Goal: Task Accomplishment & Management: Manage account settings

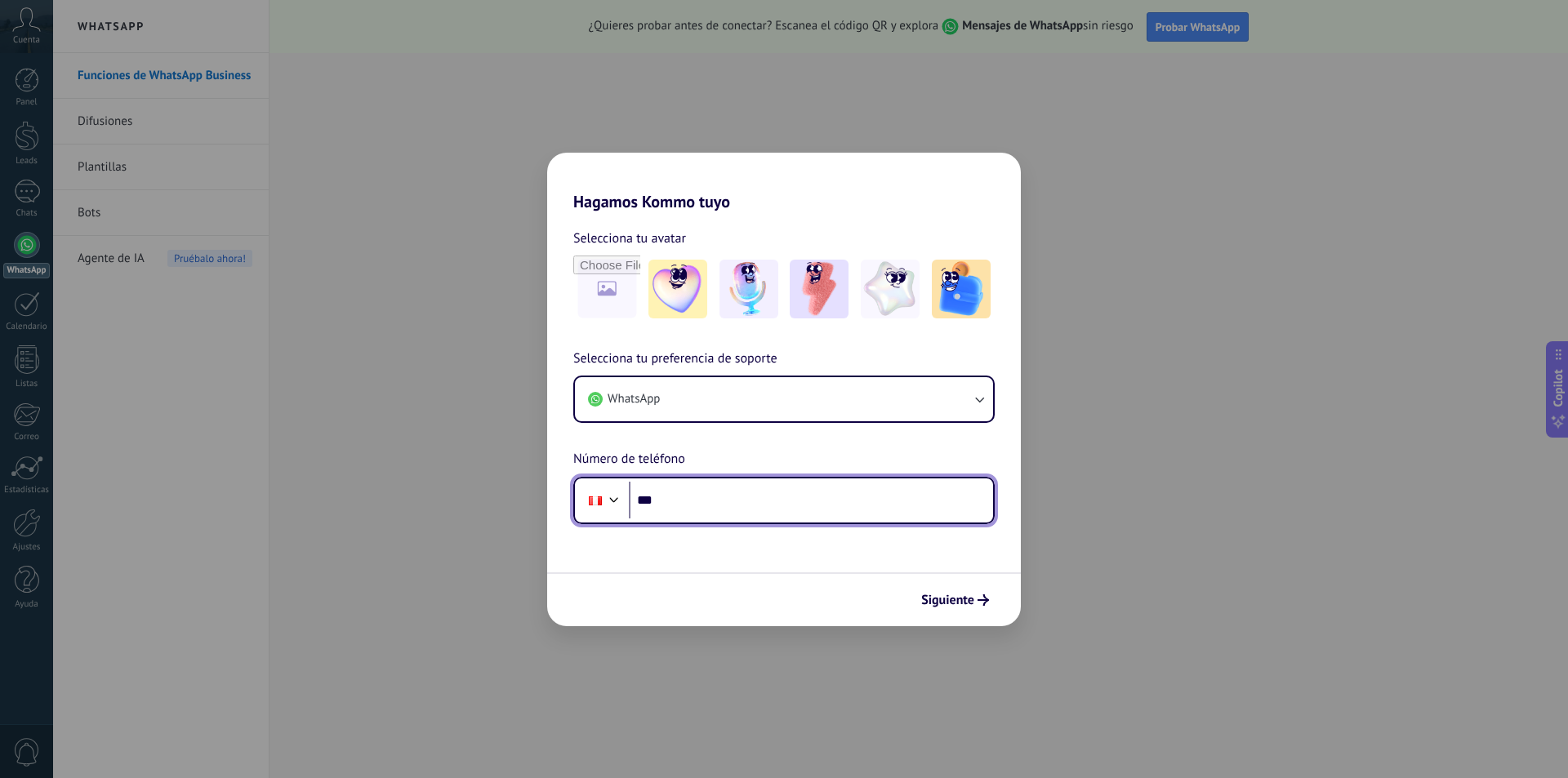
click at [733, 499] on input "***" at bounding box center [810, 501] width 364 height 38
click at [739, 499] on input "***" at bounding box center [810, 501] width 364 height 38
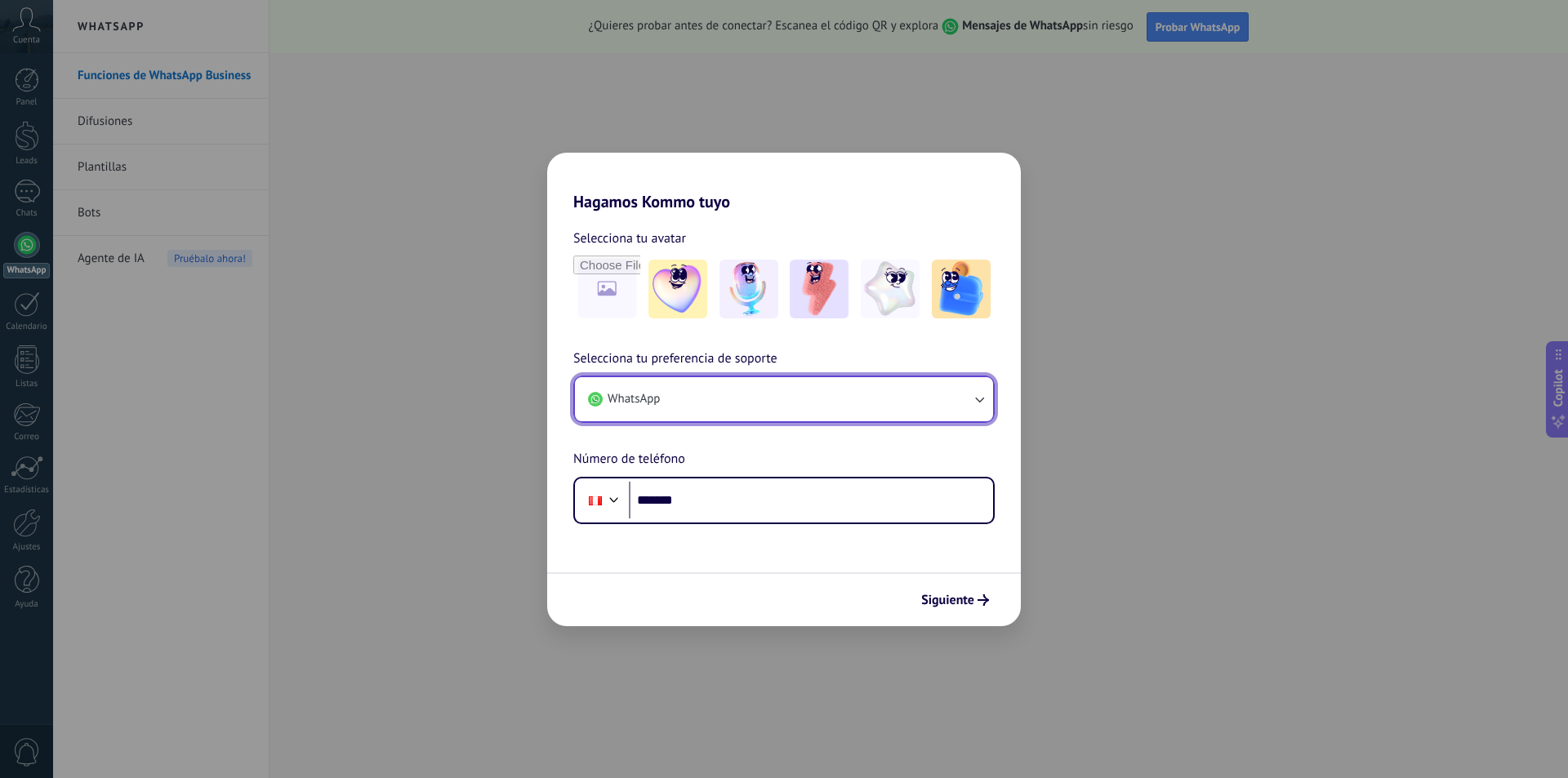
click at [988, 396] on button "WhatsApp" at bounding box center [784, 400] width 418 height 44
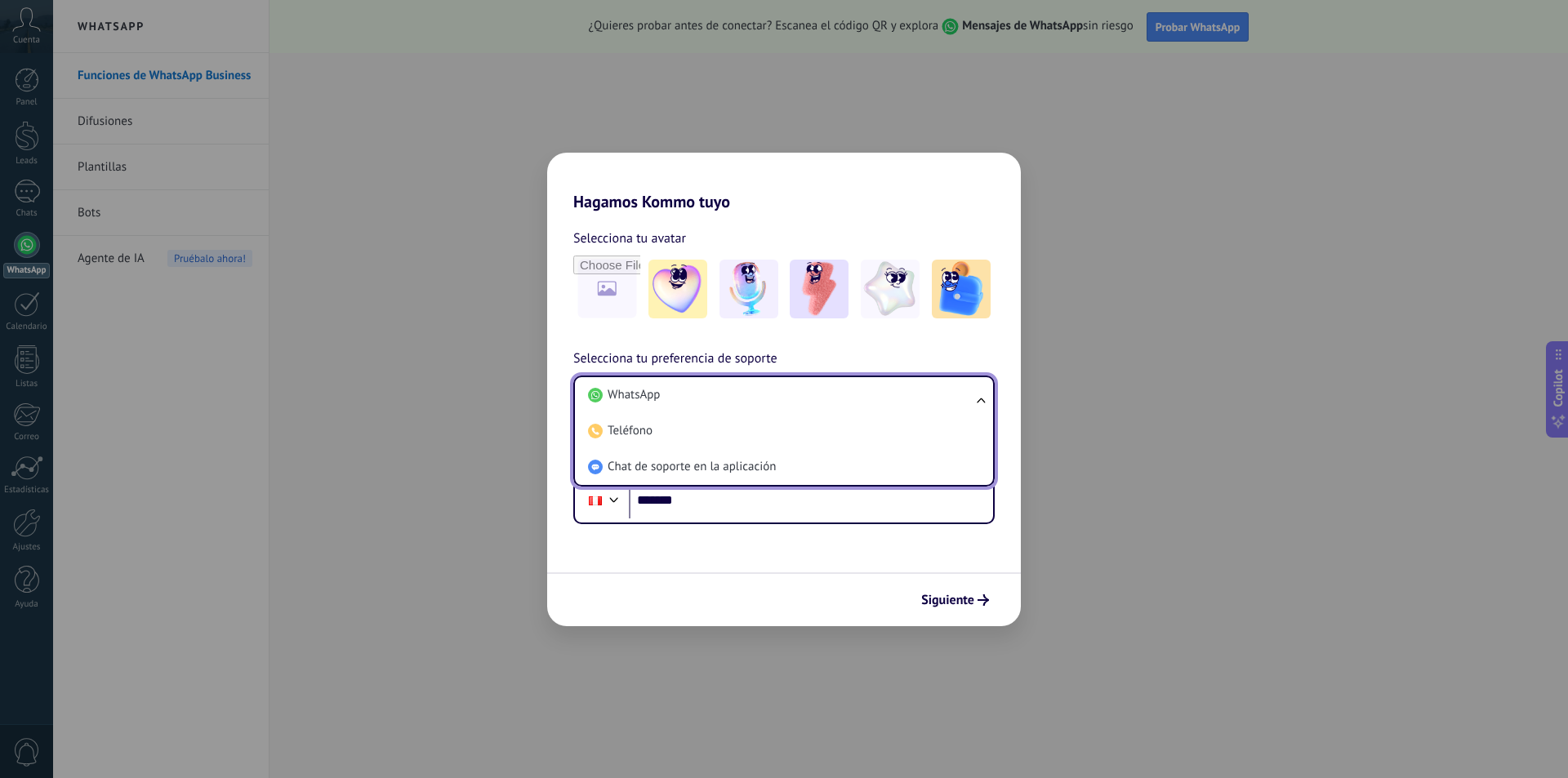
click at [898, 207] on h2 "Hagamos Kommo tuyo" at bounding box center [784, 182] width 474 height 58
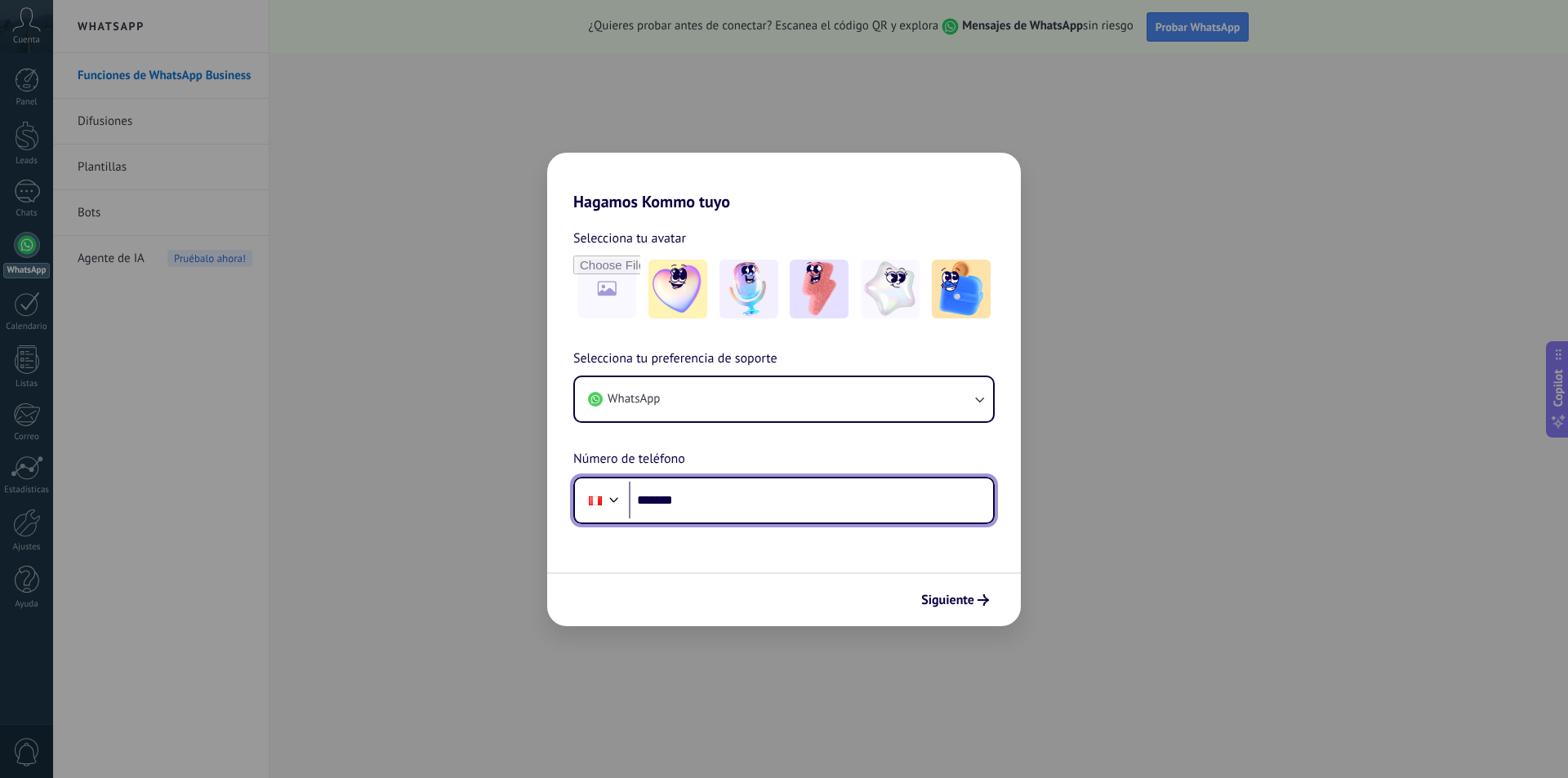
click at [751, 507] on input "*******" at bounding box center [810, 501] width 364 height 38
type input "**********"
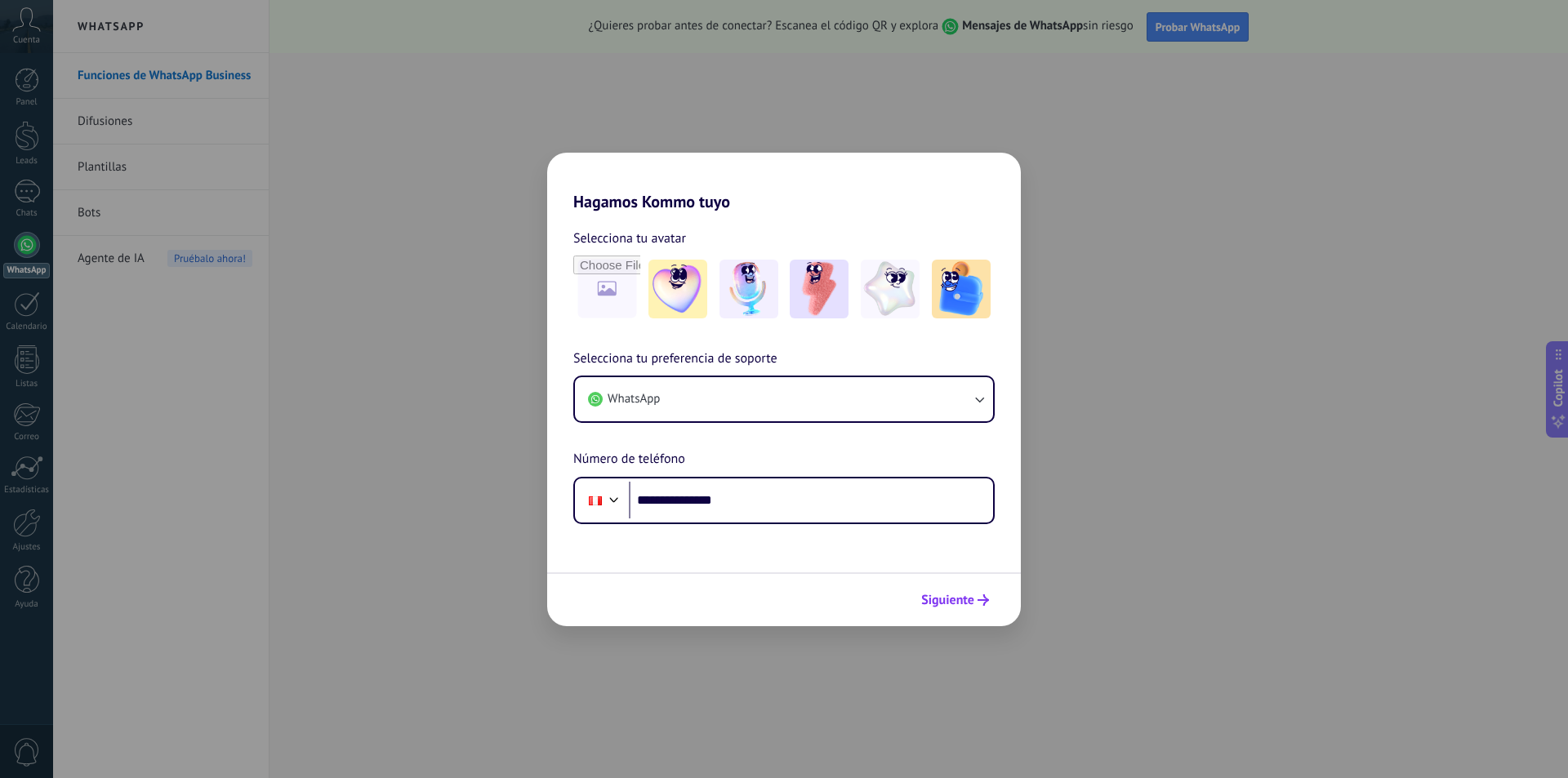
click at [932, 598] on span "Siguiente" at bounding box center [948, 600] width 53 height 12
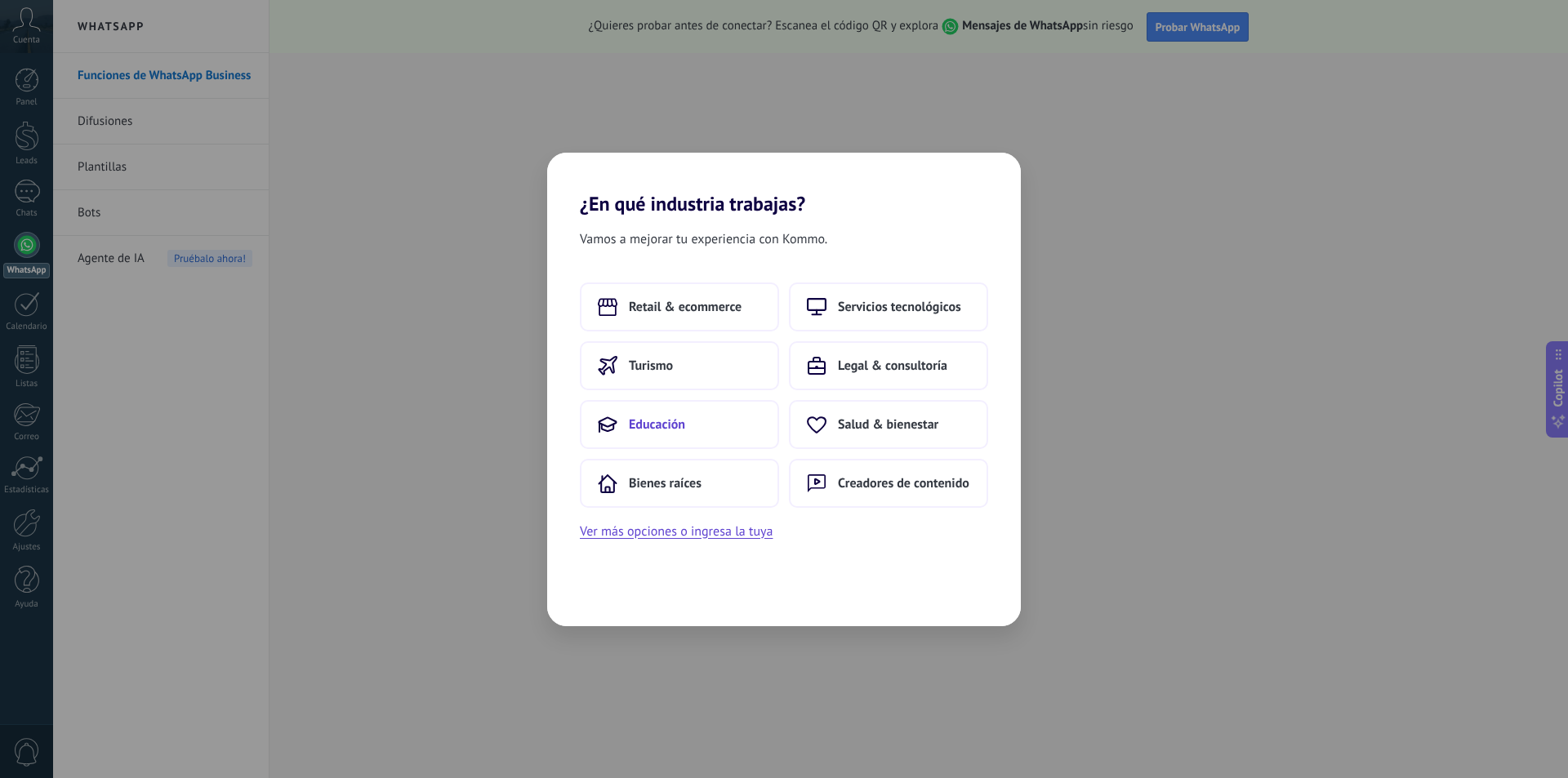
click at [675, 425] on span "Educación" at bounding box center [656, 424] width 56 height 16
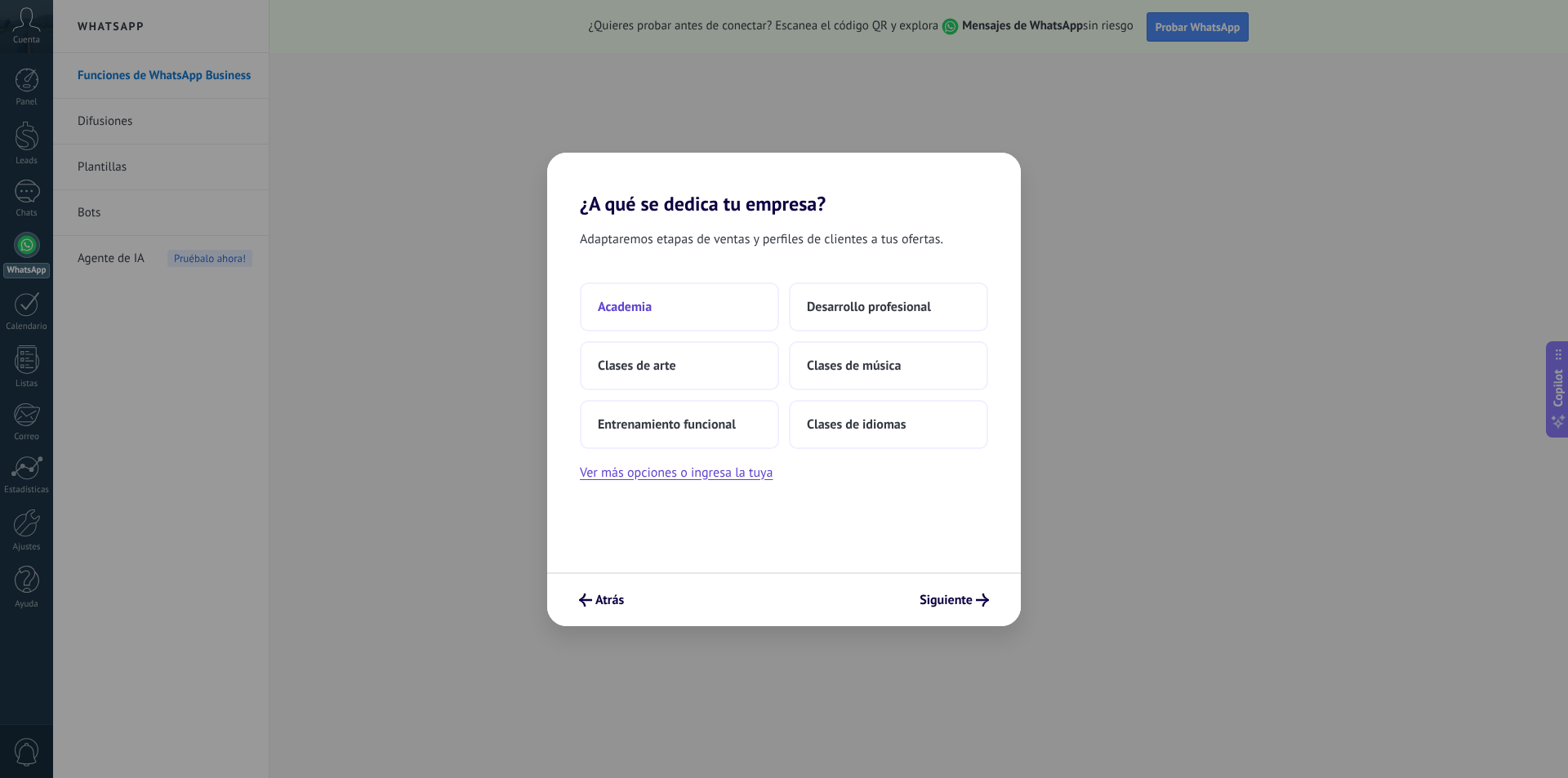
click at [638, 308] on span "Academia" at bounding box center [625, 307] width 54 height 16
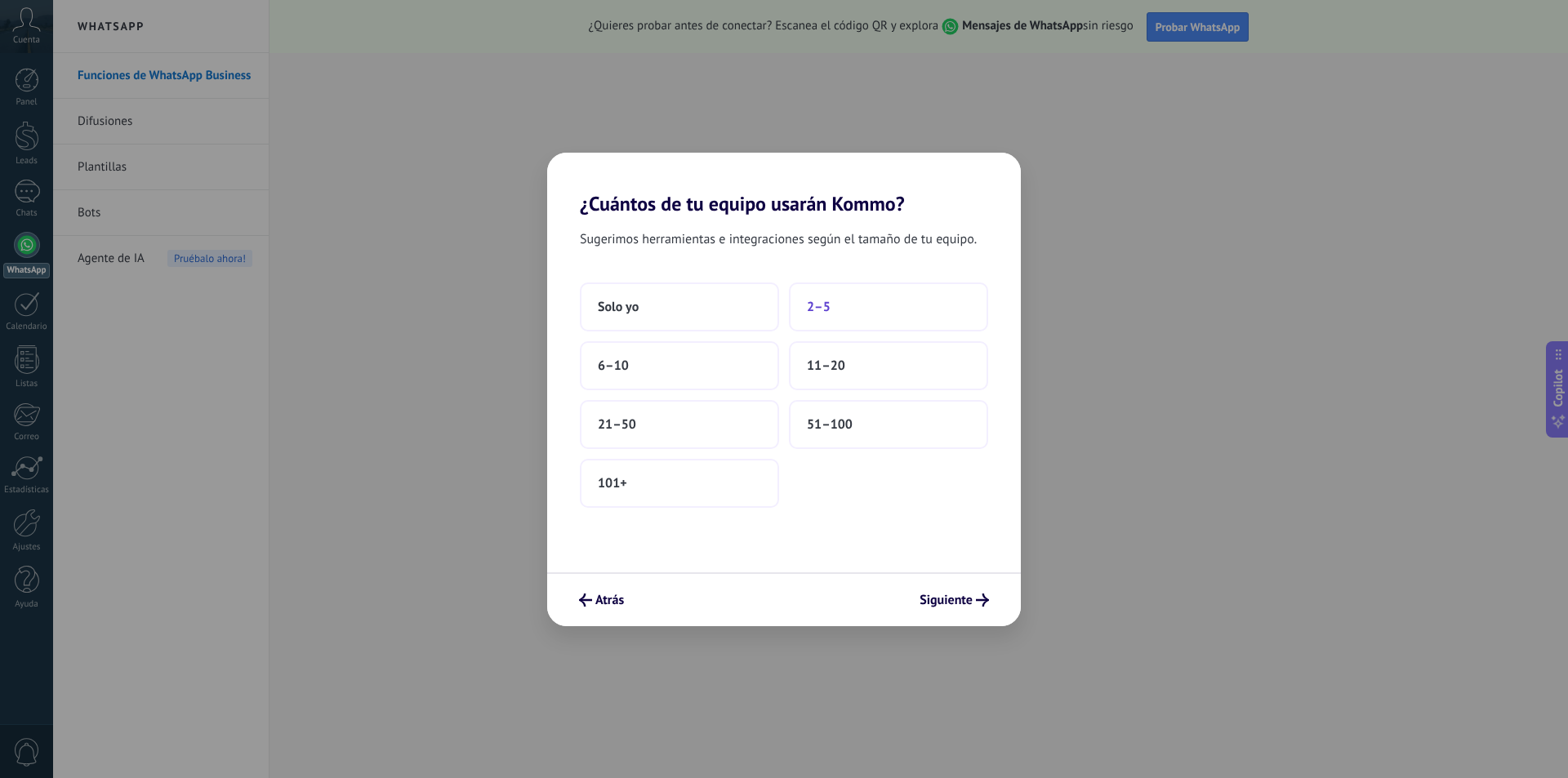
click at [824, 309] on span "2–5" at bounding box center [819, 307] width 24 height 16
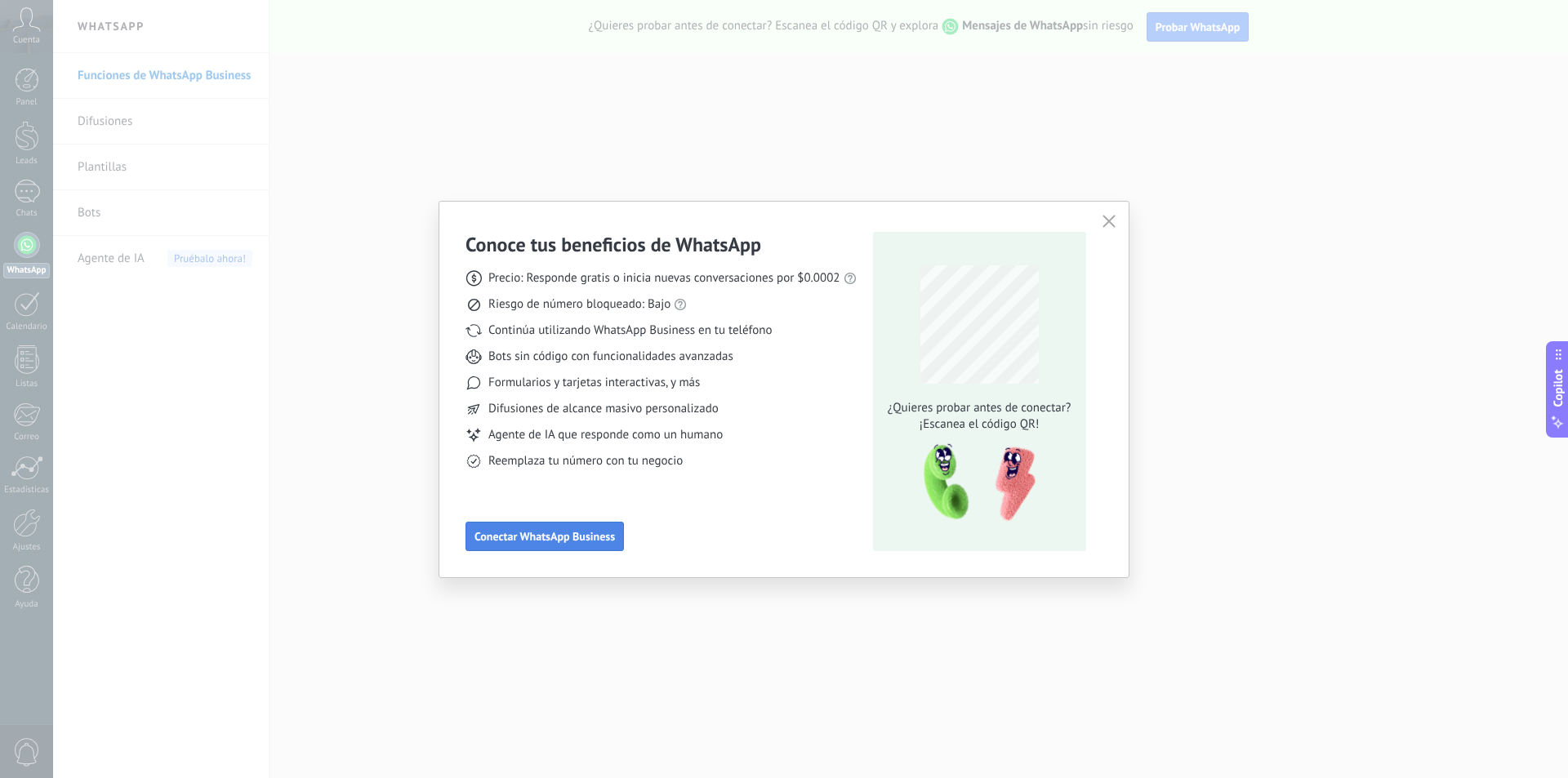
click at [574, 534] on span "Conectar WhatsApp Business" at bounding box center [545, 536] width 141 height 12
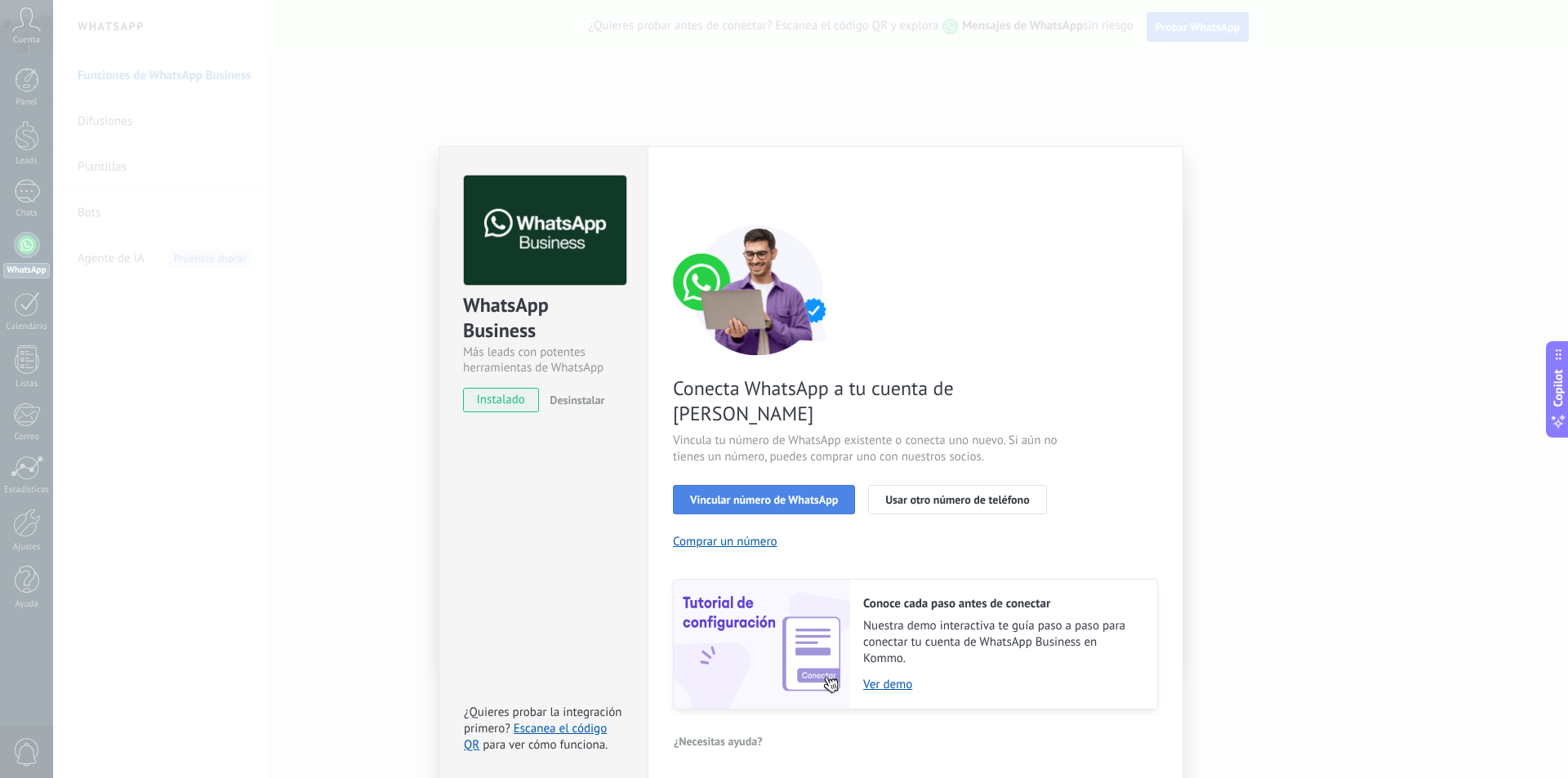
click at [782, 494] on span "Vincular número de WhatsApp" at bounding box center [764, 500] width 148 height 12
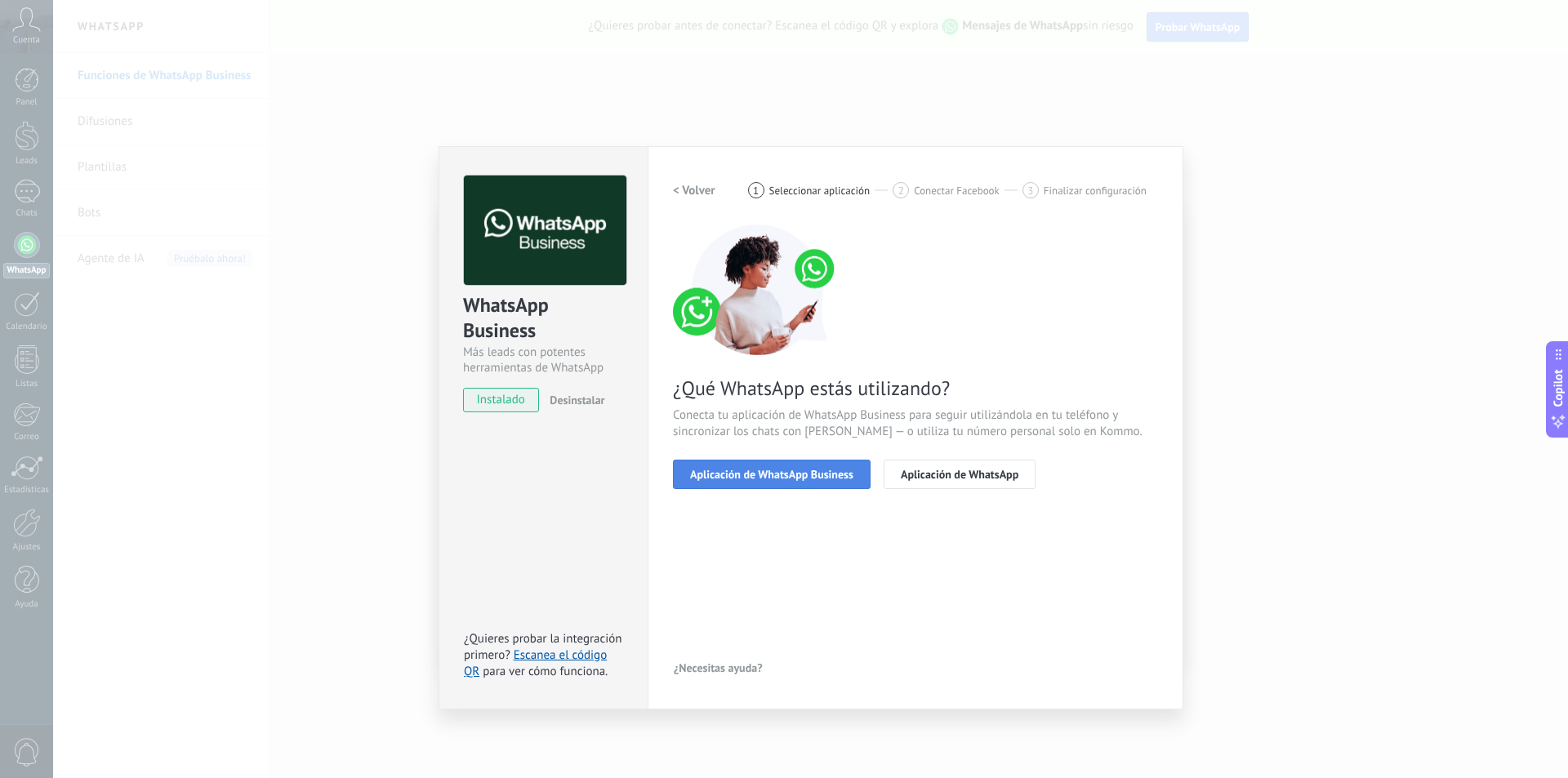
click at [774, 476] on span "Aplicación de WhatsApp Business" at bounding box center [772, 475] width 164 height 12
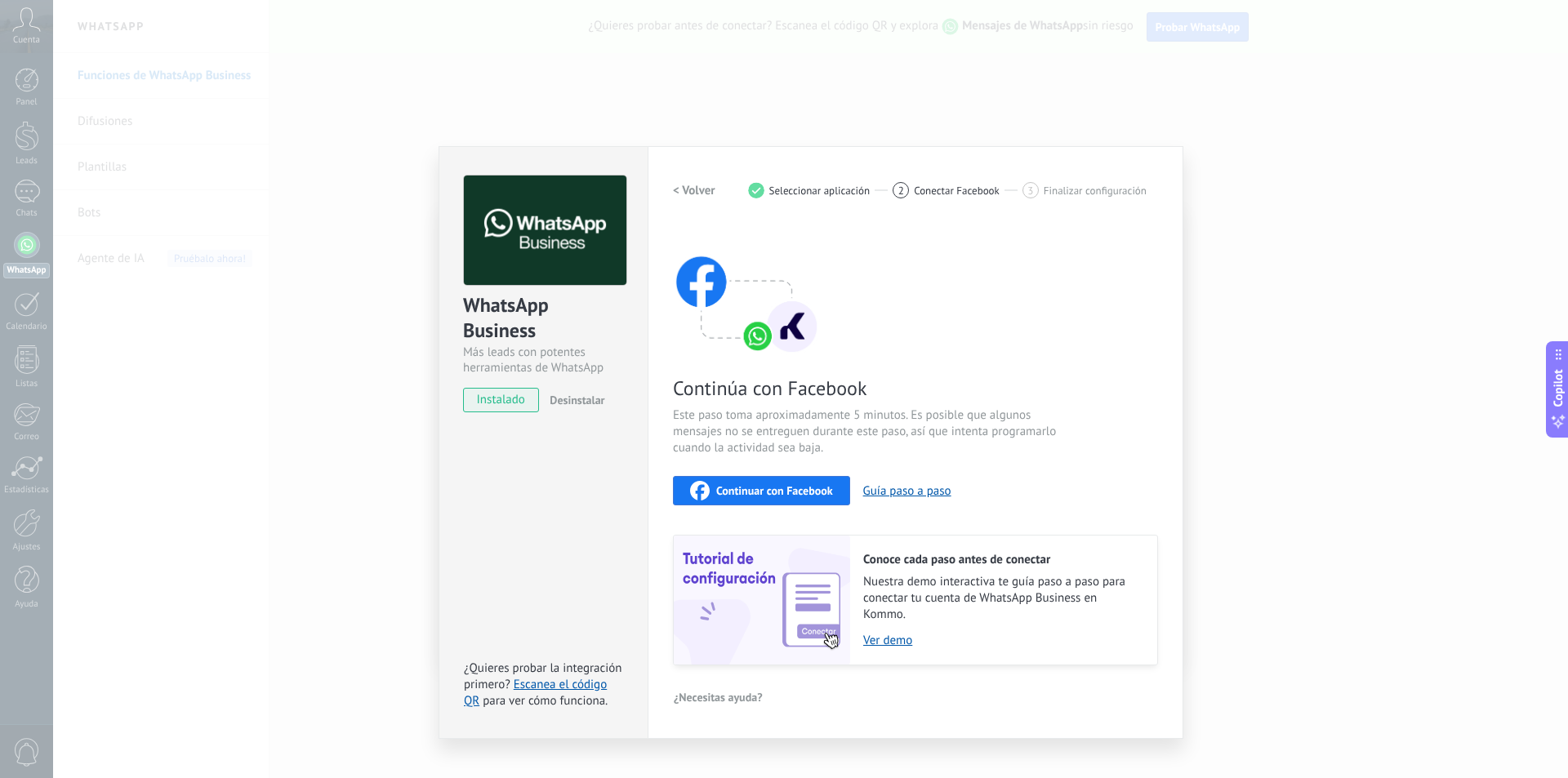
click at [791, 492] on span "Continuar con Facebook" at bounding box center [775, 491] width 117 height 12
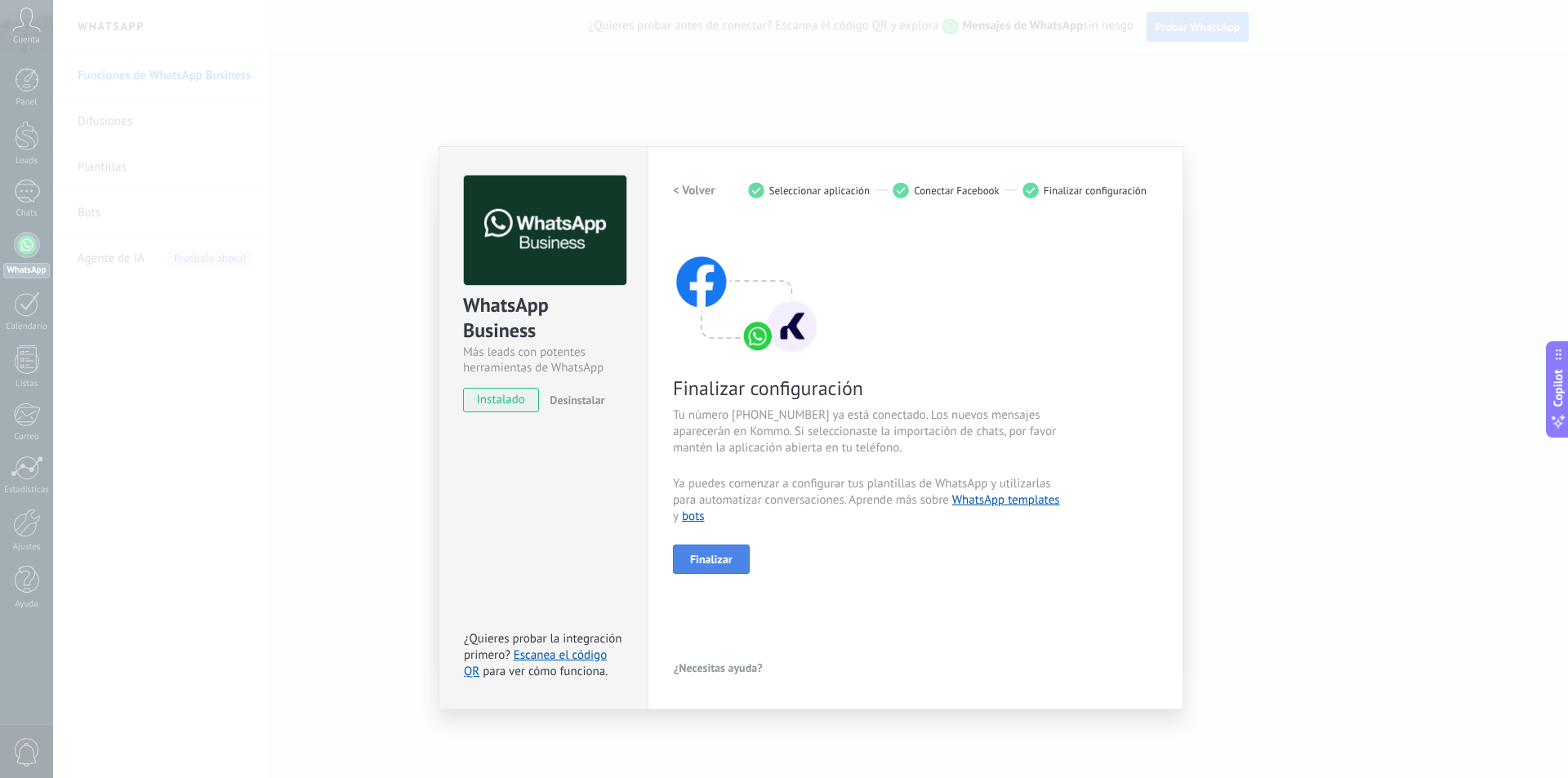
click at [720, 560] on span "Finalizar" at bounding box center [712, 559] width 43 height 12
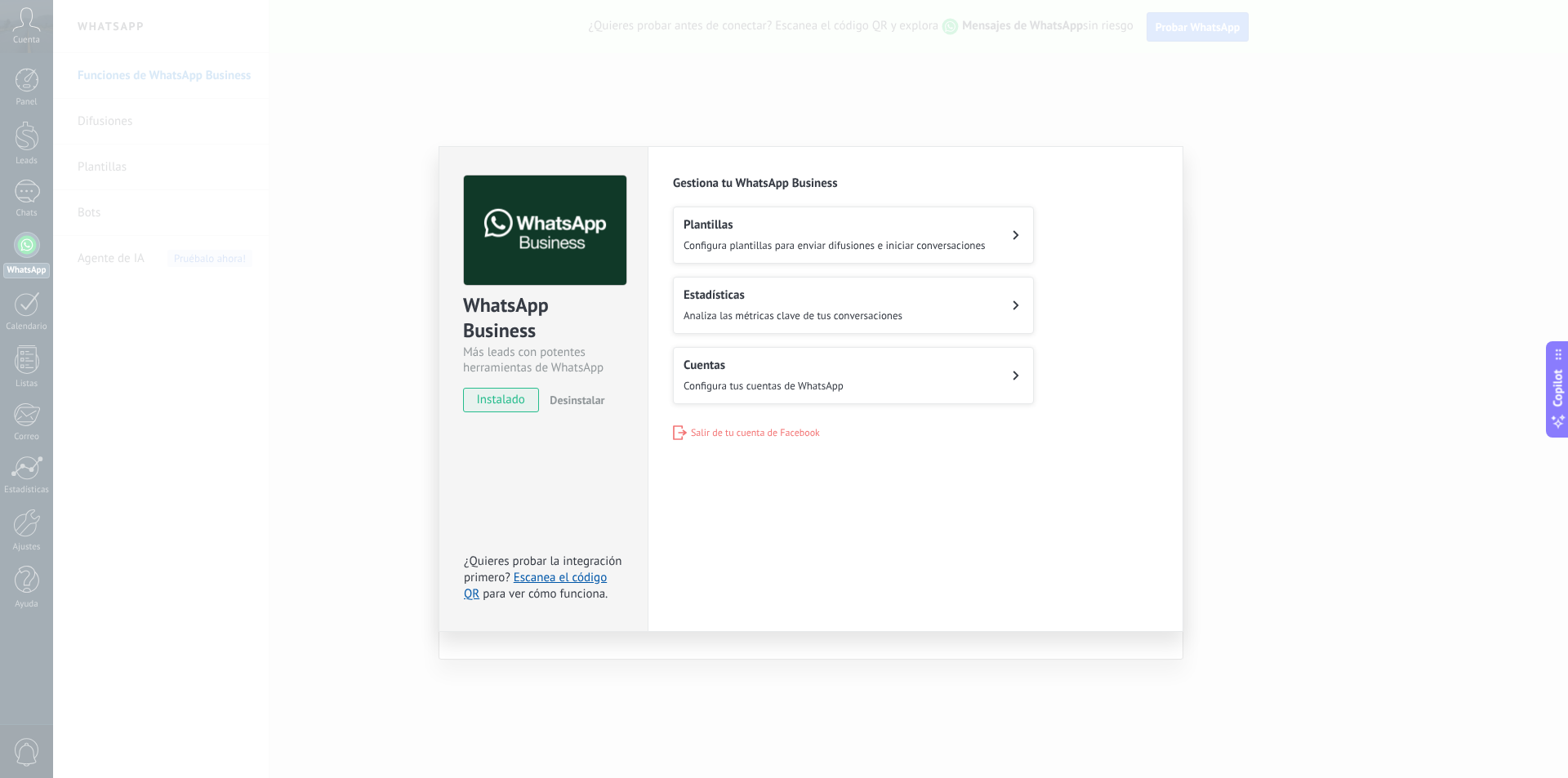
click at [1011, 371] on button "Cuentas Configura tus cuentas de WhatsApp" at bounding box center [853, 375] width 361 height 57
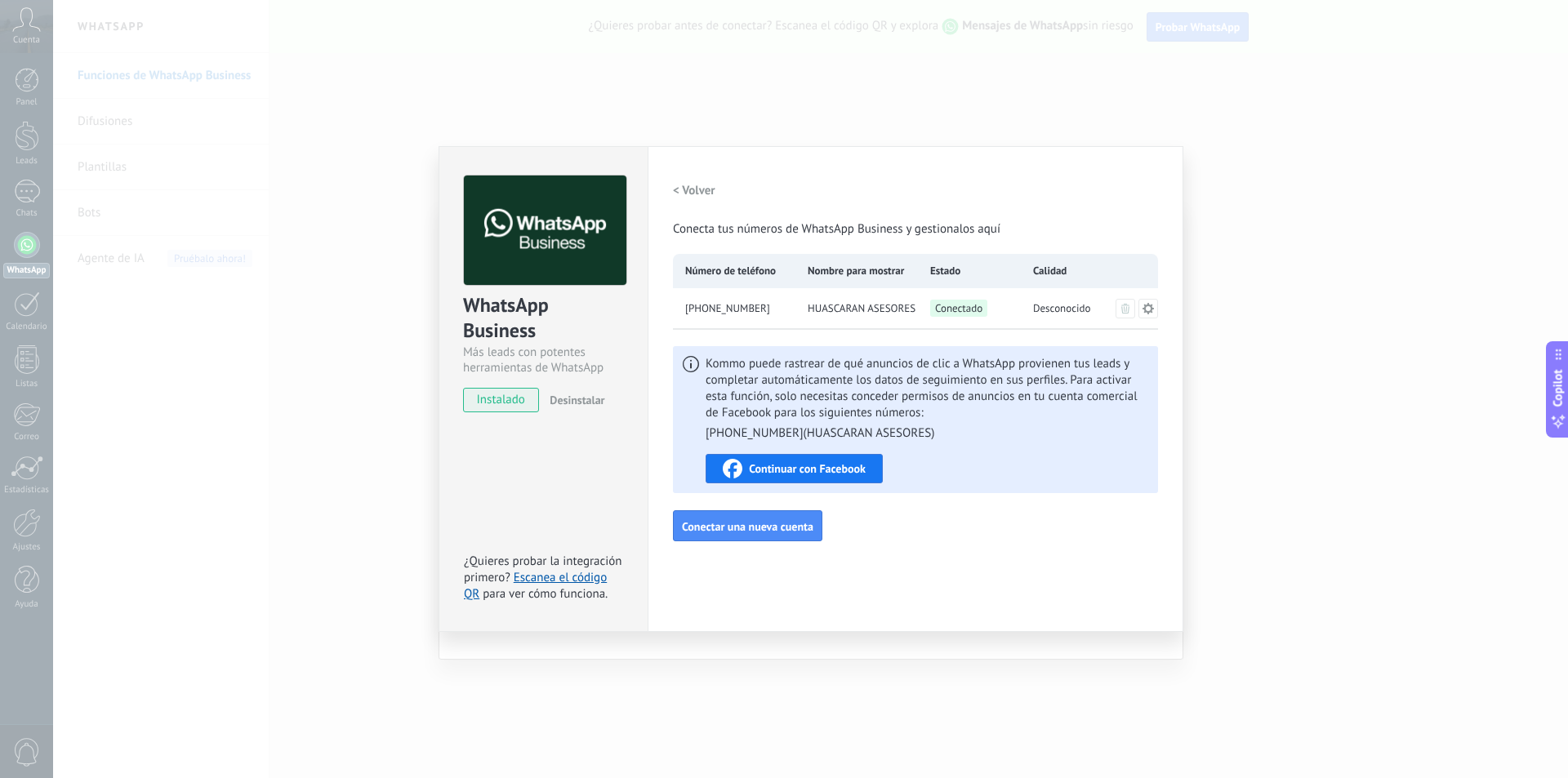
click at [898, 310] on span "HUASCARAN ASESORES" at bounding box center [861, 308] width 108 height 16
click at [1148, 308] on icon at bounding box center [1148, 308] width 13 height 13
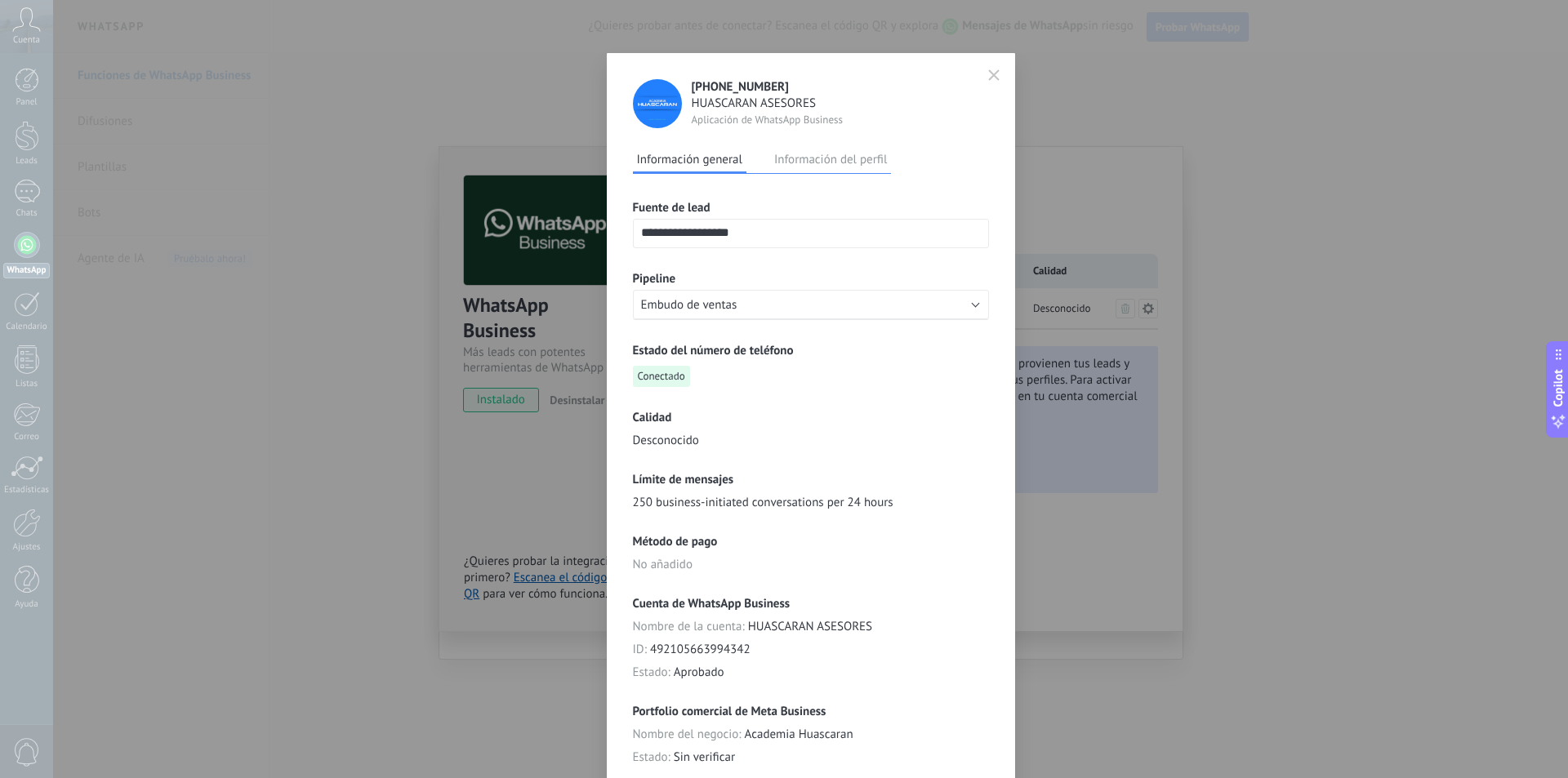
click at [806, 232] on input "**********" at bounding box center [810, 233] width 355 height 26
drag, startPoint x: 797, startPoint y: 229, endPoint x: 564, endPoint y: 238, distance: 233.2
click at [564, 238] on div "**********" at bounding box center [810, 389] width 1515 height 778
type input "**********"
click at [975, 309] on button "Embudo de ventas" at bounding box center [810, 304] width 356 height 30
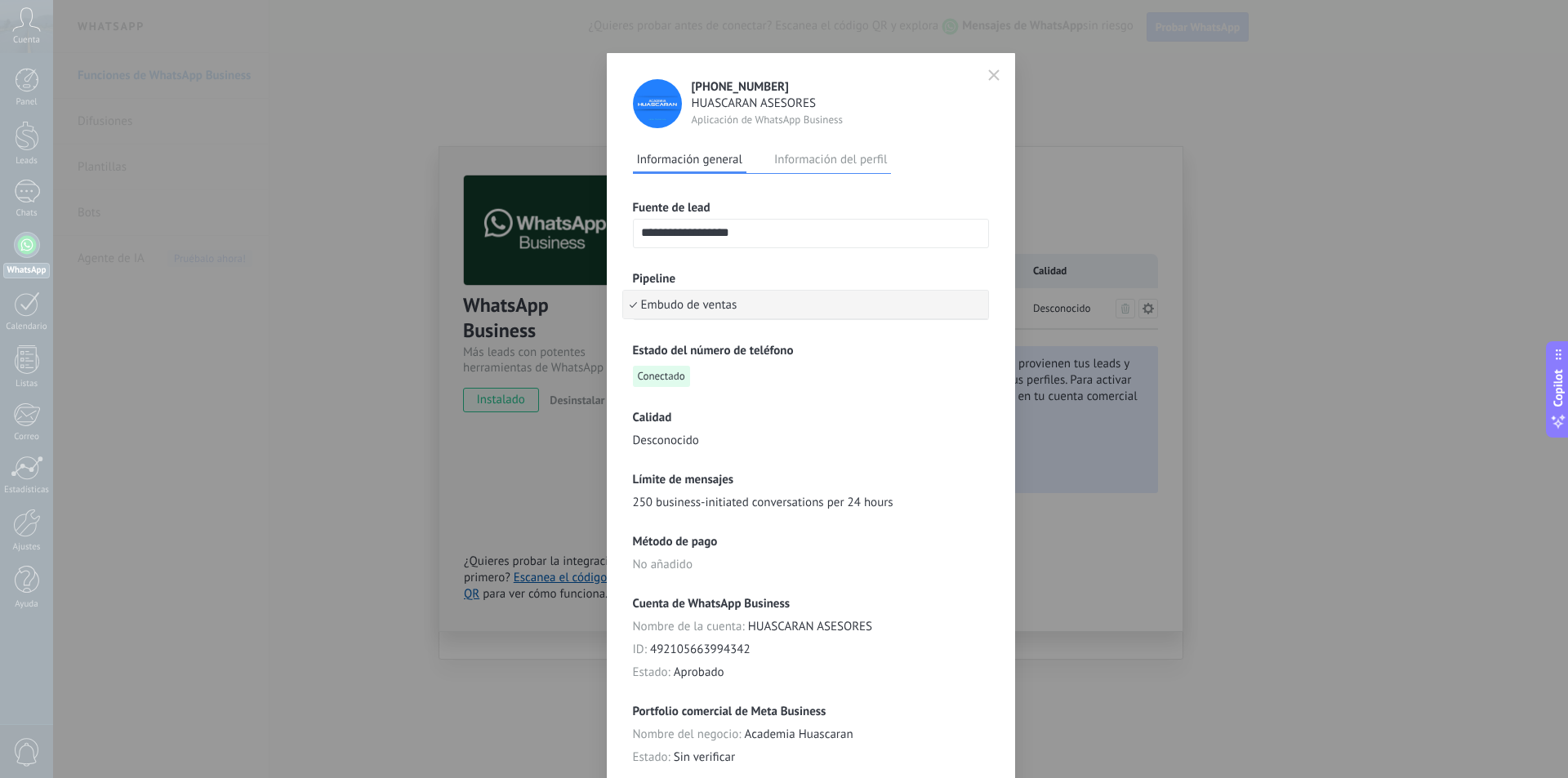
click at [975, 309] on span "Embudo de ventas" at bounding box center [803, 304] width 360 height 16
click at [958, 345] on h3 "Estado del número de teléfono" at bounding box center [810, 350] width 356 height 16
click at [828, 160] on button "Información del perfil" at bounding box center [830, 160] width 121 height 25
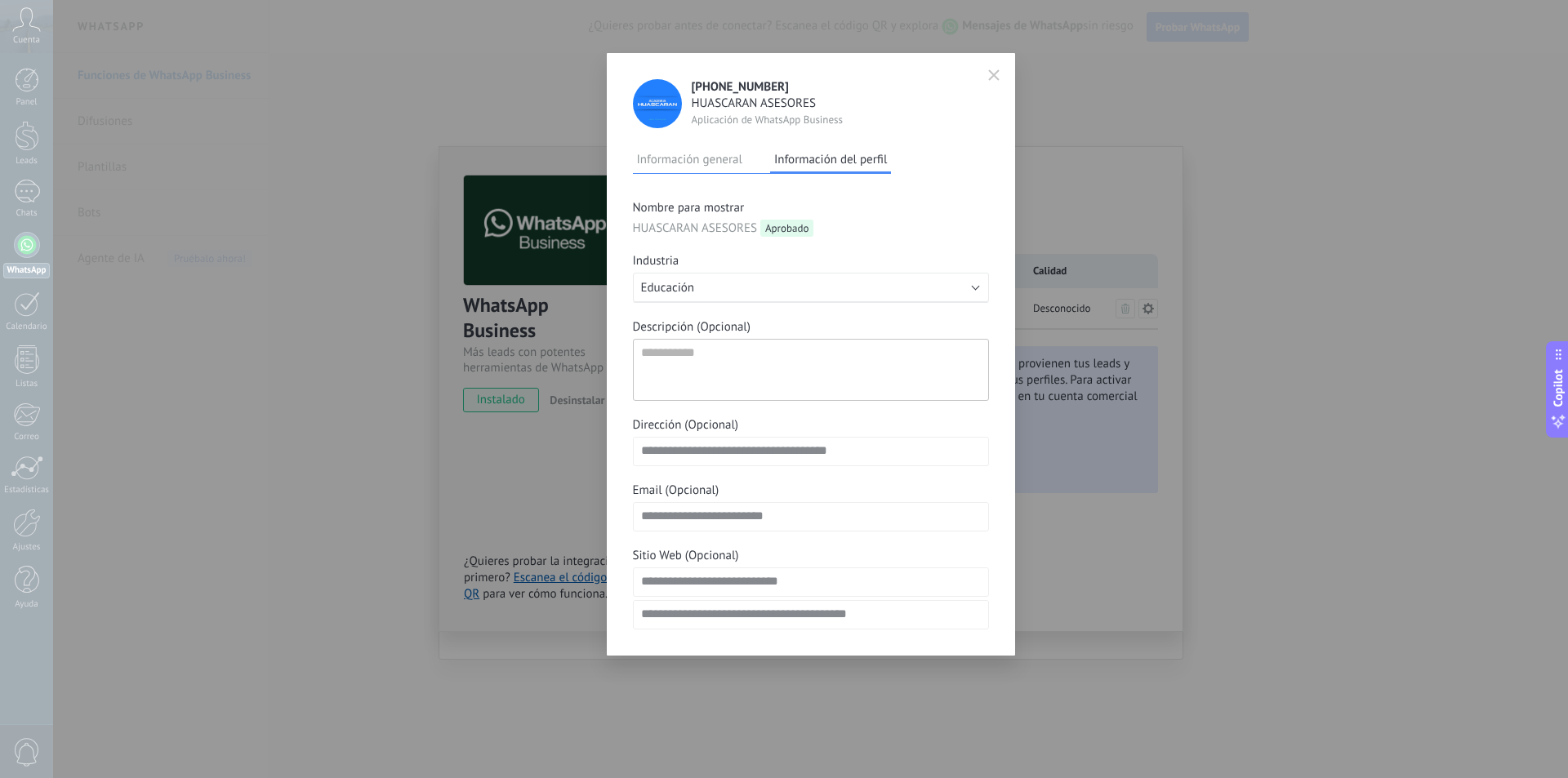
click at [993, 75] on icon "button" at bounding box center [994, 75] width 10 height 10
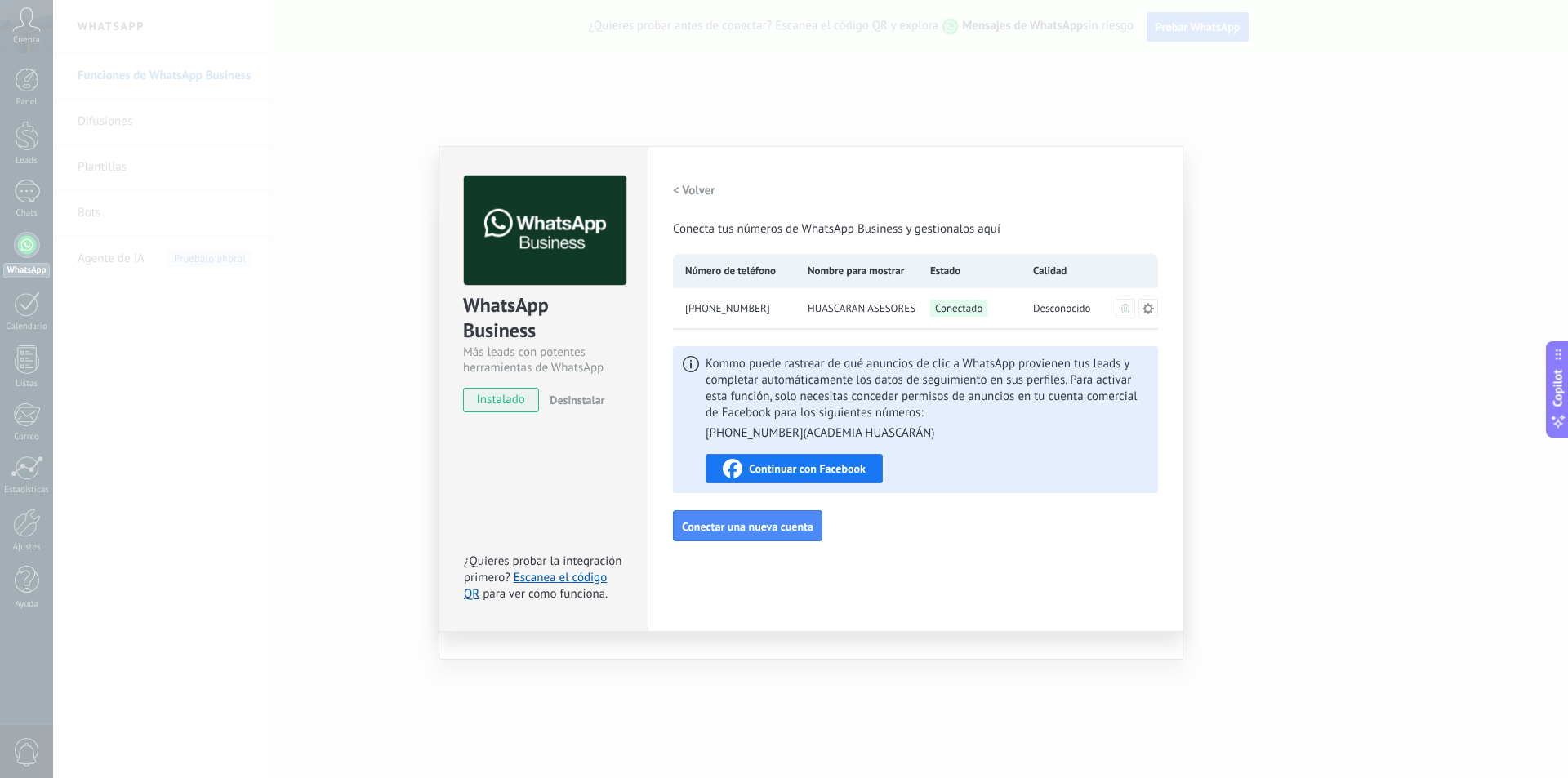
click at [1002, 317] on div "Conectado" at bounding box center [969, 308] width 103 height 41
click at [1148, 308] on icon at bounding box center [1148, 308] width 13 height 13
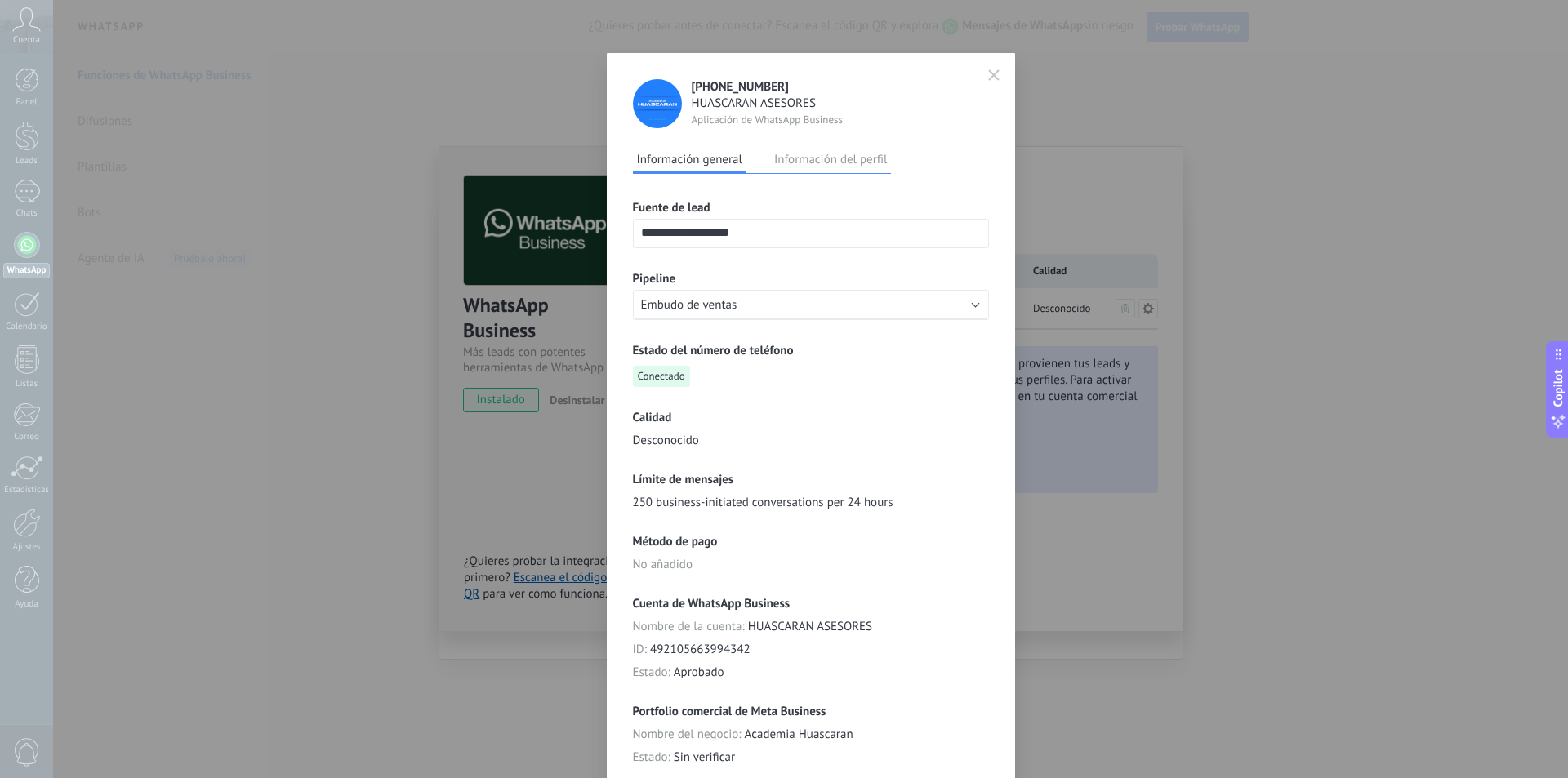
click at [888, 376] on div "Estado del número de teléfono Conectado" at bounding box center [810, 365] width 356 height 44
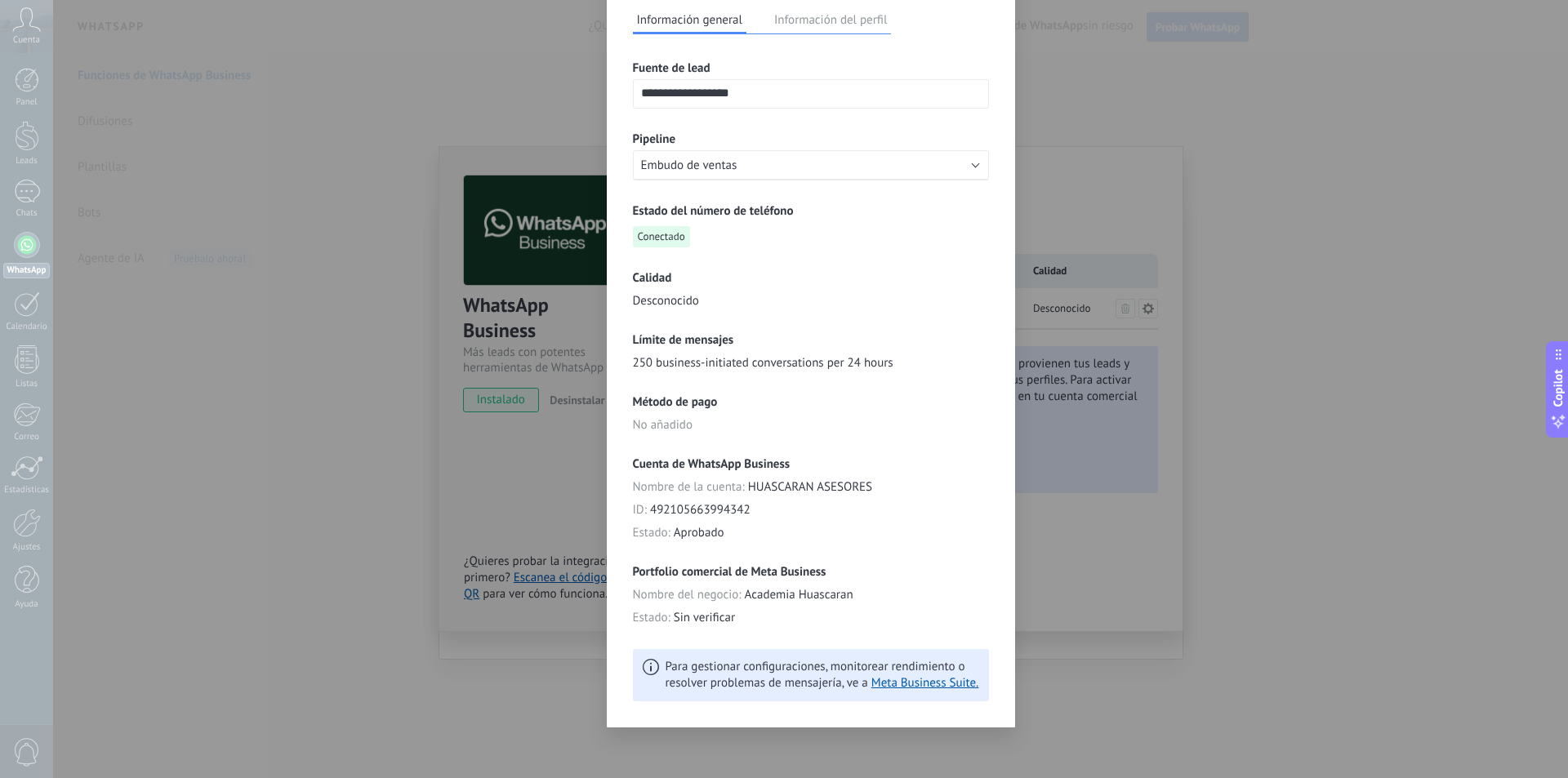
scroll to position [142, 0]
click at [652, 669] on icon at bounding box center [651, 665] width 16 height 16
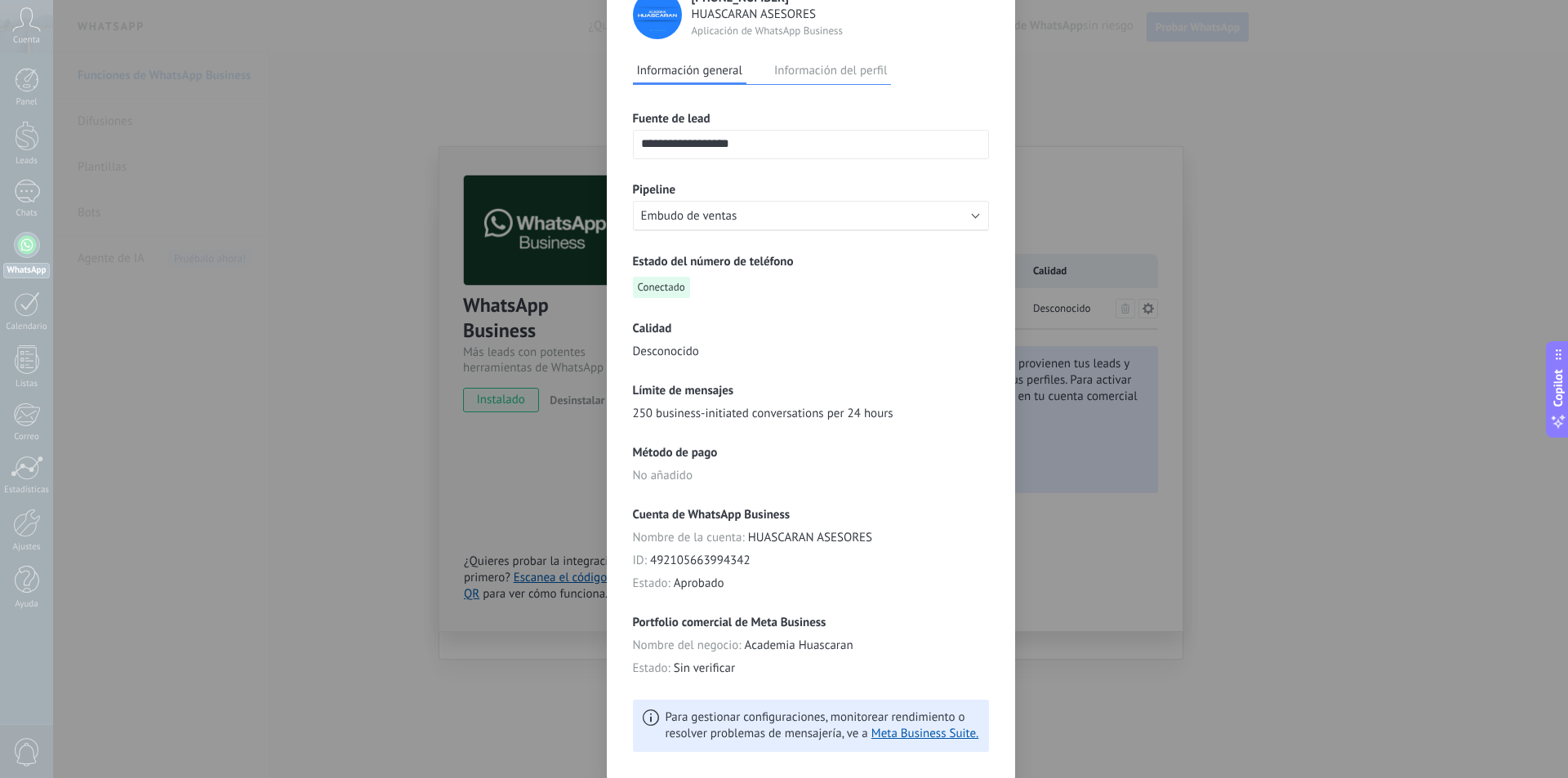
scroll to position [0, 0]
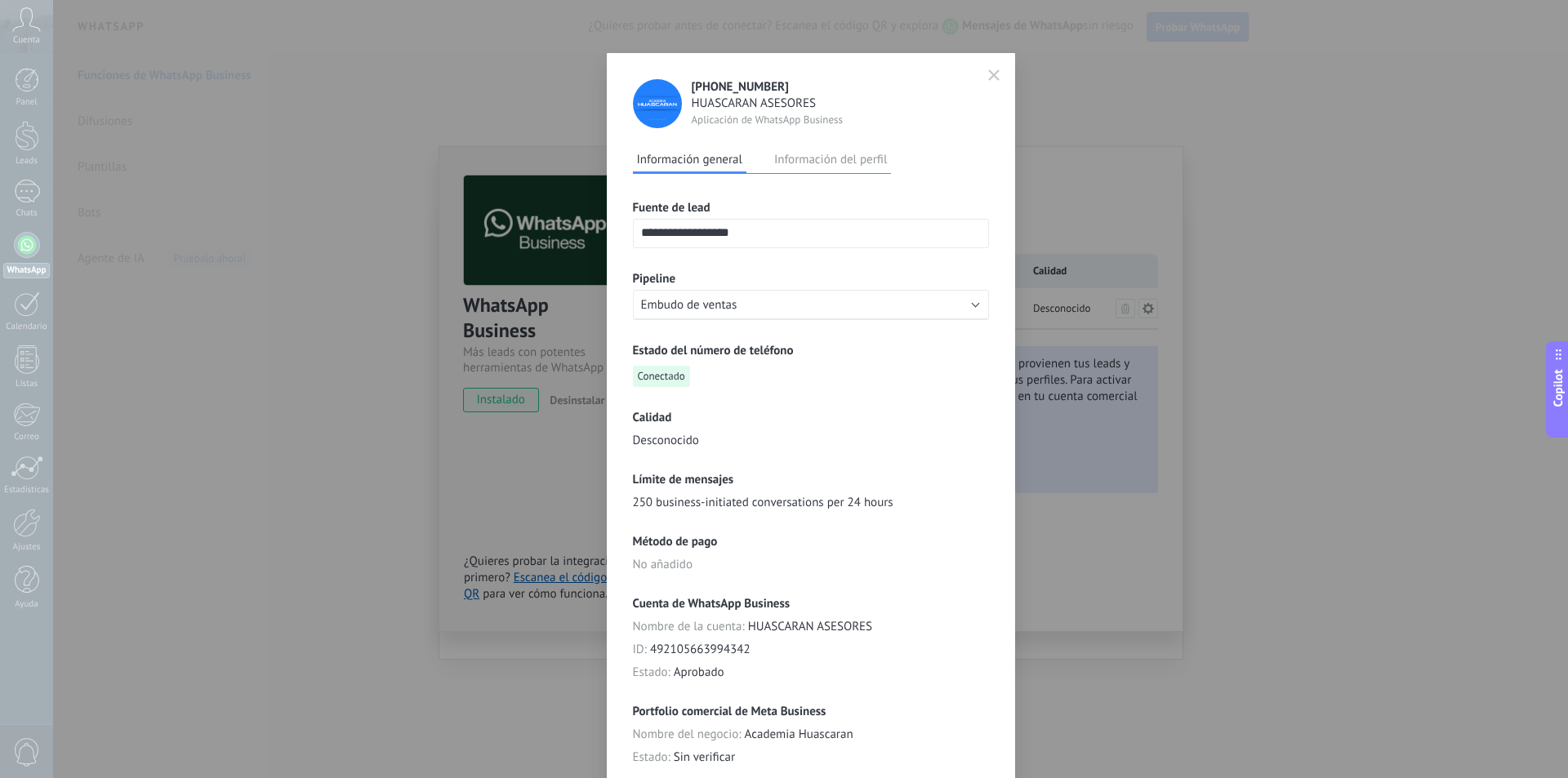
click at [988, 74] on icon "button" at bounding box center [994, 75] width 12 height 12
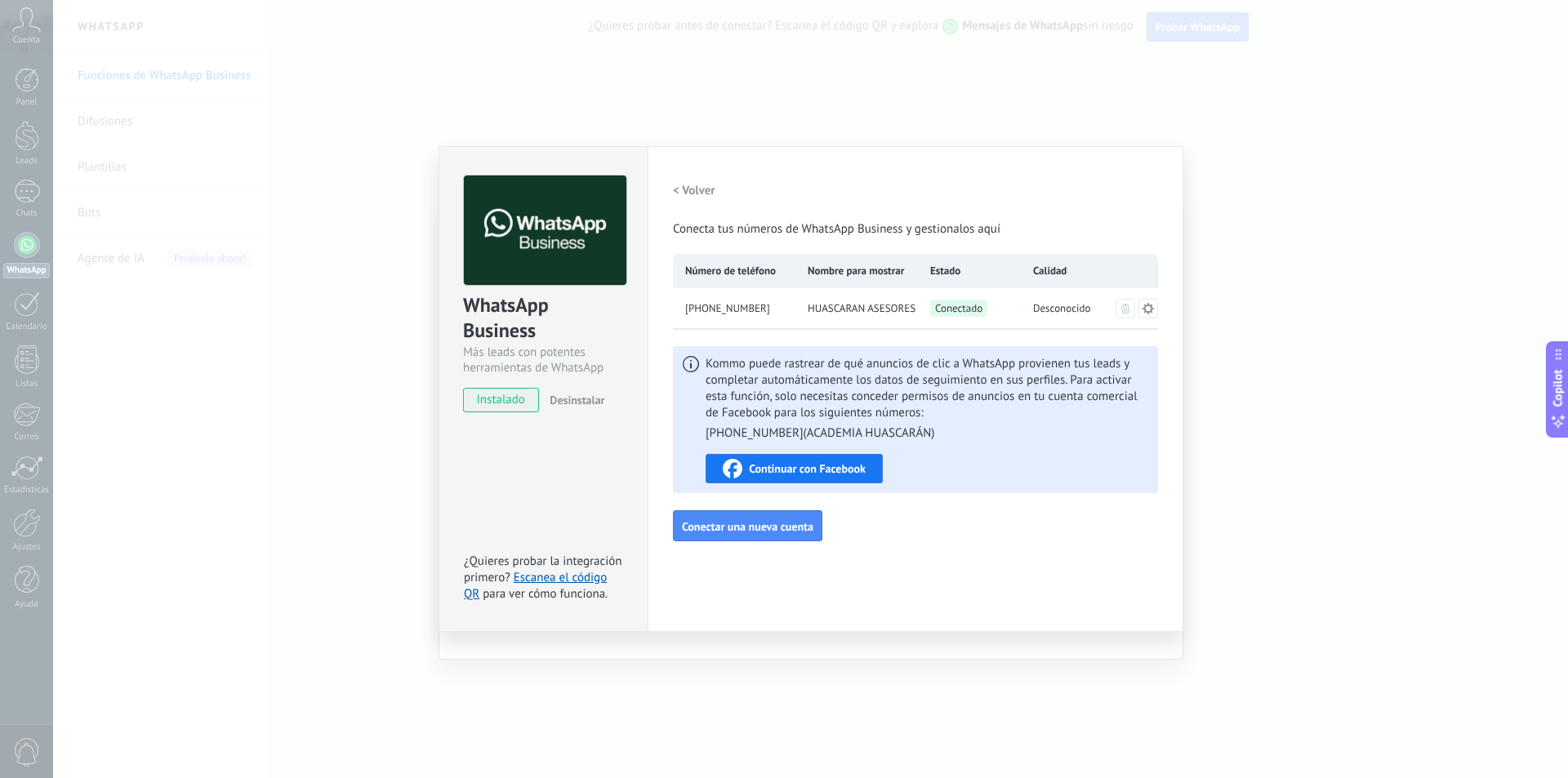
click at [505, 402] on span "instalado" at bounding box center [501, 400] width 74 height 25
click at [833, 472] on span "Continuar con Facebook" at bounding box center [807, 469] width 117 height 12
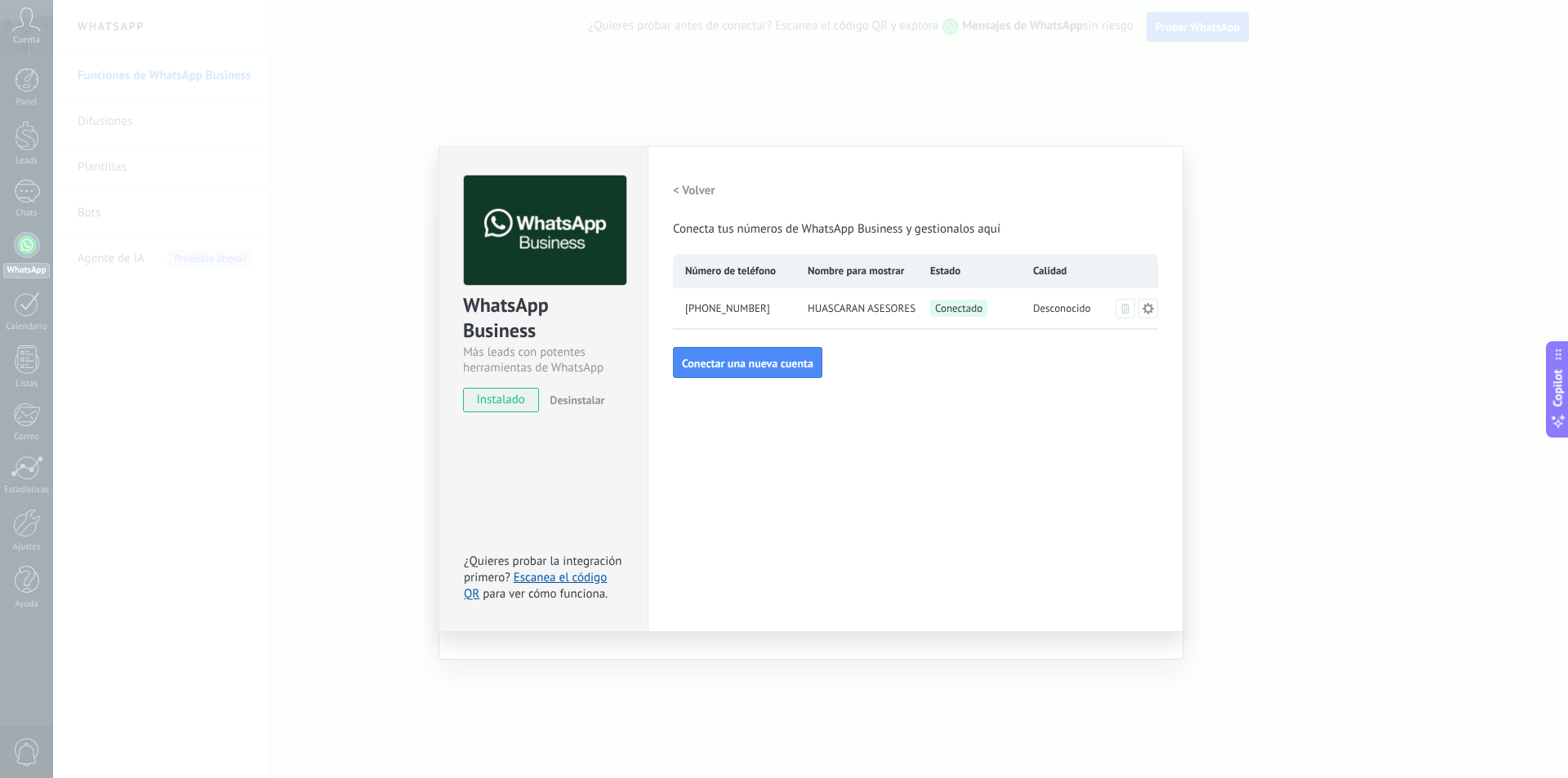
click at [1148, 309] on icon at bounding box center [1148, 308] width 13 height 13
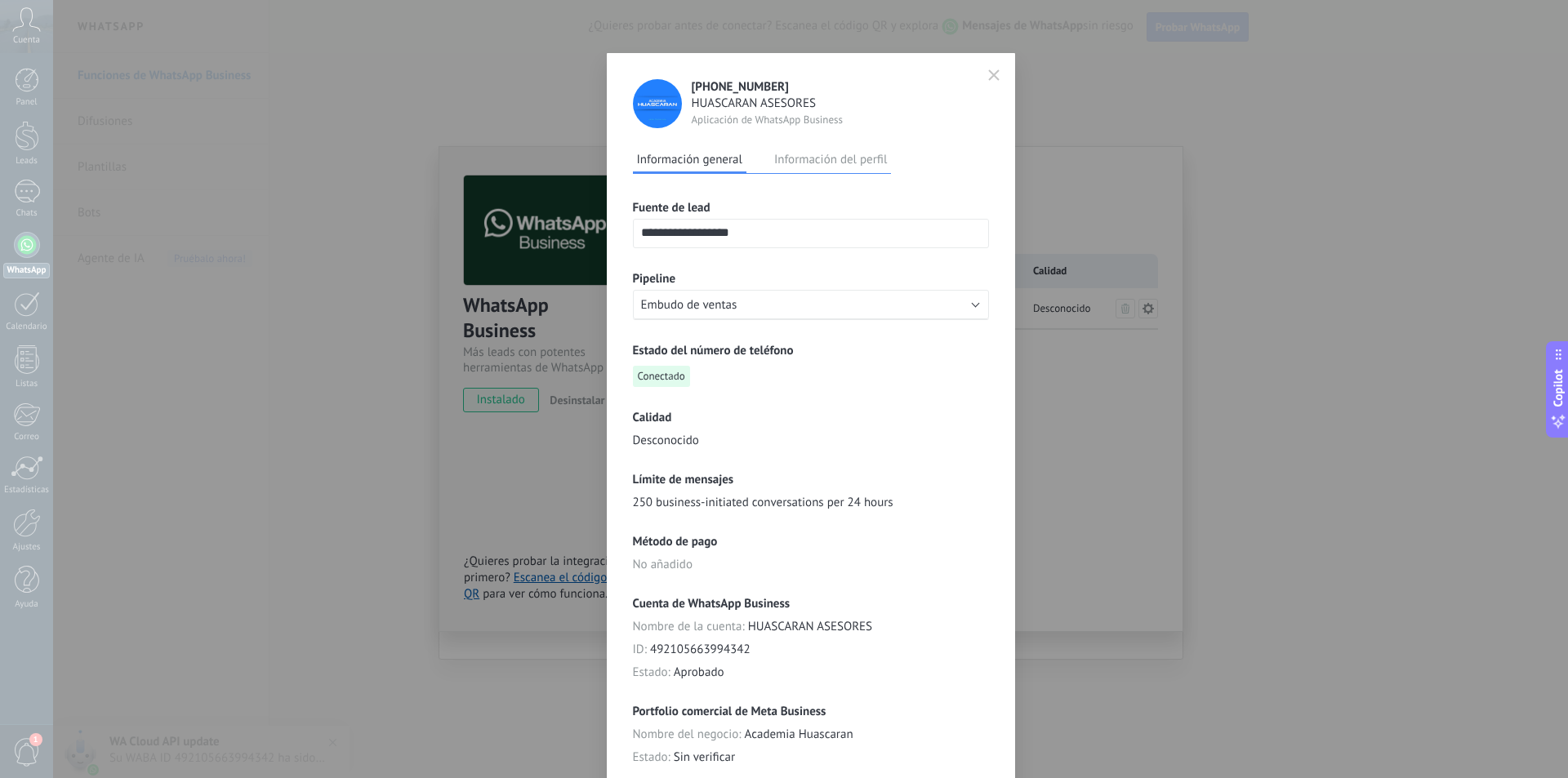
click at [989, 73] on icon "button" at bounding box center [994, 75] width 10 height 10
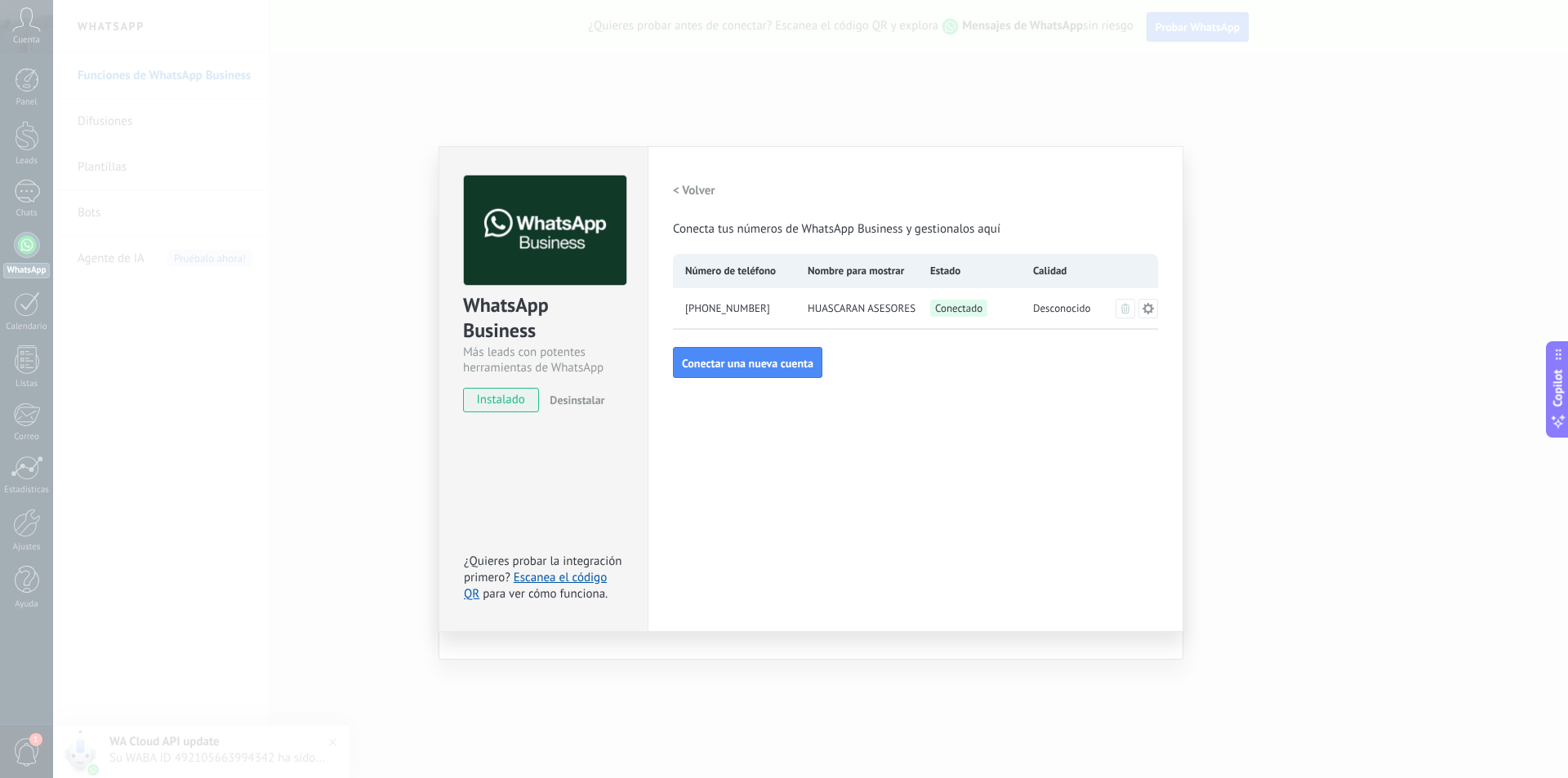
click at [1080, 183] on div "< Volver Conecta tus números de WhatsApp Business y gestionalos aquí" at bounding box center [916, 206] width 485 height 62
click at [733, 528] on div "Configuraciones Autorizaciones This tab logs the users who have granted integra…" at bounding box center [915, 389] width 536 height 486
click at [507, 400] on span "instalado" at bounding box center [501, 400] width 74 height 25
click at [562, 241] on img at bounding box center [545, 230] width 163 height 110
click at [1239, 402] on div "WhatsApp Business Más leads con potentes herramientas de WhatsApp instalado Des…" at bounding box center [810, 389] width 1515 height 778
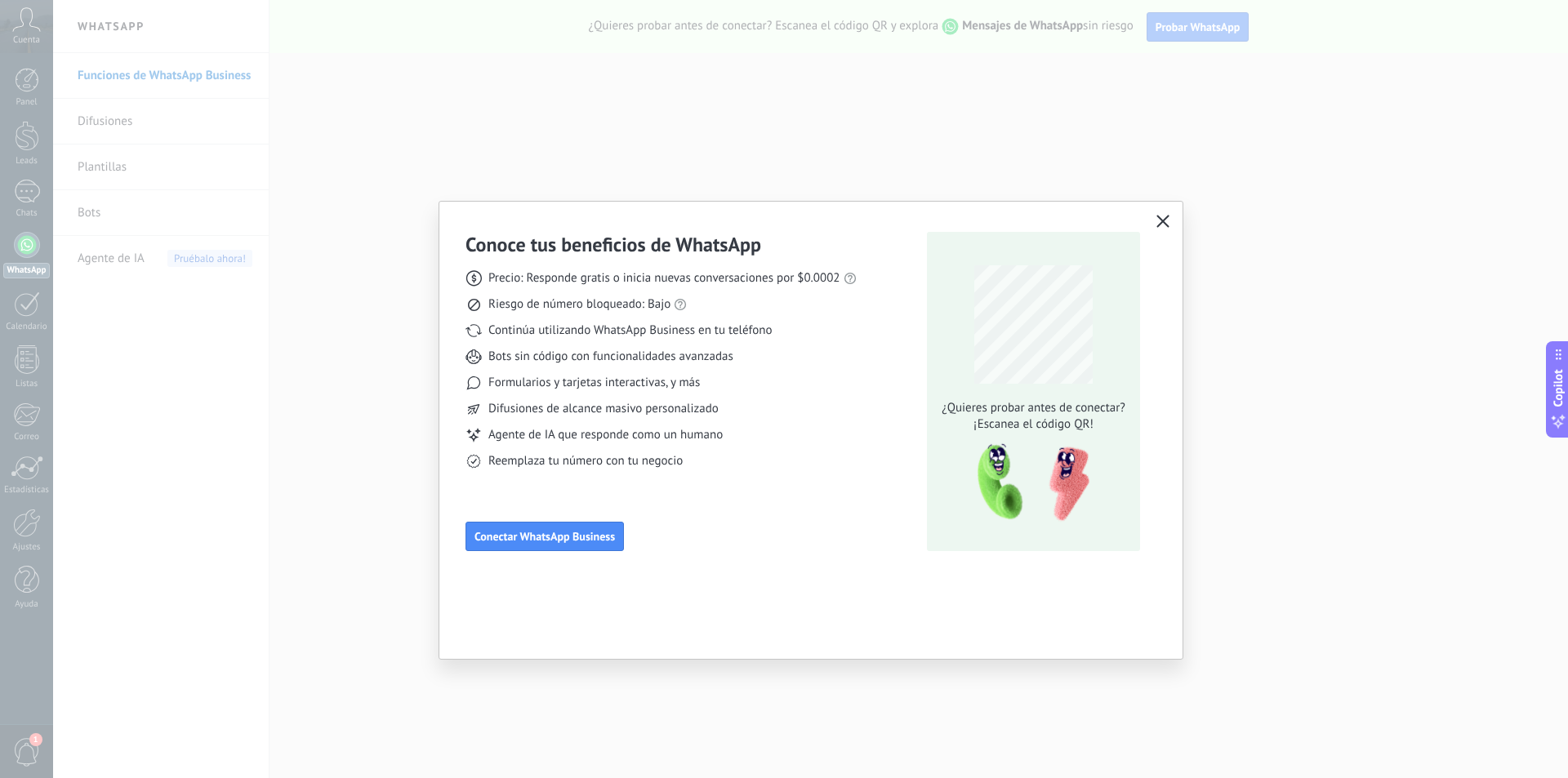
click at [1159, 217] on icon "button" at bounding box center [1163, 221] width 13 height 13
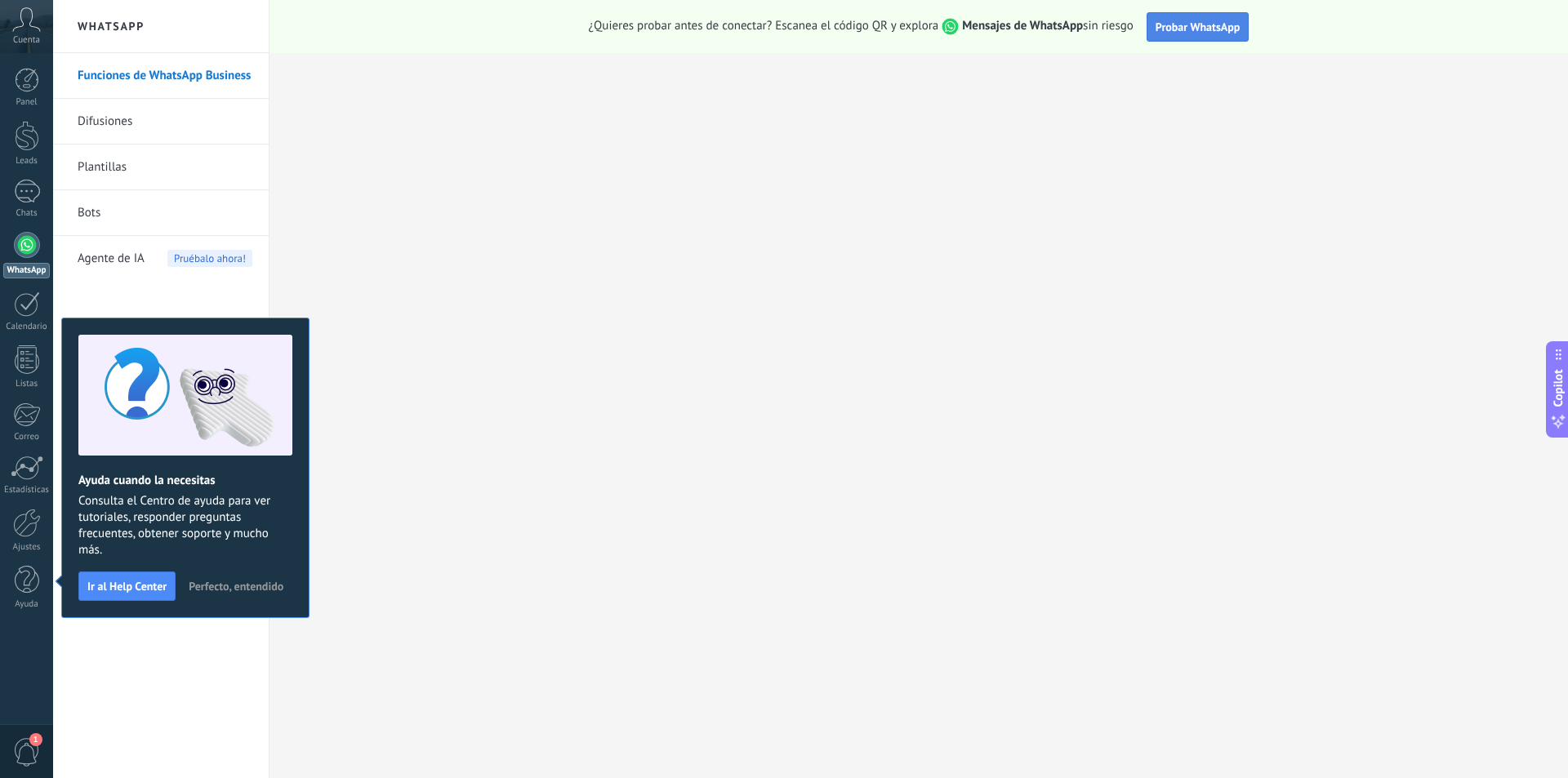
click at [1207, 27] on span "Probar WhatsApp" at bounding box center [1198, 27] width 85 height 15
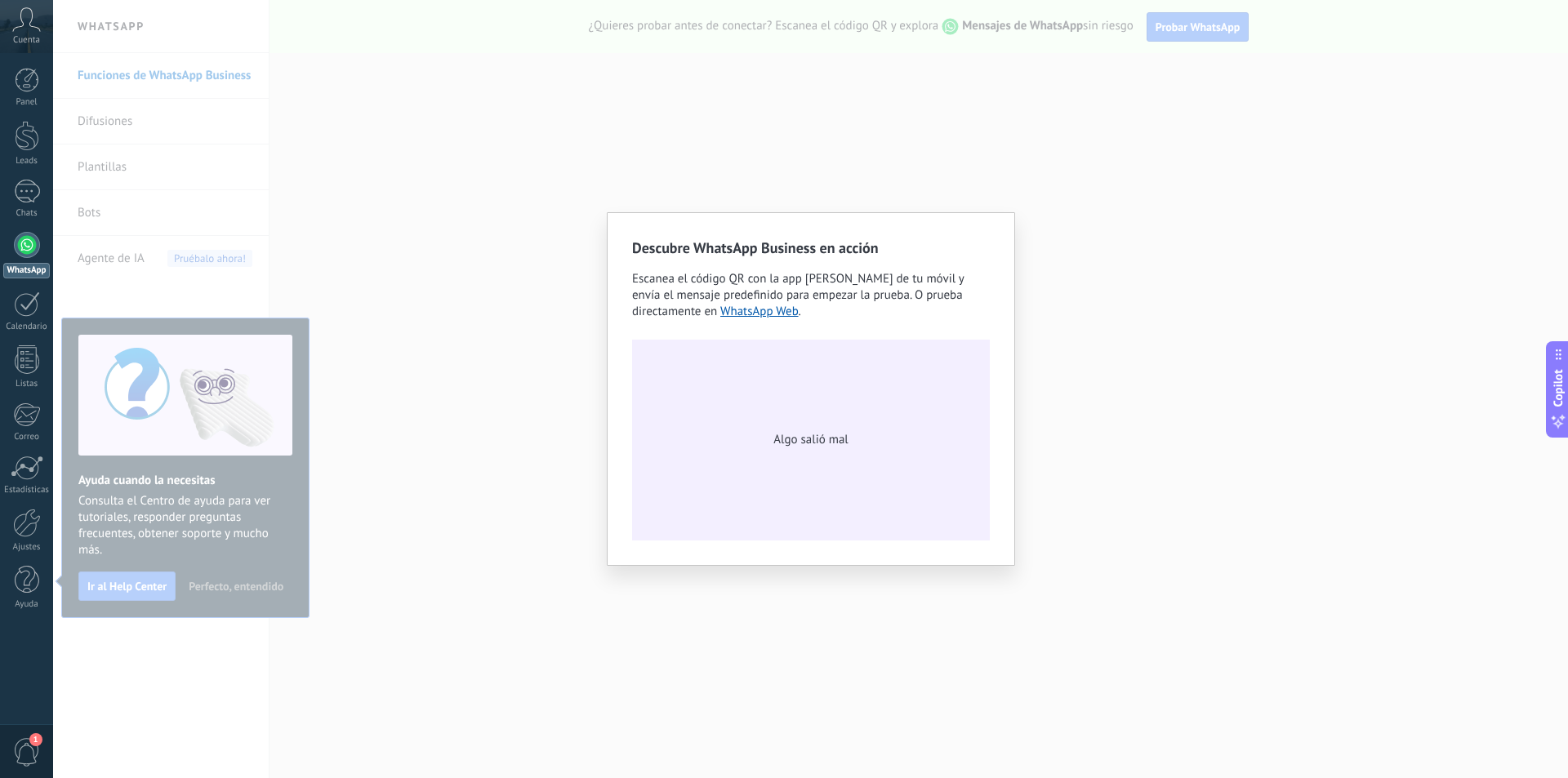
click at [1100, 302] on div "Descubre WhatsApp Business en acción Escanea el código QR con la app de cámara …" at bounding box center [810, 389] width 1515 height 778
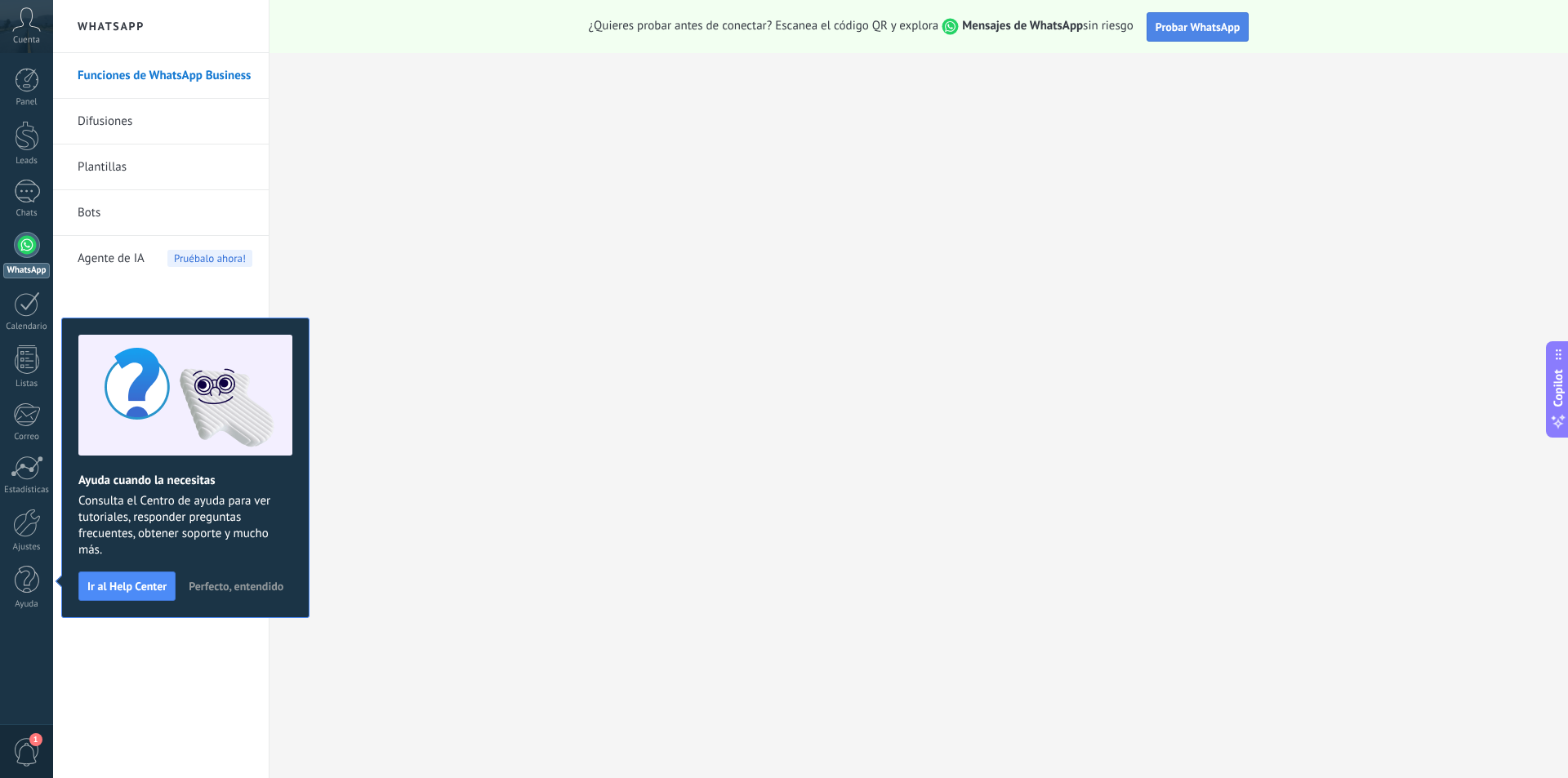
click at [1194, 30] on span "Probar WhatsApp" at bounding box center [1198, 27] width 85 height 15
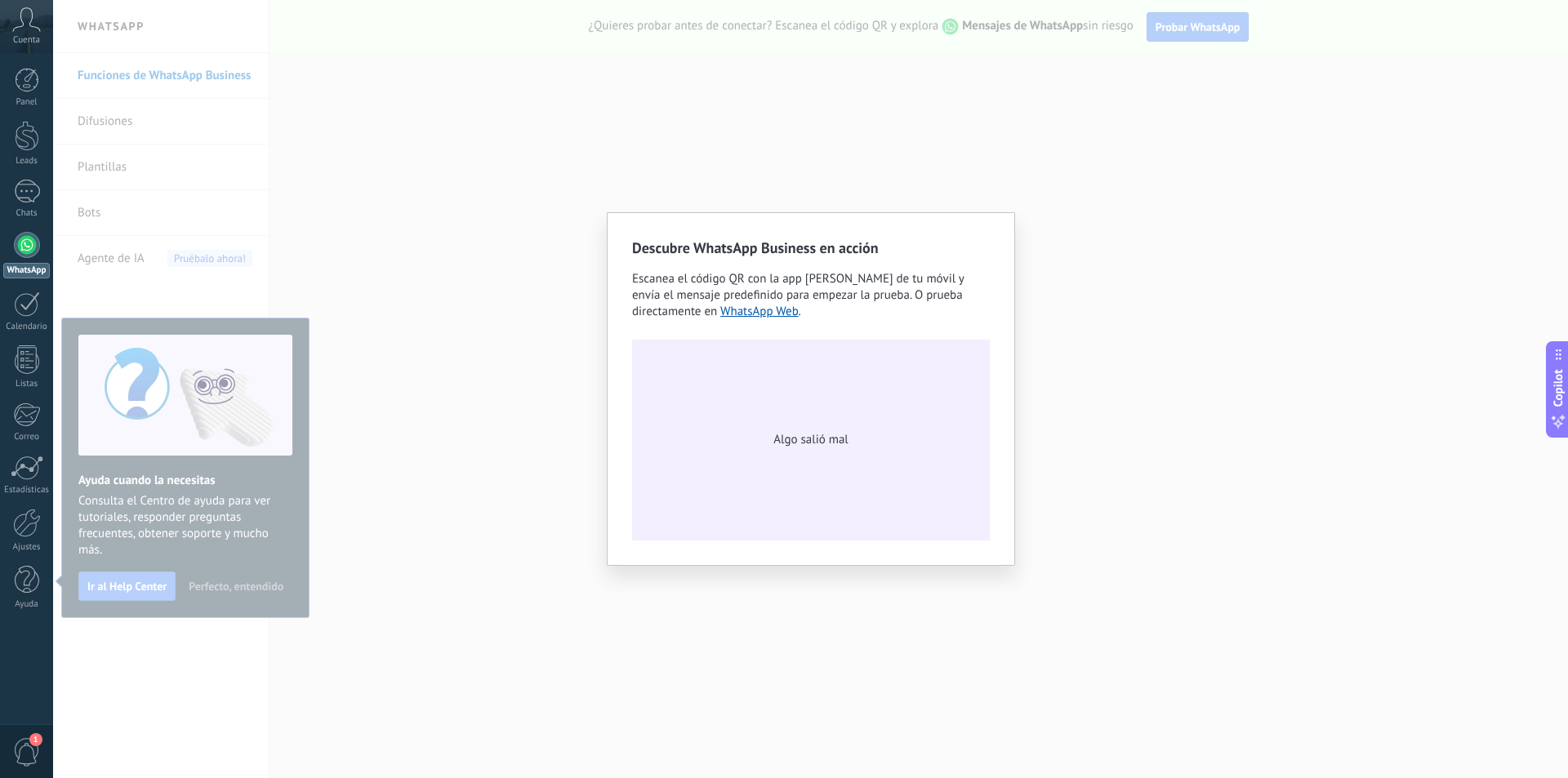
click at [1125, 334] on div "Descubre WhatsApp Business en acción Escanea el código QR con la app de cámara …" at bounding box center [810, 389] width 1515 height 778
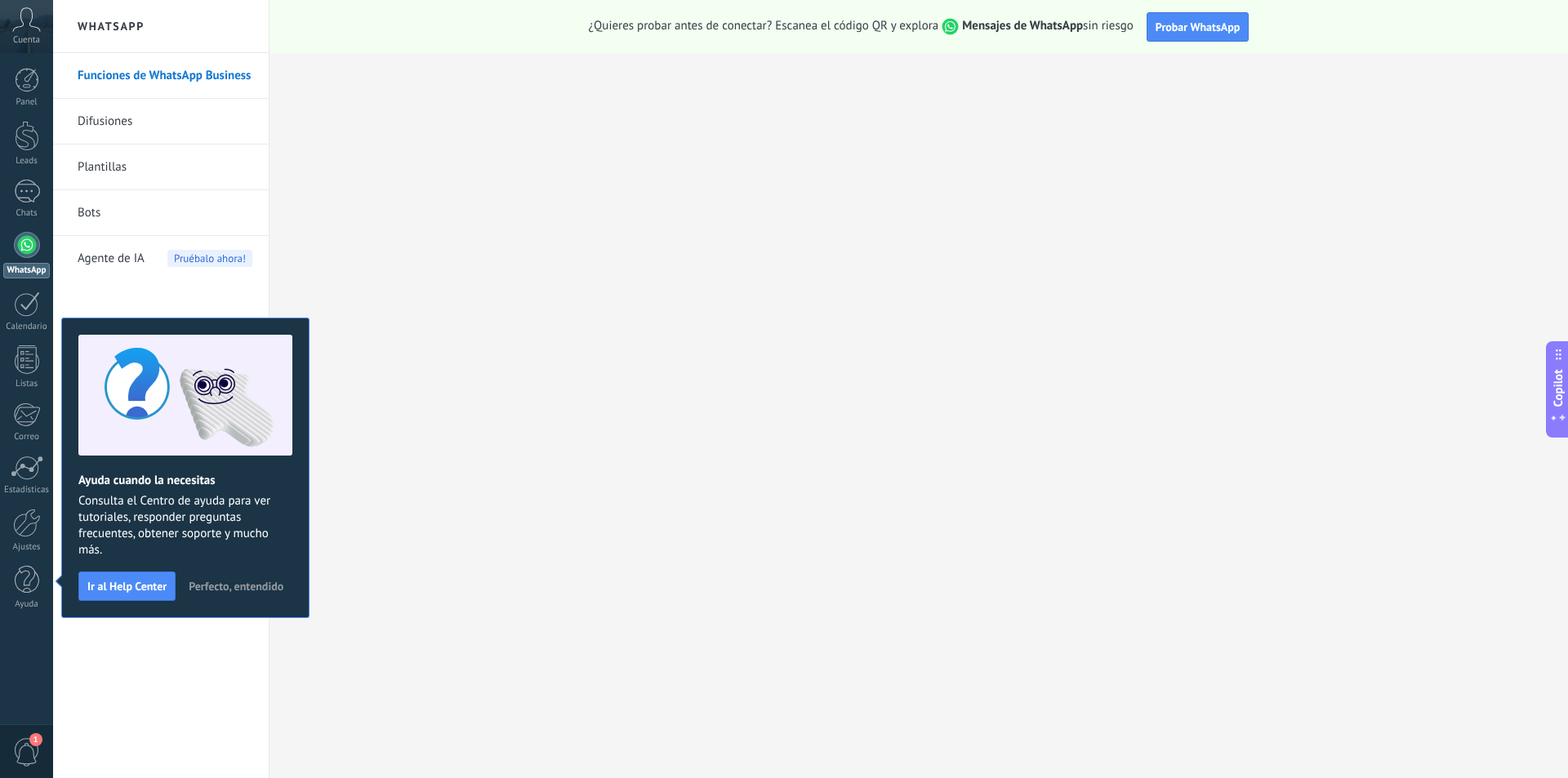
click at [1567, 397] on button "Copilot" at bounding box center [1557, 389] width 23 height 96
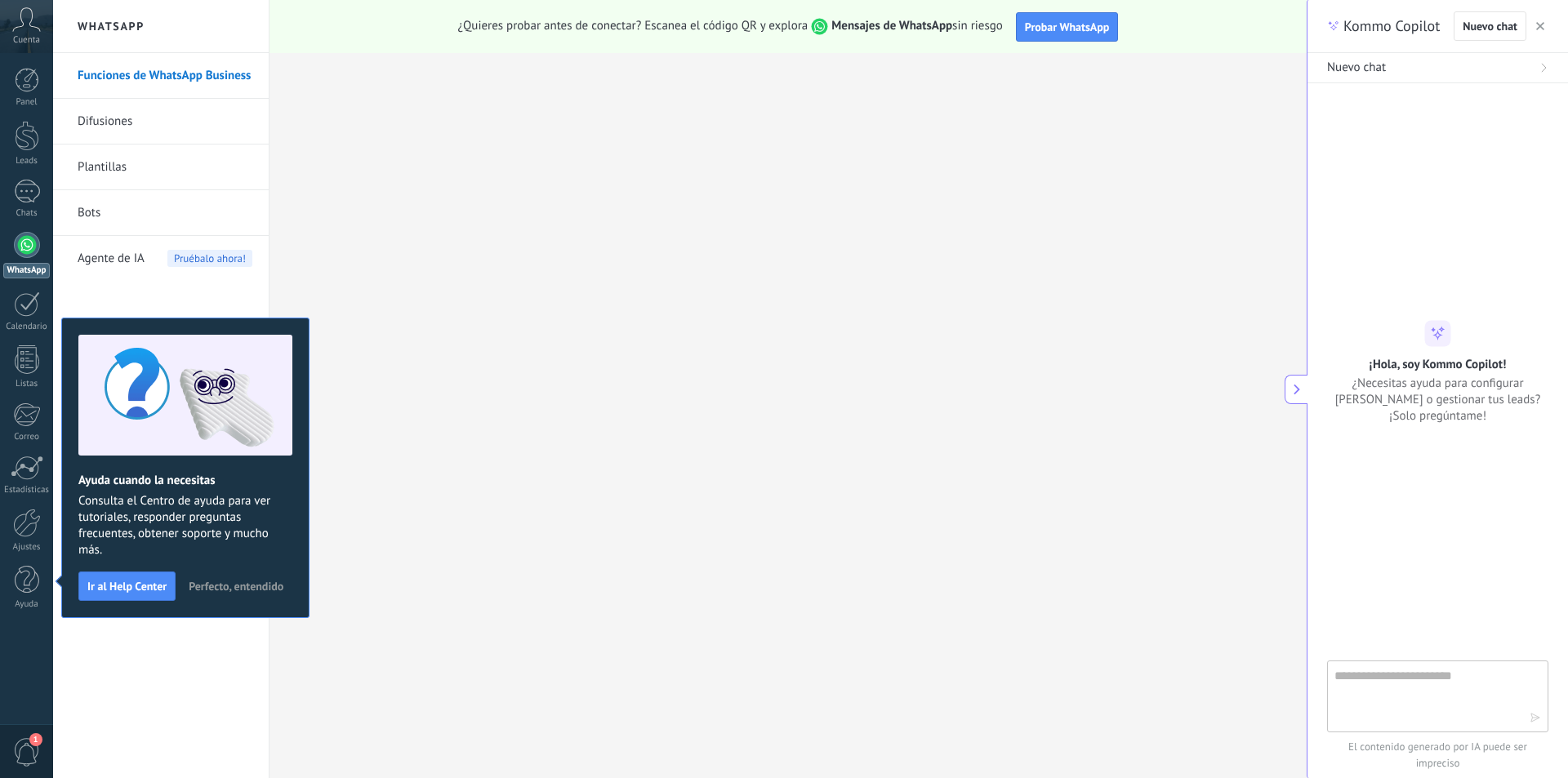
click at [220, 590] on span "Perfecto, entendido" at bounding box center [235, 586] width 95 height 12
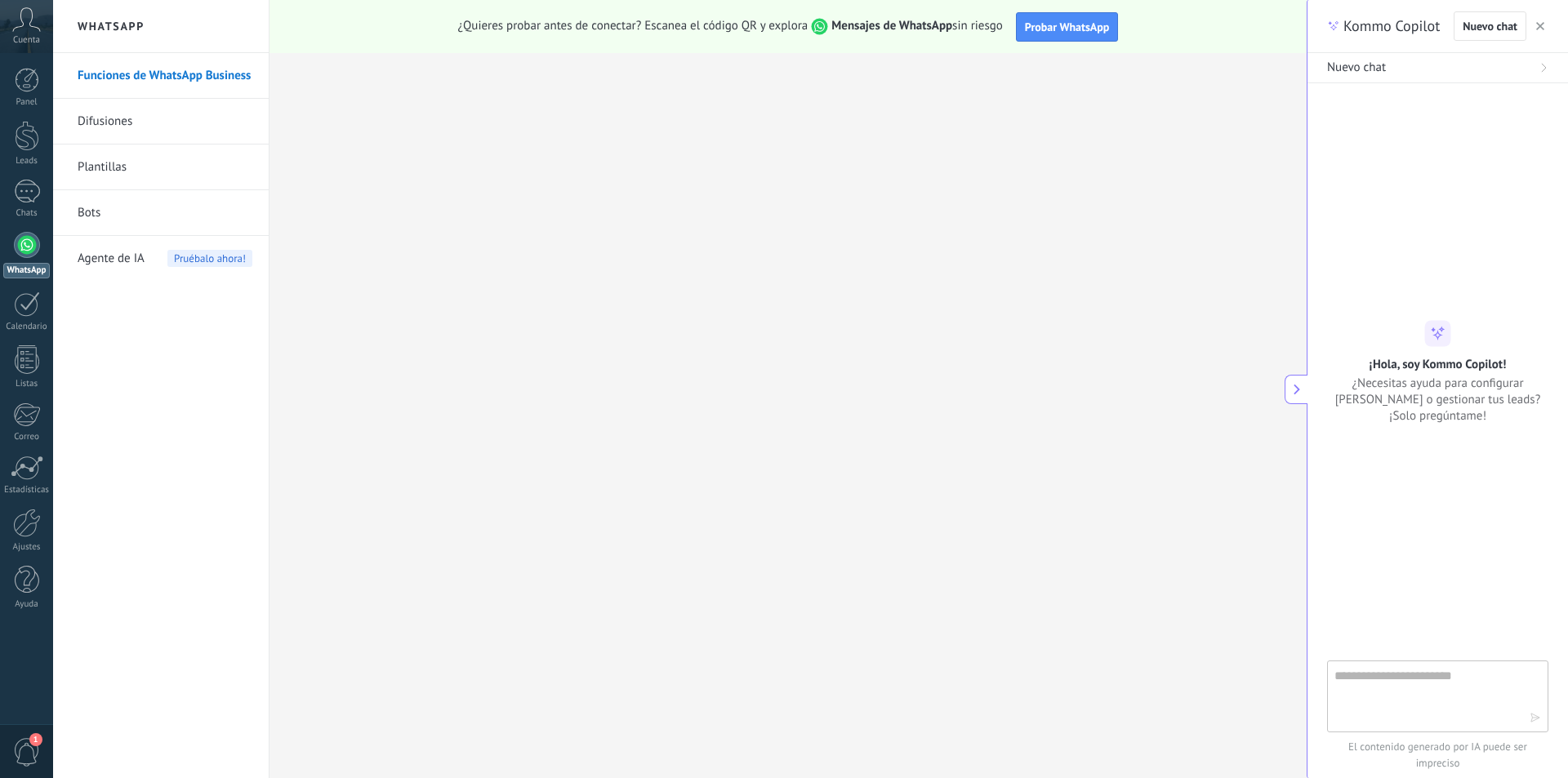
click at [1299, 391] on icon at bounding box center [1297, 390] width 12 height 12
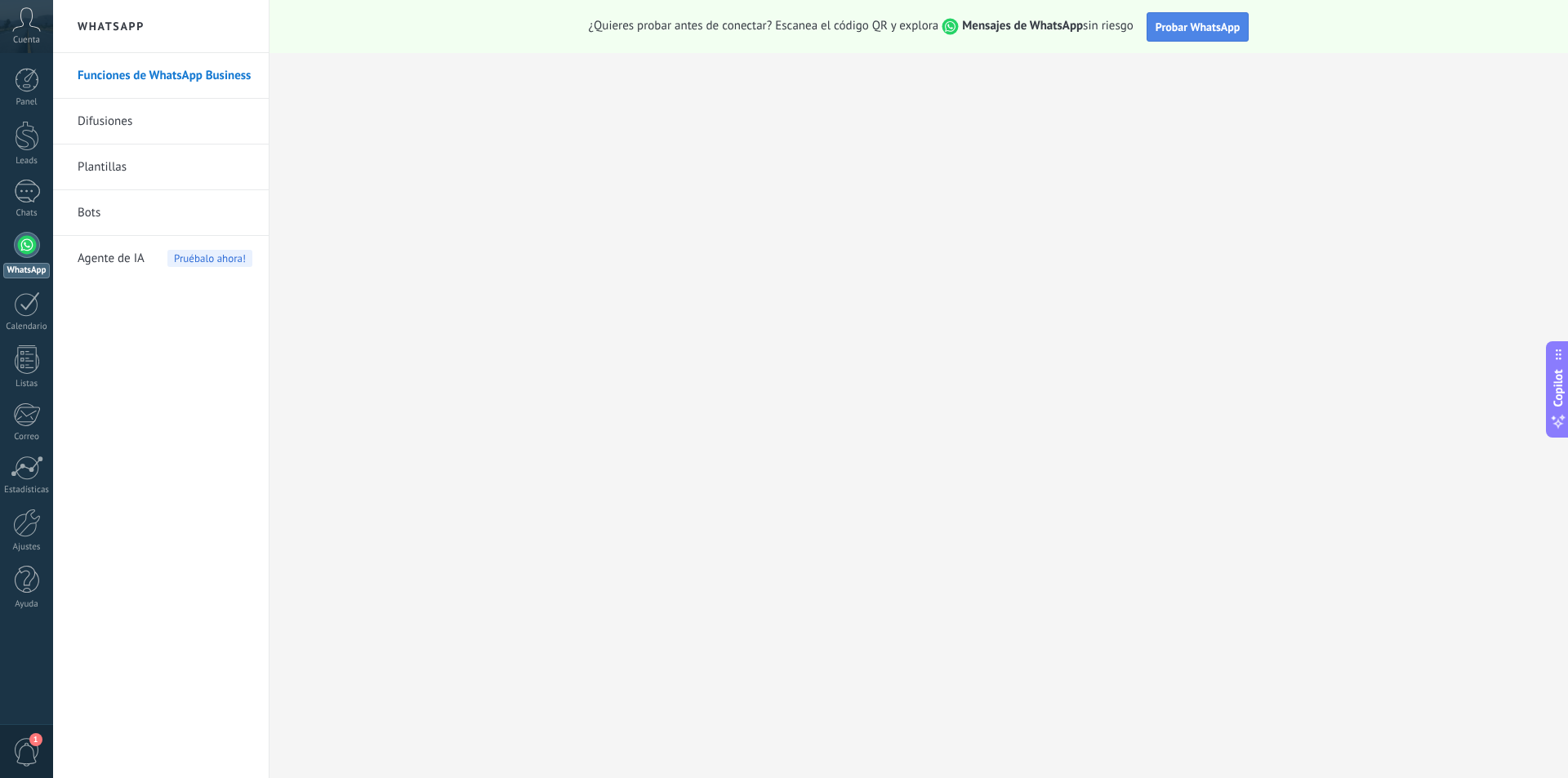
click at [1169, 22] on span "Probar WhatsApp" at bounding box center [1198, 27] width 85 height 15
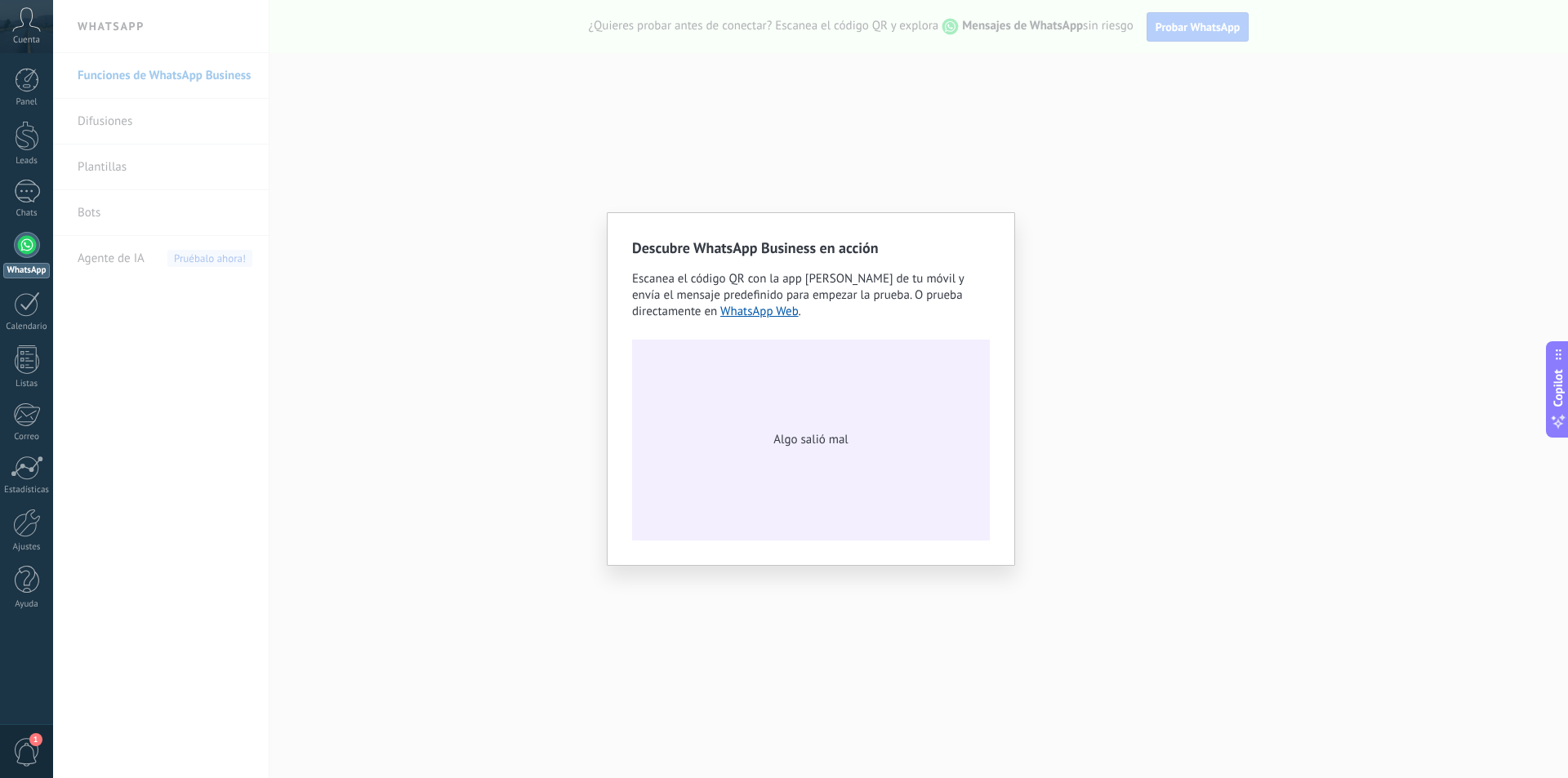
click at [717, 116] on div "Descubre WhatsApp Business en acción Escanea el código QR con la app de cámara …" at bounding box center [810, 389] width 1515 height 778
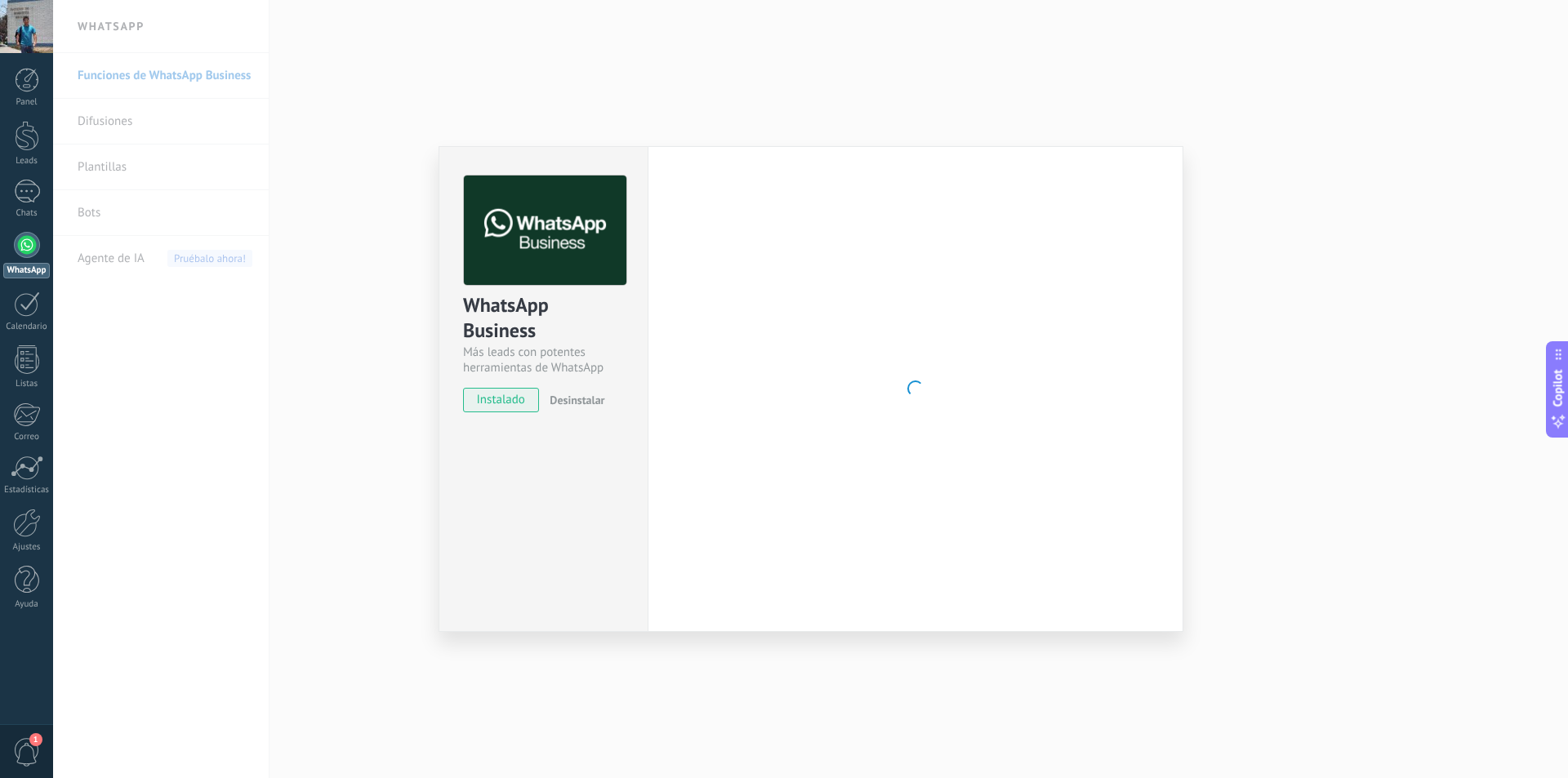
click at [932, 95] on div "WhatsApp Business Más leads con potentes herramientas de WhatsApp instalado Des…" at bounding box center [810, 389] width 1515 height 778
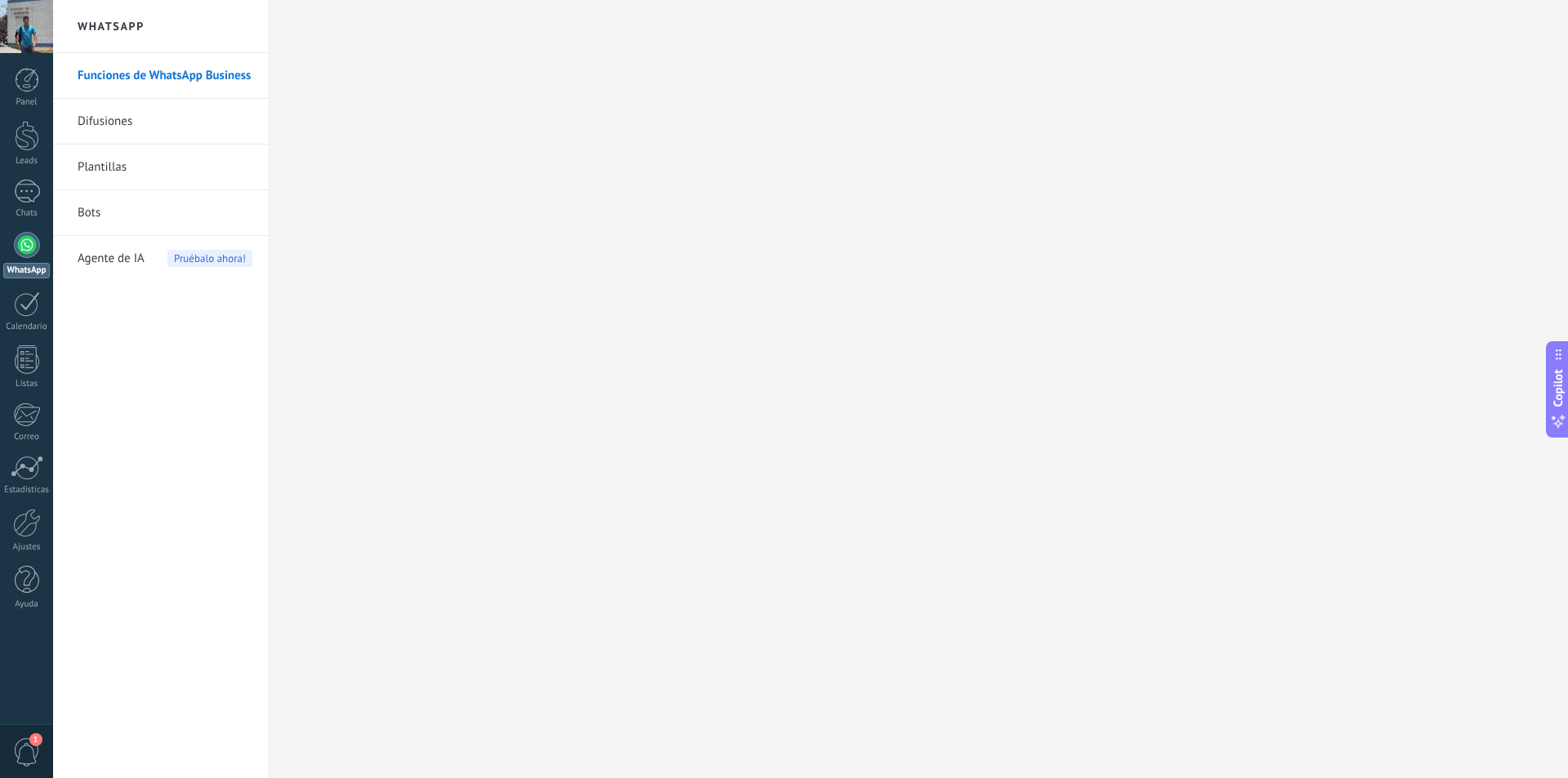
click at [35, 243] on div at bounding box center [27, 245] width 26 height 26
click at [181, 76] on link "Funciones de WhatsApp Business" at bounding box center [165, 76] width 174 height 46
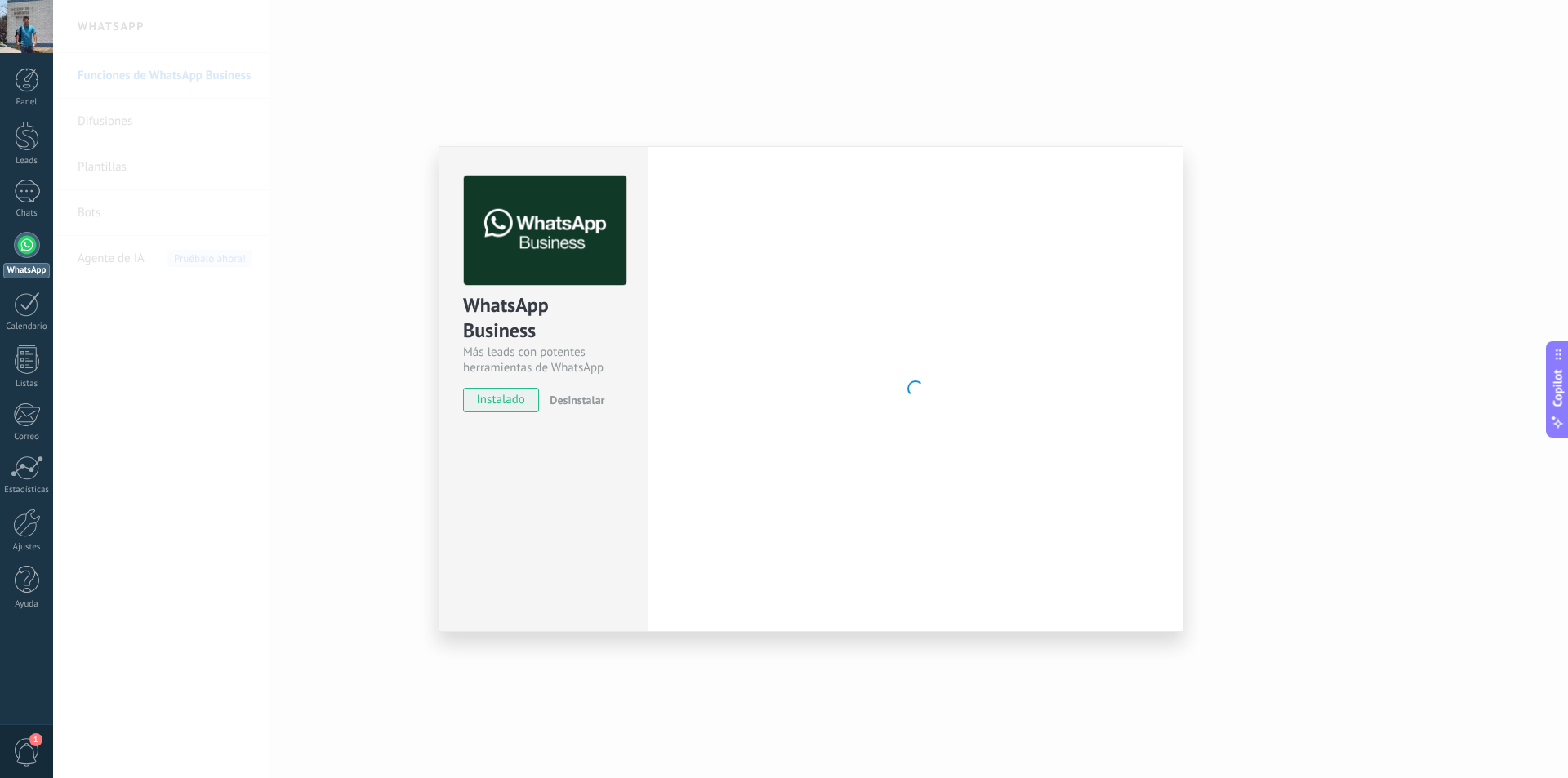
click at [1225, 266] on div "WhatsApp Business Más leads con potentes herramientas de WhatsApp instalado Des…" at bounding box center [810, 389] width 1515 height 778
click at [1292, 354] on div "WhatsApp Business Más leads con potentes herramientas de WhatsApp instalado Des…" at bounding box center [810, 389] width 1515 height 778
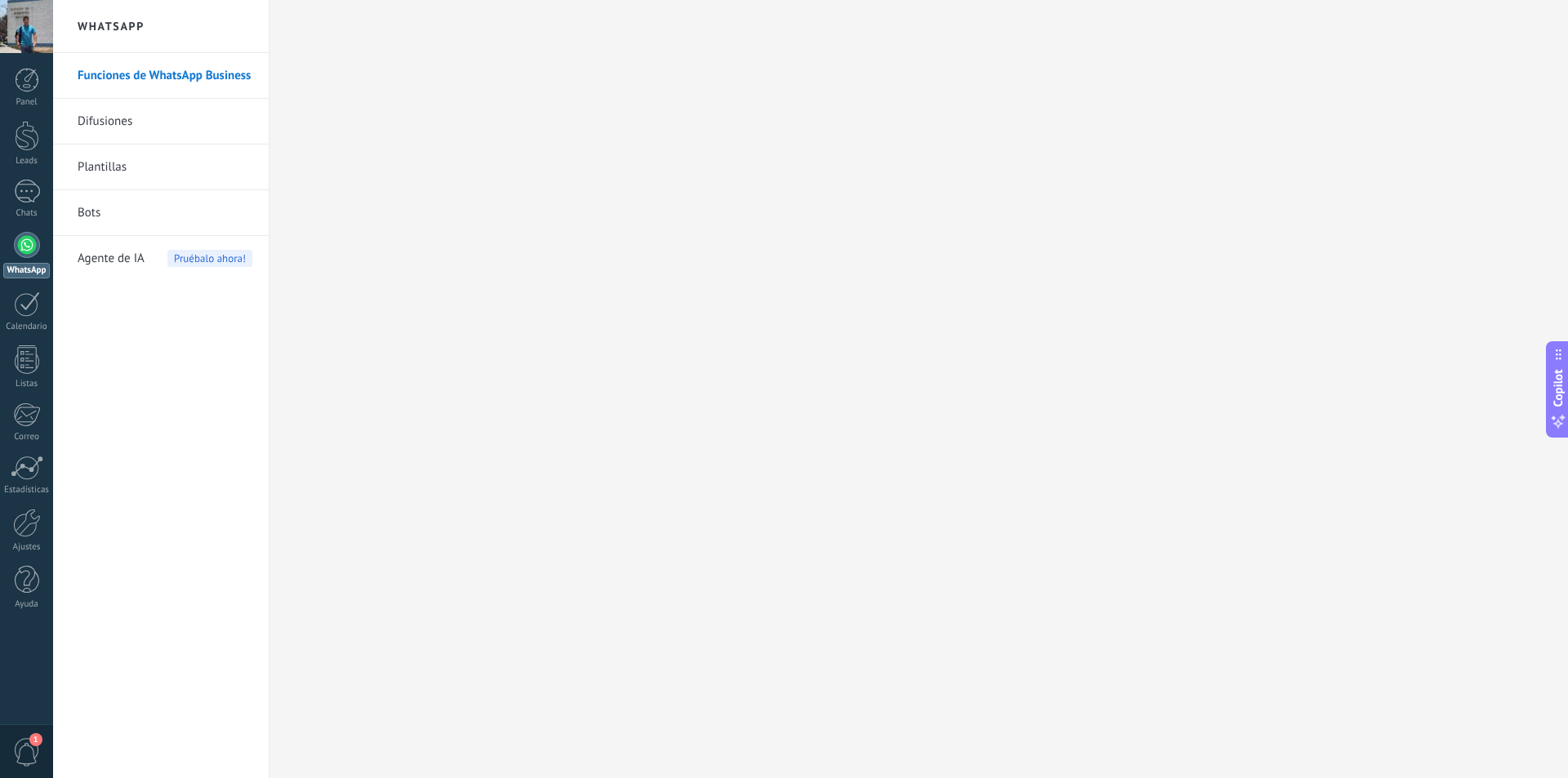
click at [107, 262] on span "Agente de IA" at bounding box center [110, 259] width 67 height 46
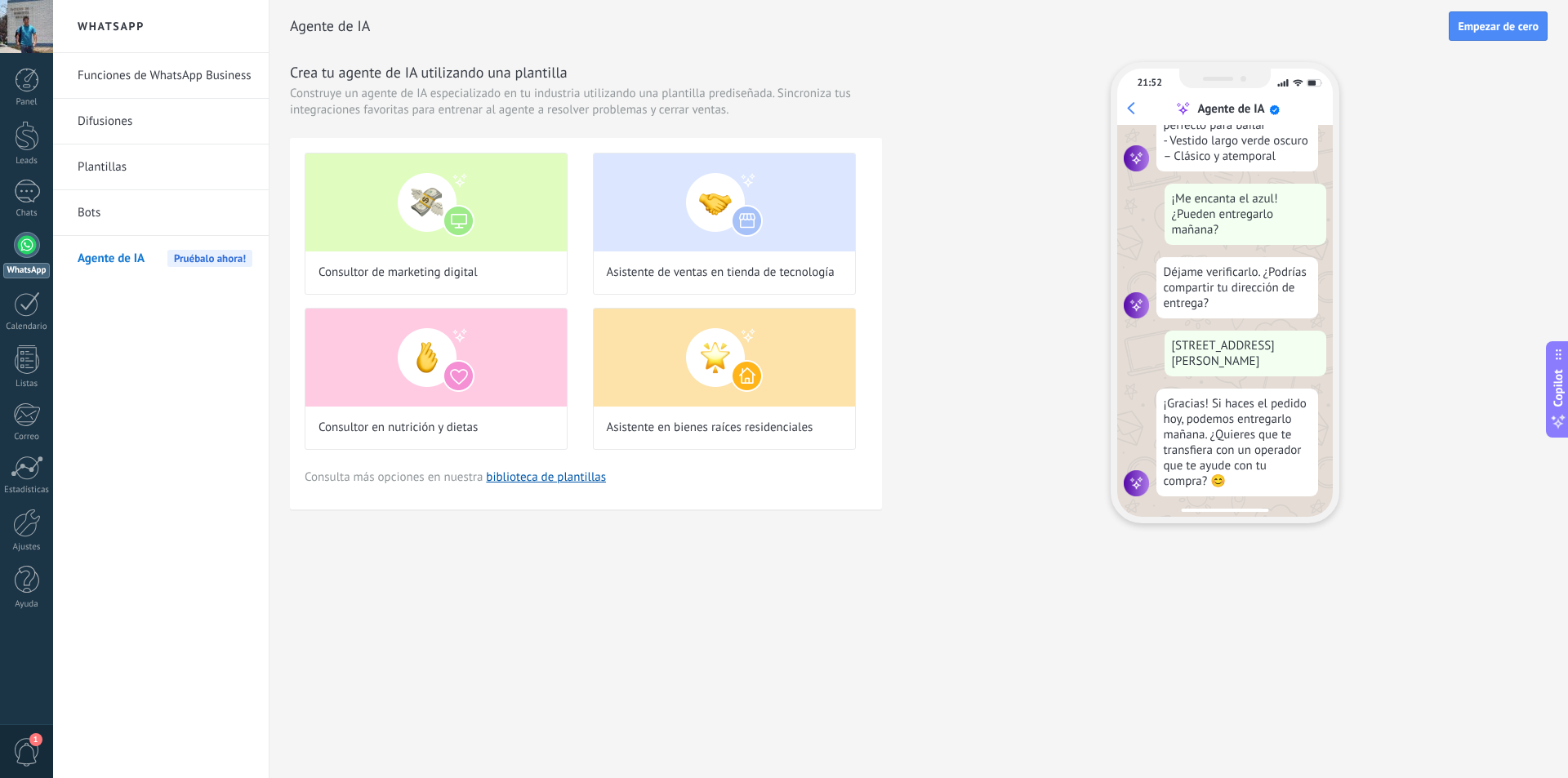
scroll to position [375, 0]
click at [551, 483] on link "biblioteca de plantillas" at bounding box center [546, 477] width 120 height 16
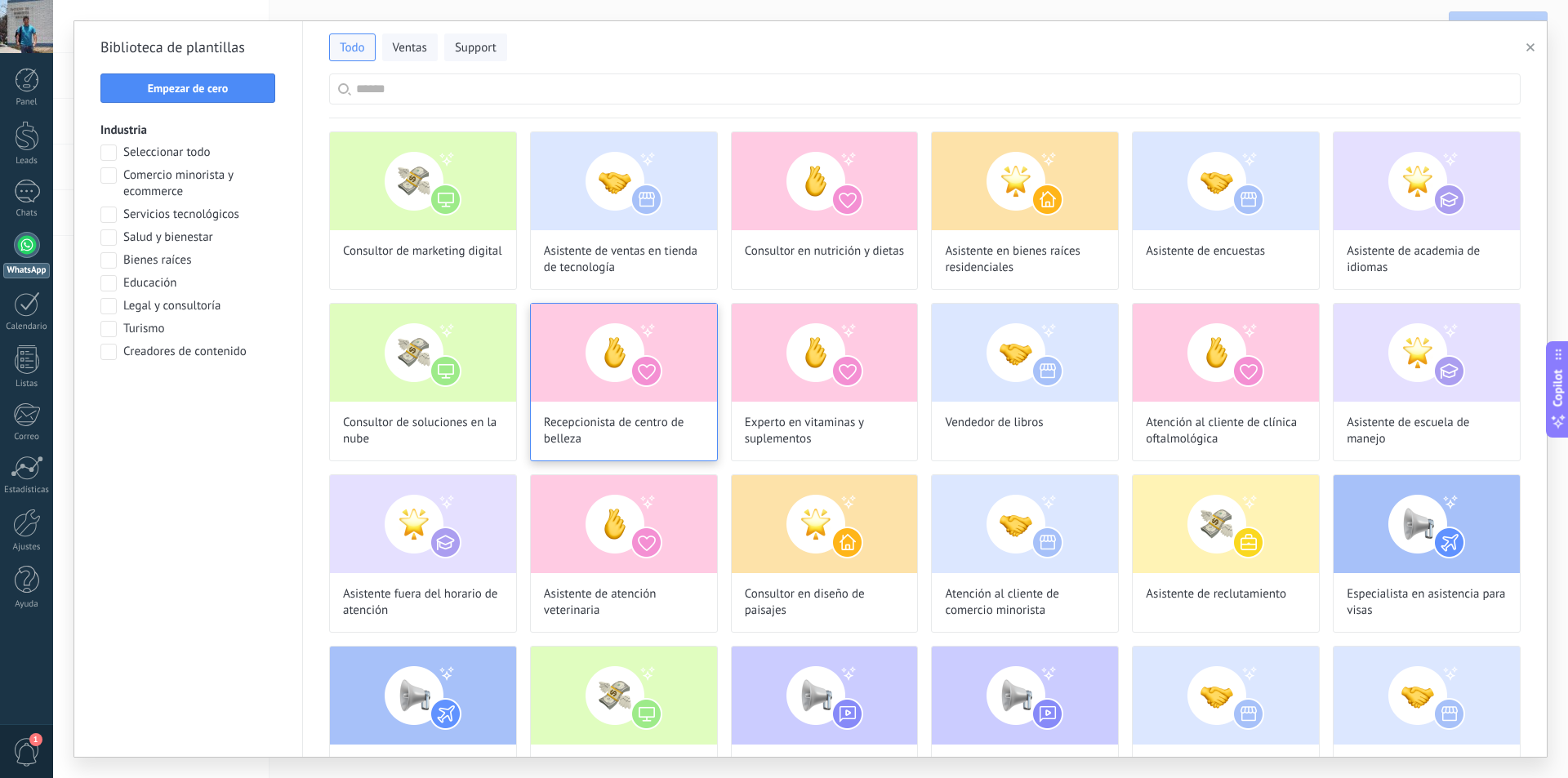
scroll to position [417, 0]
click at [472, 88] on input "text" at bounding box center [934, 89] width 1156 height 30
click at [415, 53] on span "Ventas" at bounding box center [410, 49] width 35 height 16
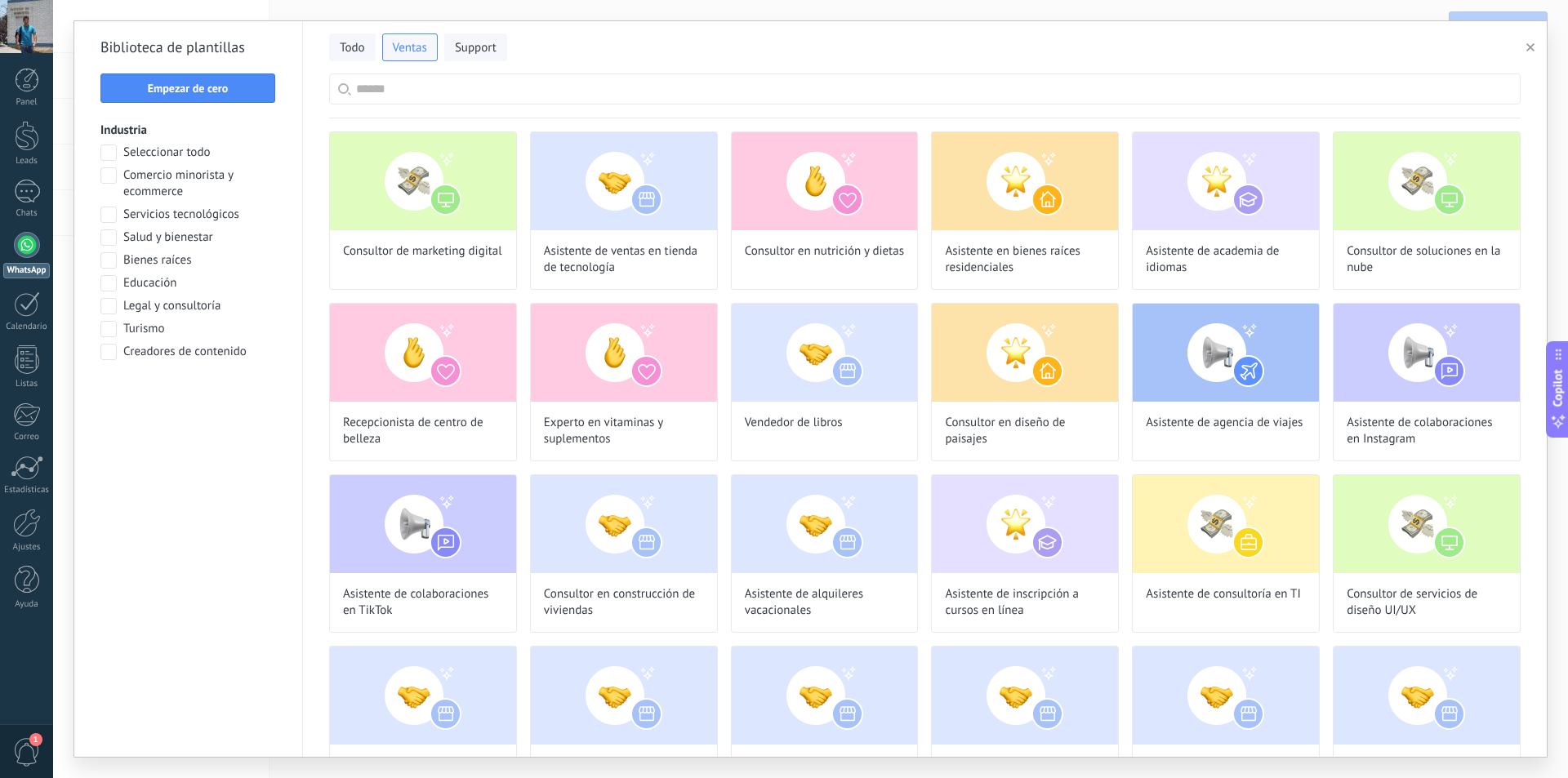
click at [434, 90] on input "text" at bounding box center [934, 89] width 1156 height 30
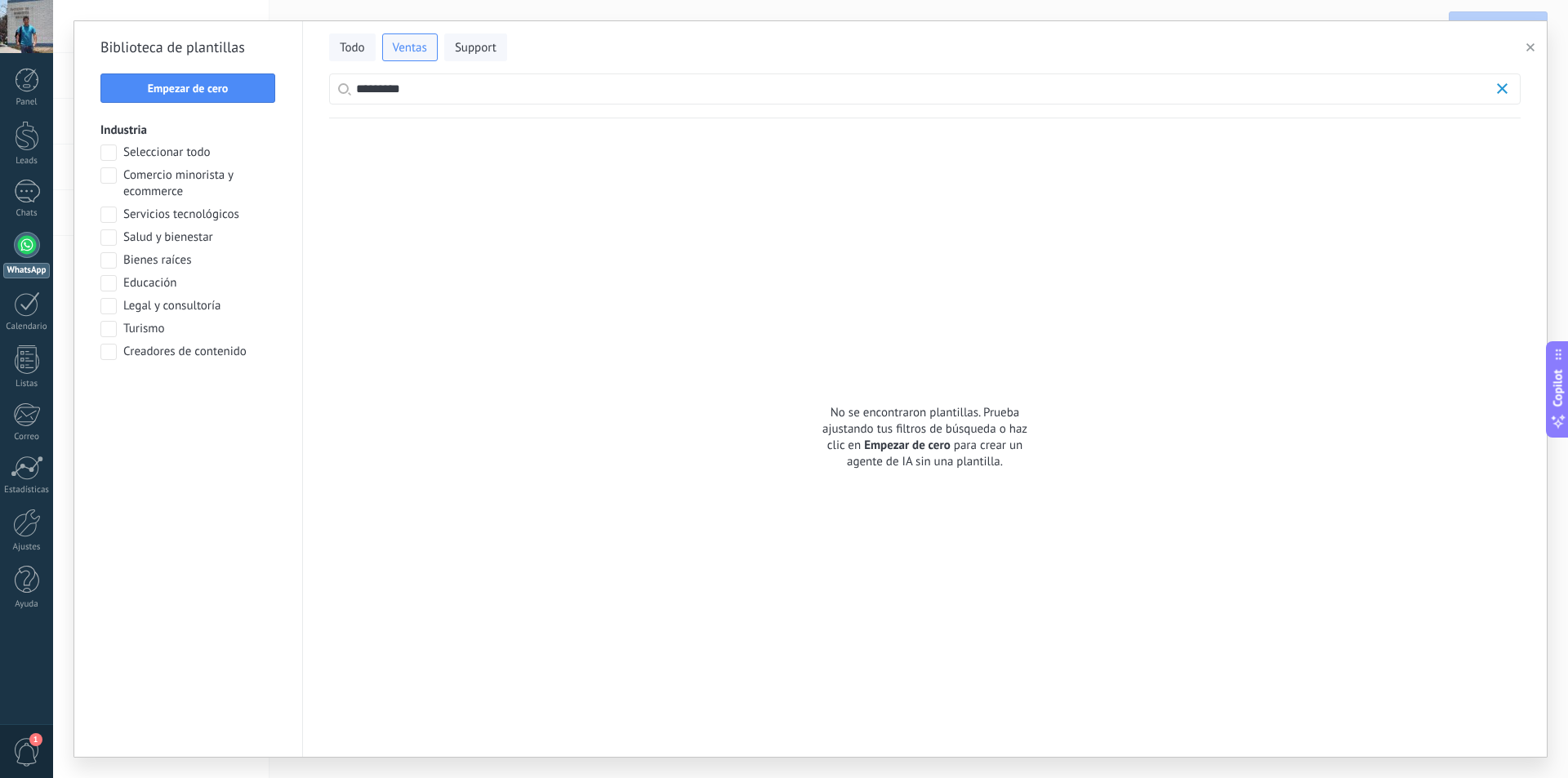
scroll to position [49, 0]
drag, startPoint x: 434, startPoint y: 90, endPoint x: 359, endPoint y: 102, distance: 76.0
click at [359, 102] on input "*********" at bounding box center [925, 89] width 1137 height 30
type input "*********"
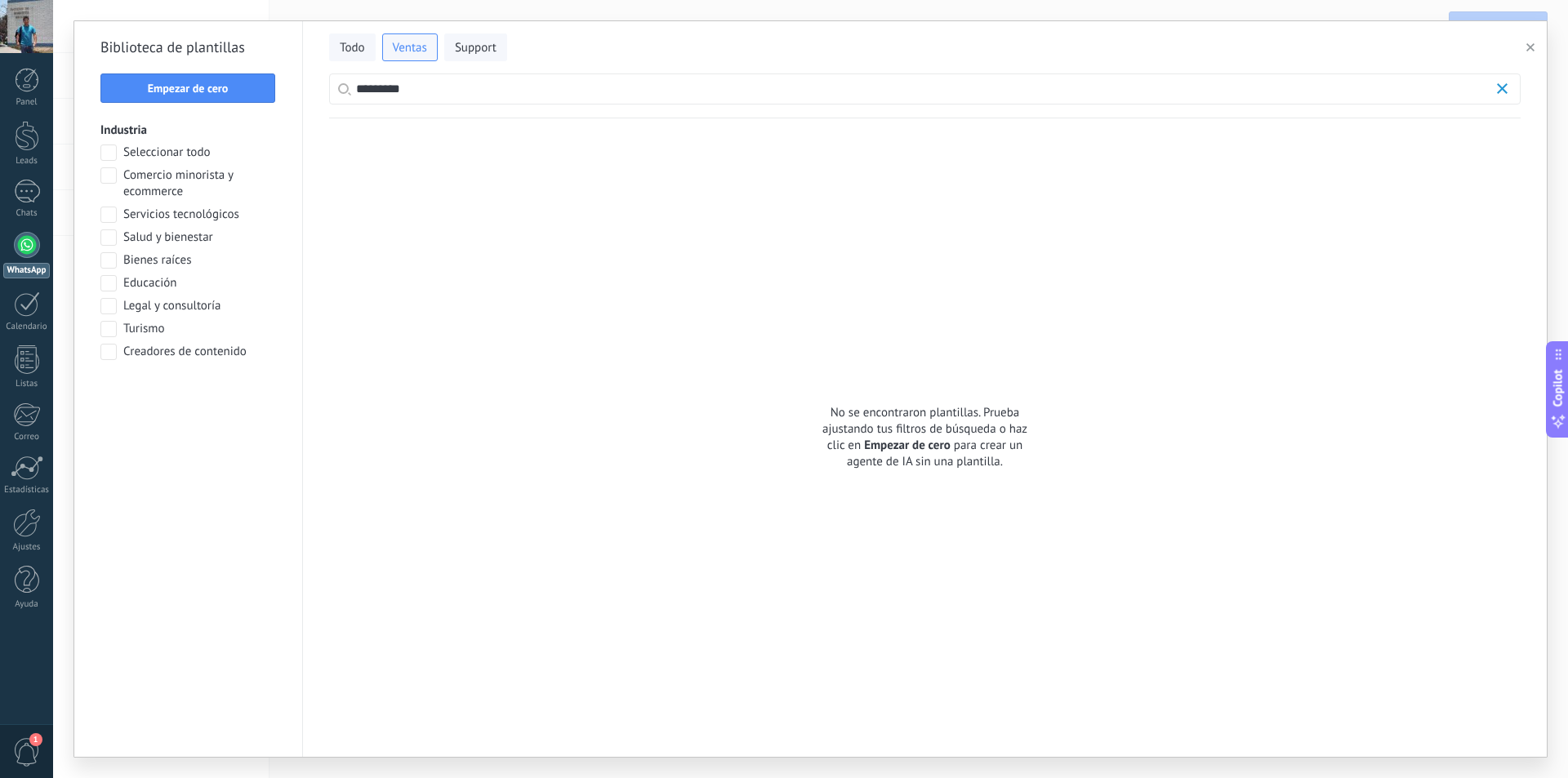
drag, startPoint x: 387, startPoint y: 95, endPoint x: 313, endPoint y: 106, distance: 74.8
click at [313, 106] on div "Todo Ventas Support *********" at bounding box center [925, 70] width 1244 height 97
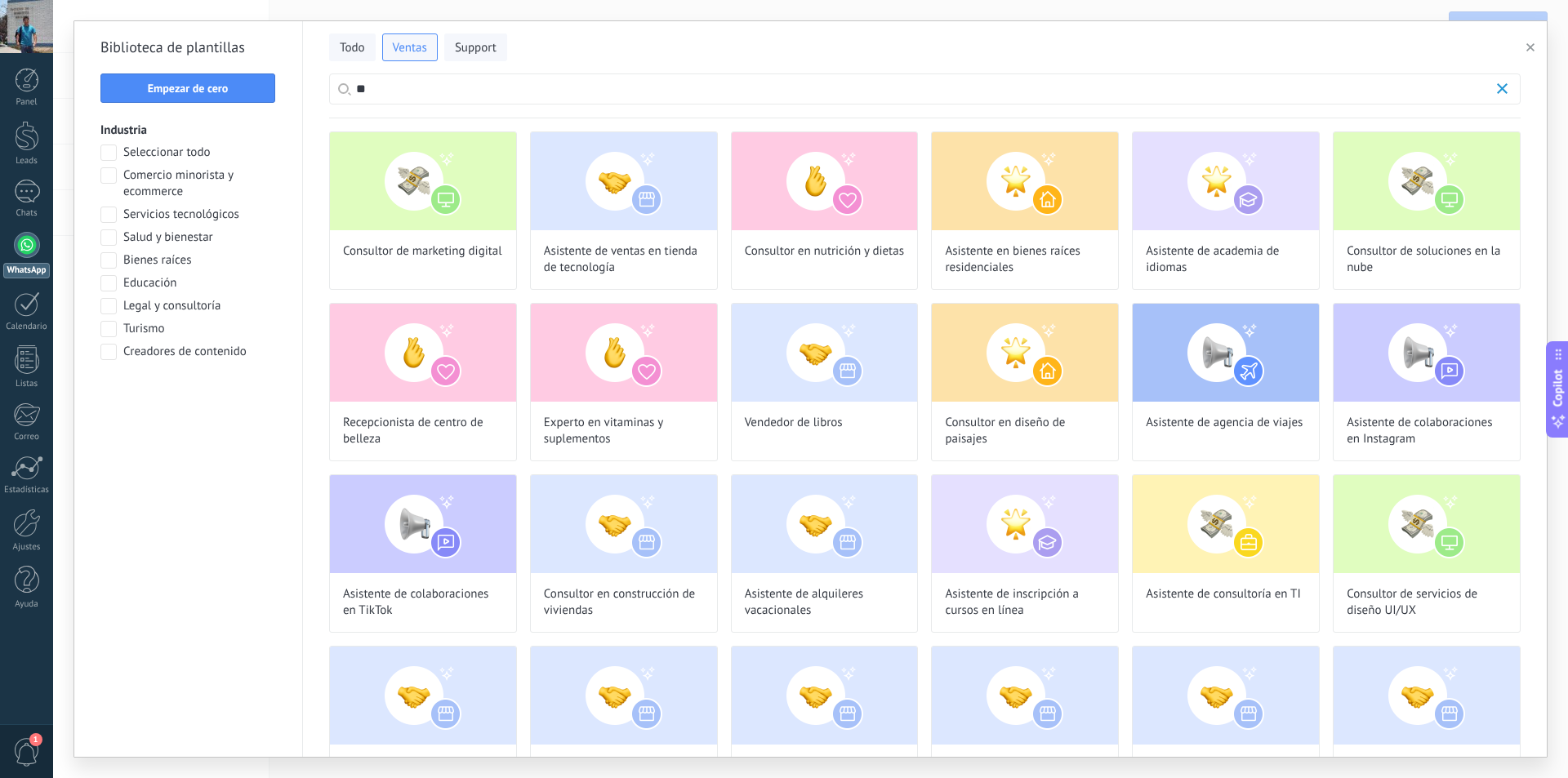
scroll to position [375, 0]
type input "*******"
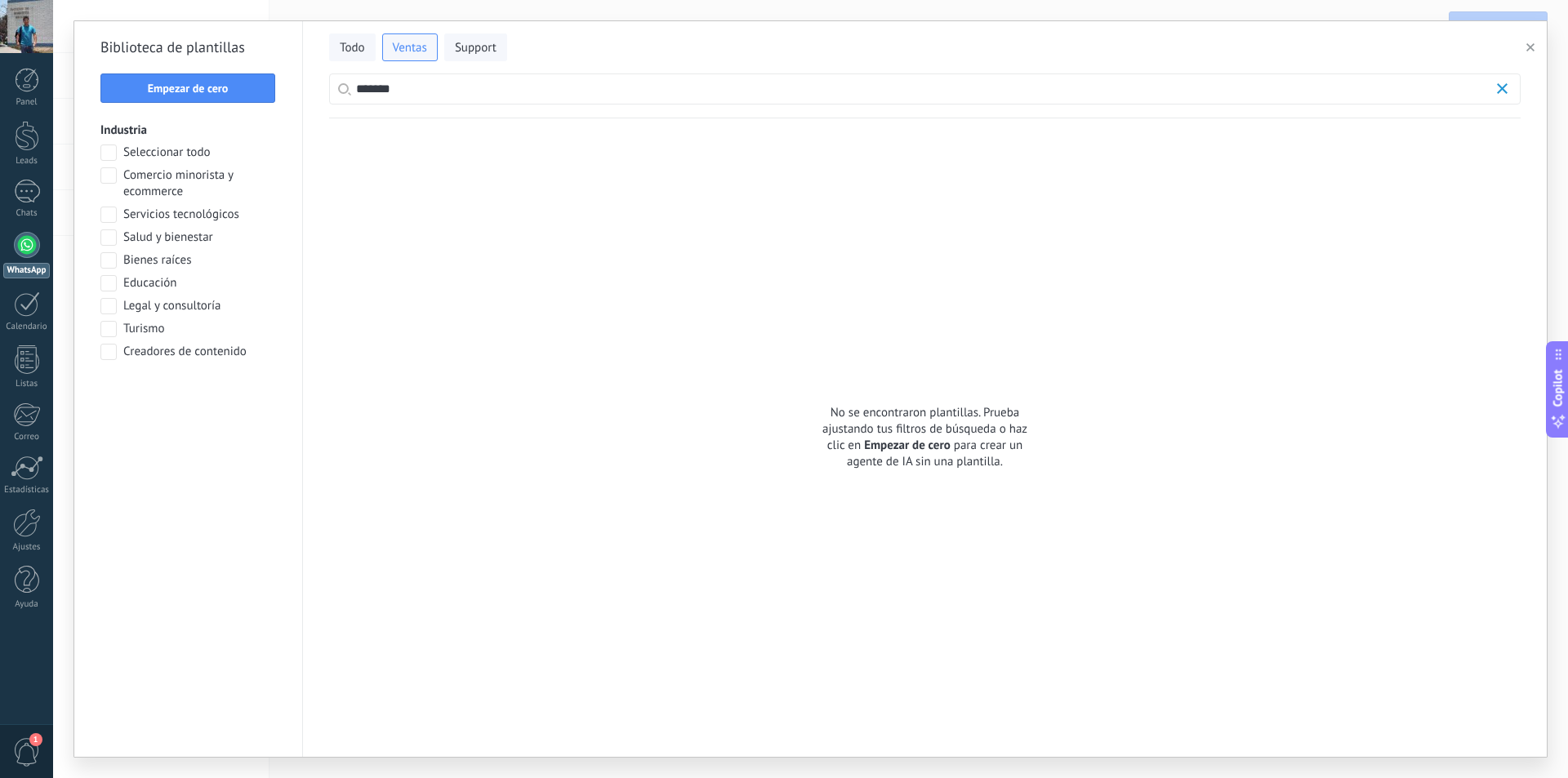
drag, startPoint x: 402, startPoint y: 95, endPoint x: 325, endPoint y: 99, distance: 77.1
click at [325, 99] on div "Todo Ventas Support *******" at bounding box center [925, 70] width 1244 height 97
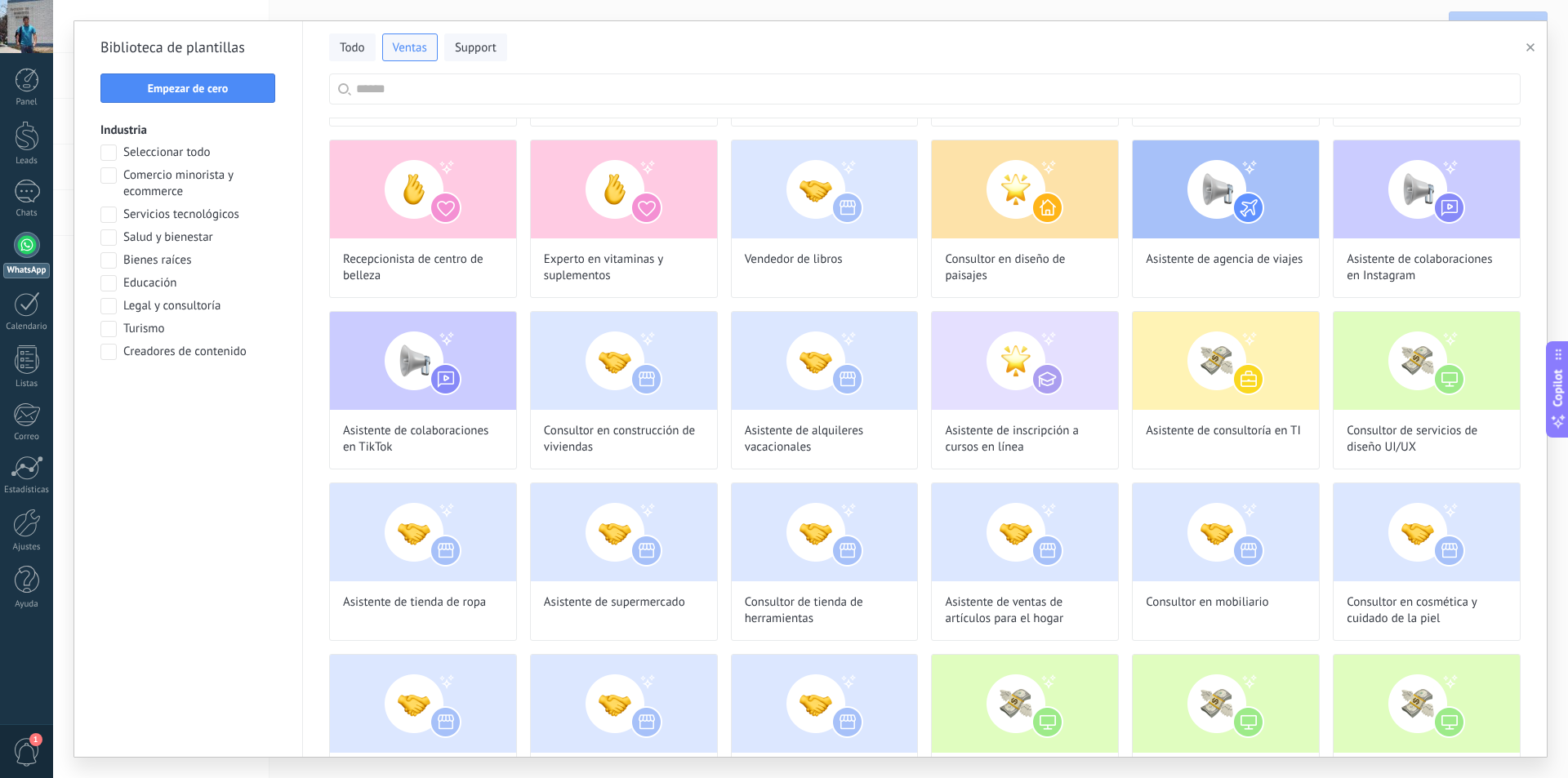
scroll to position [49, 0]
click at [109, 280] on span at bounding box center [109, 284] width 16 height 16
click at [185, 401] on button "Aplicar" at bounding box center [188, 395] width 175 height 30
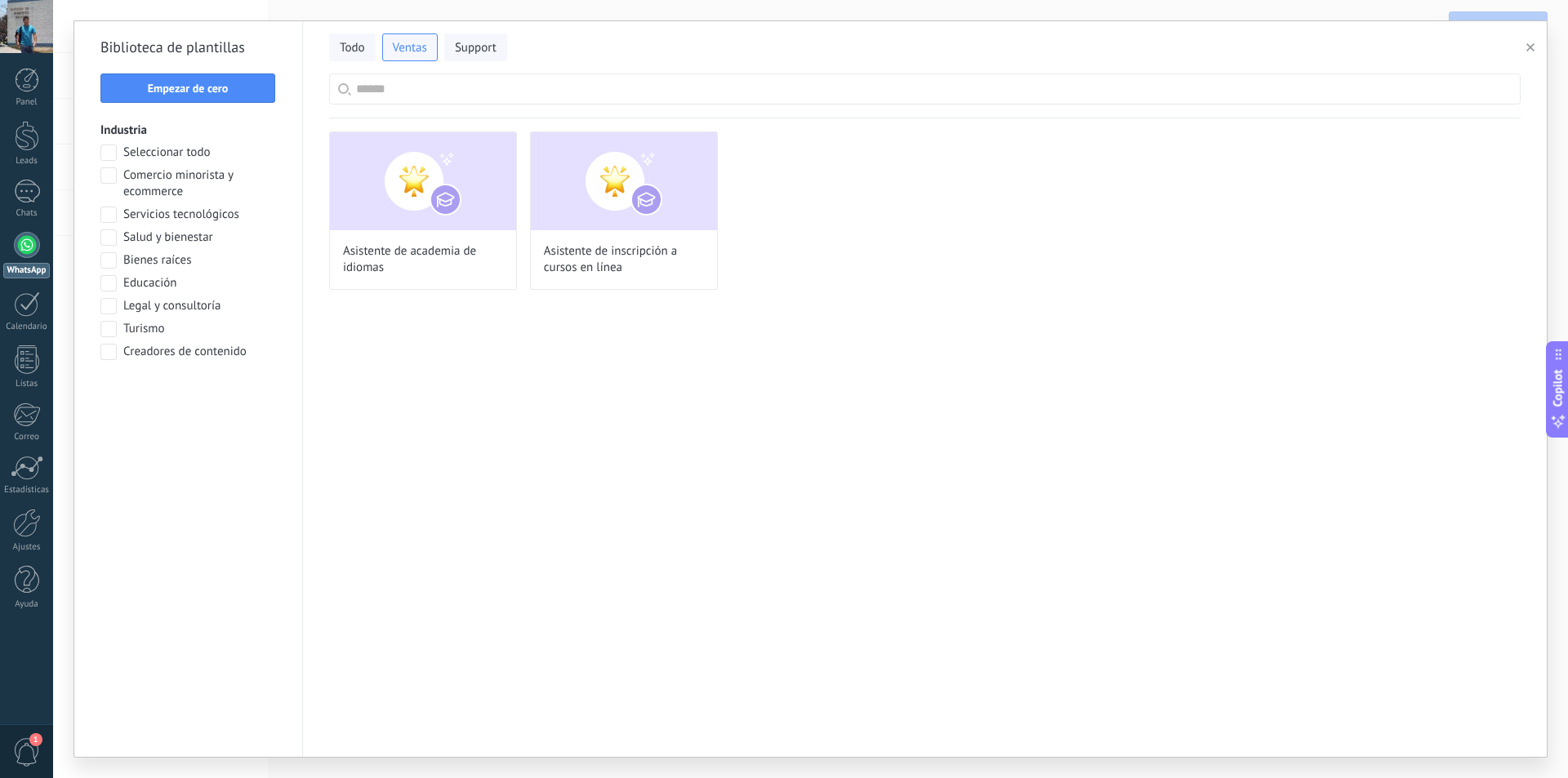
scroll to position [296, 0]
click at [489, 53] on span "Support" at bounding box center [476, 49] width 42 height 16
click at [356, 44] on span "Todo" at bounding box center [352, 49] width 26 height 16
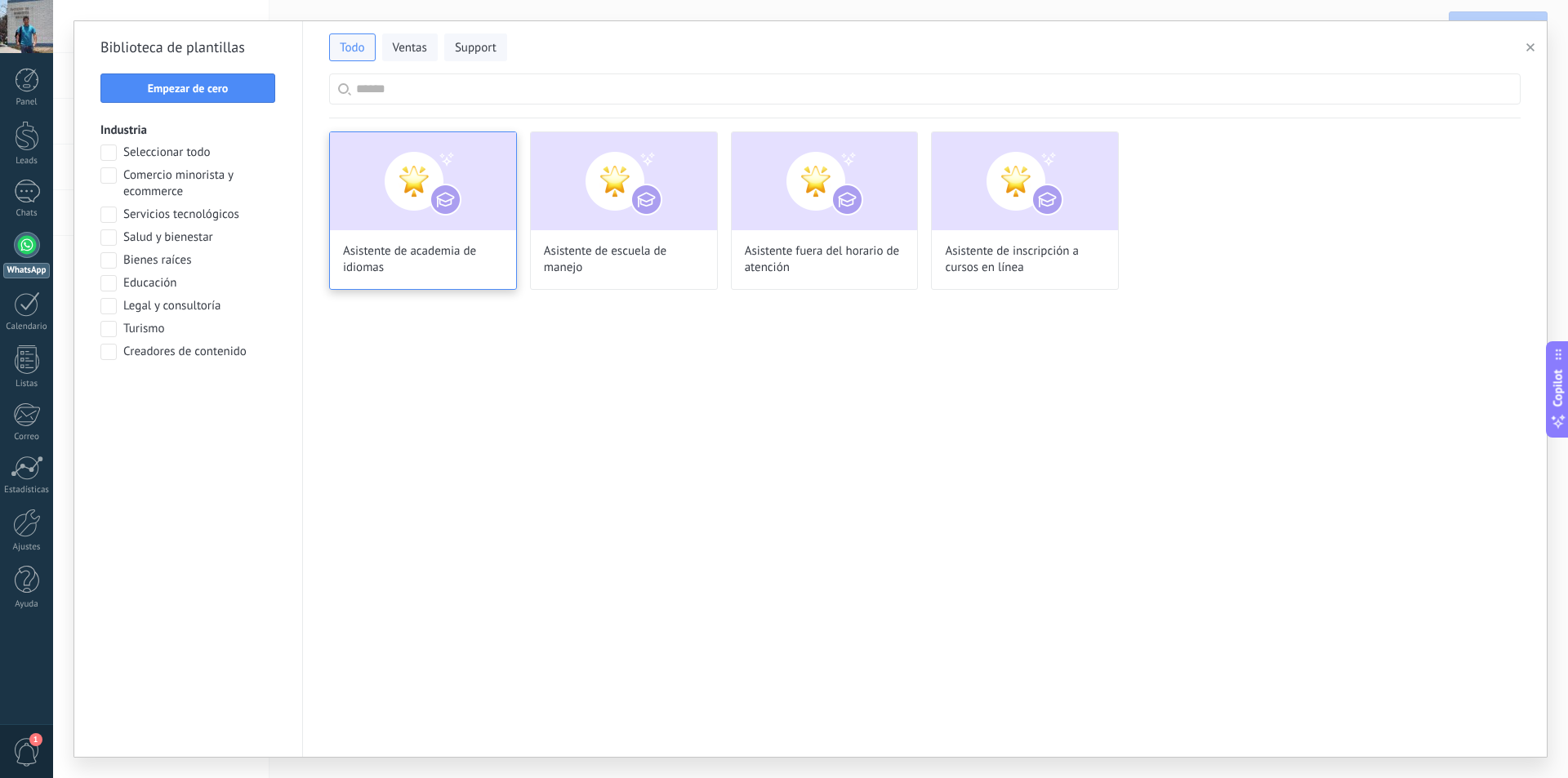
click at [426, 205] on img at bounding box center [423, 181] width 186 height 98
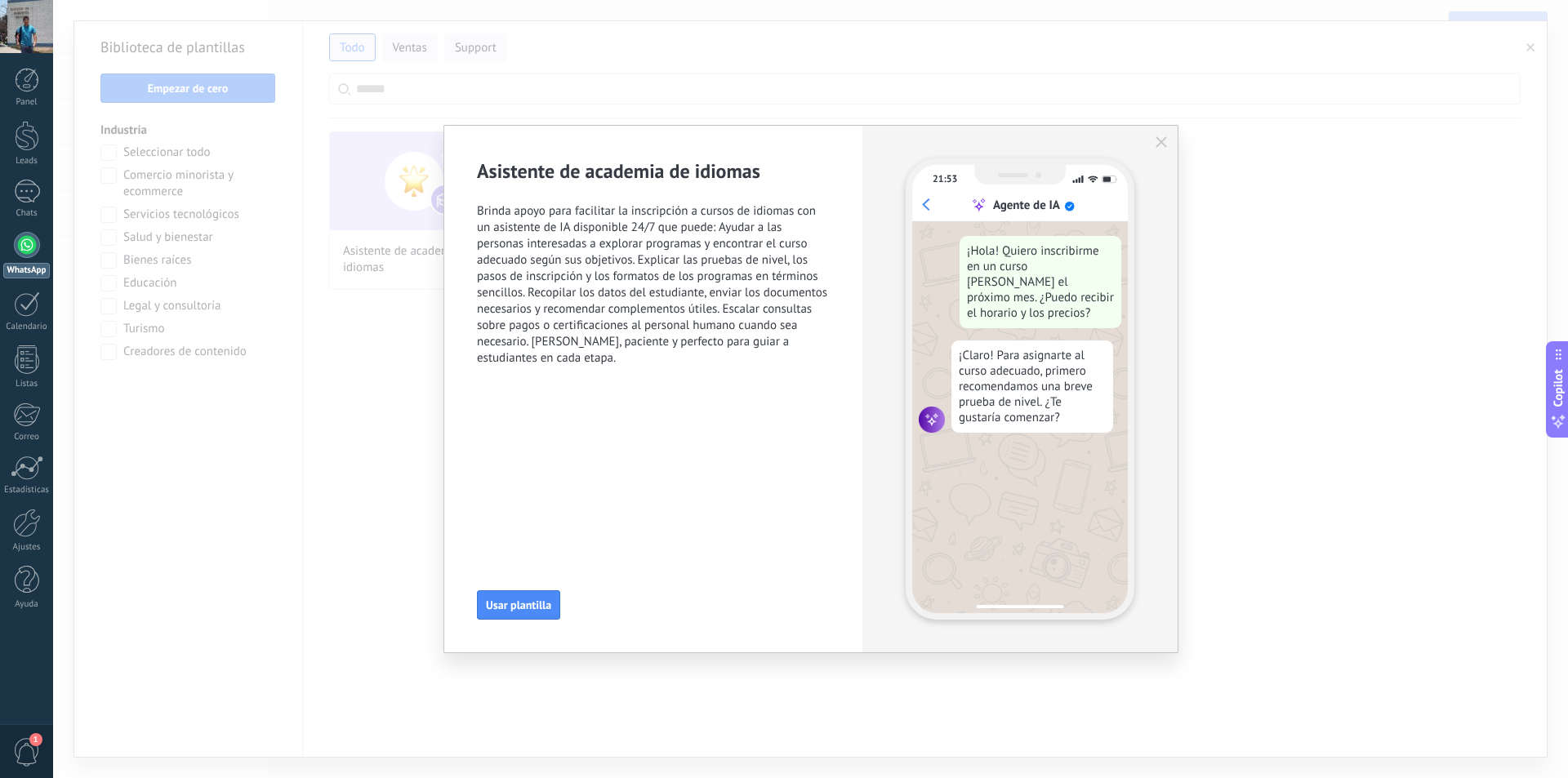
scroll to position [49, 0]
click at [536, 605] on span "Usar plantilla" at bounding box center [518, 605] width 65 height 12
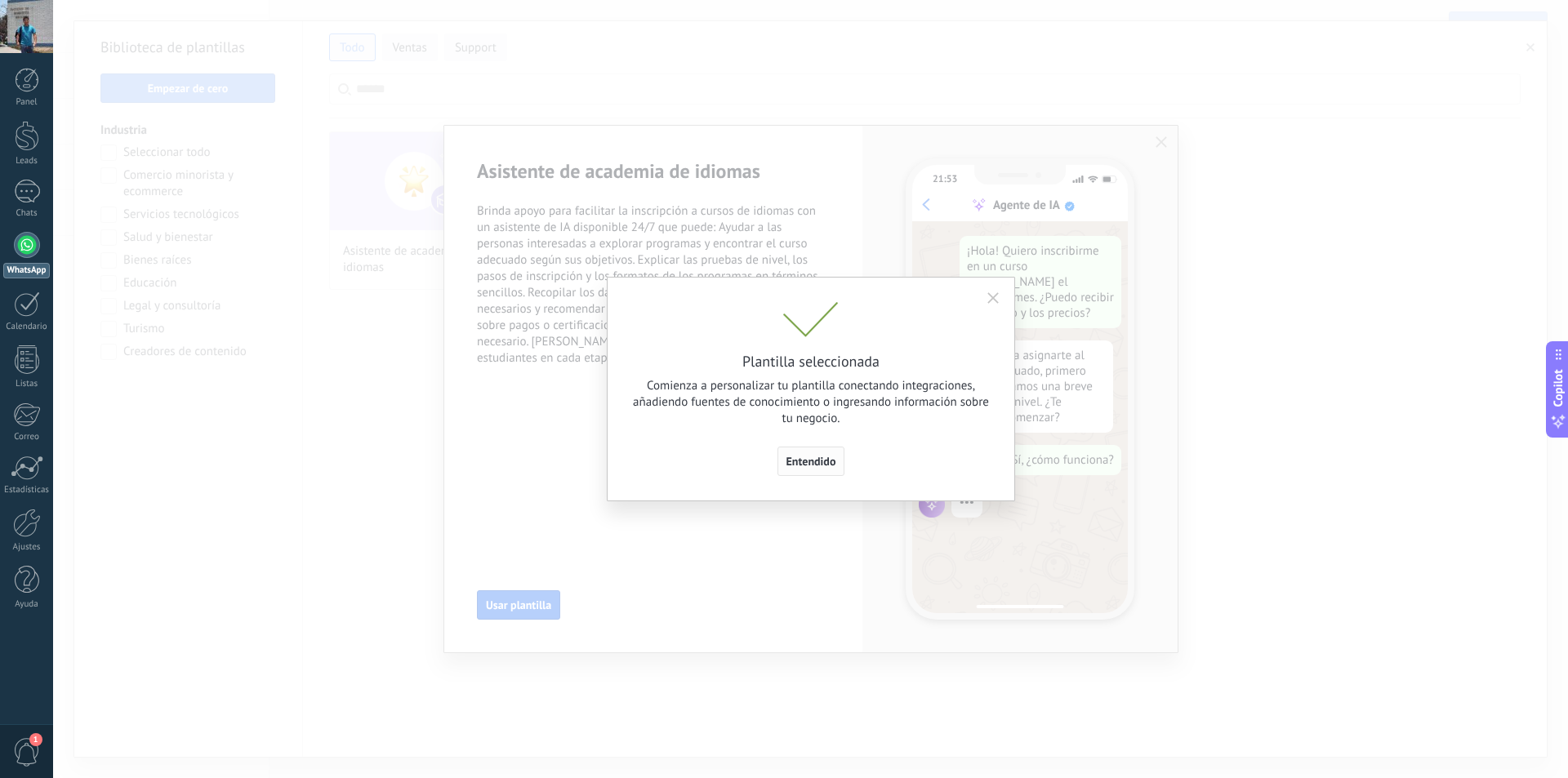
scroll to position [165, 0]
click at [797, 466] on span "Entendido" at bounding box center [811, 461] width 50 height 12
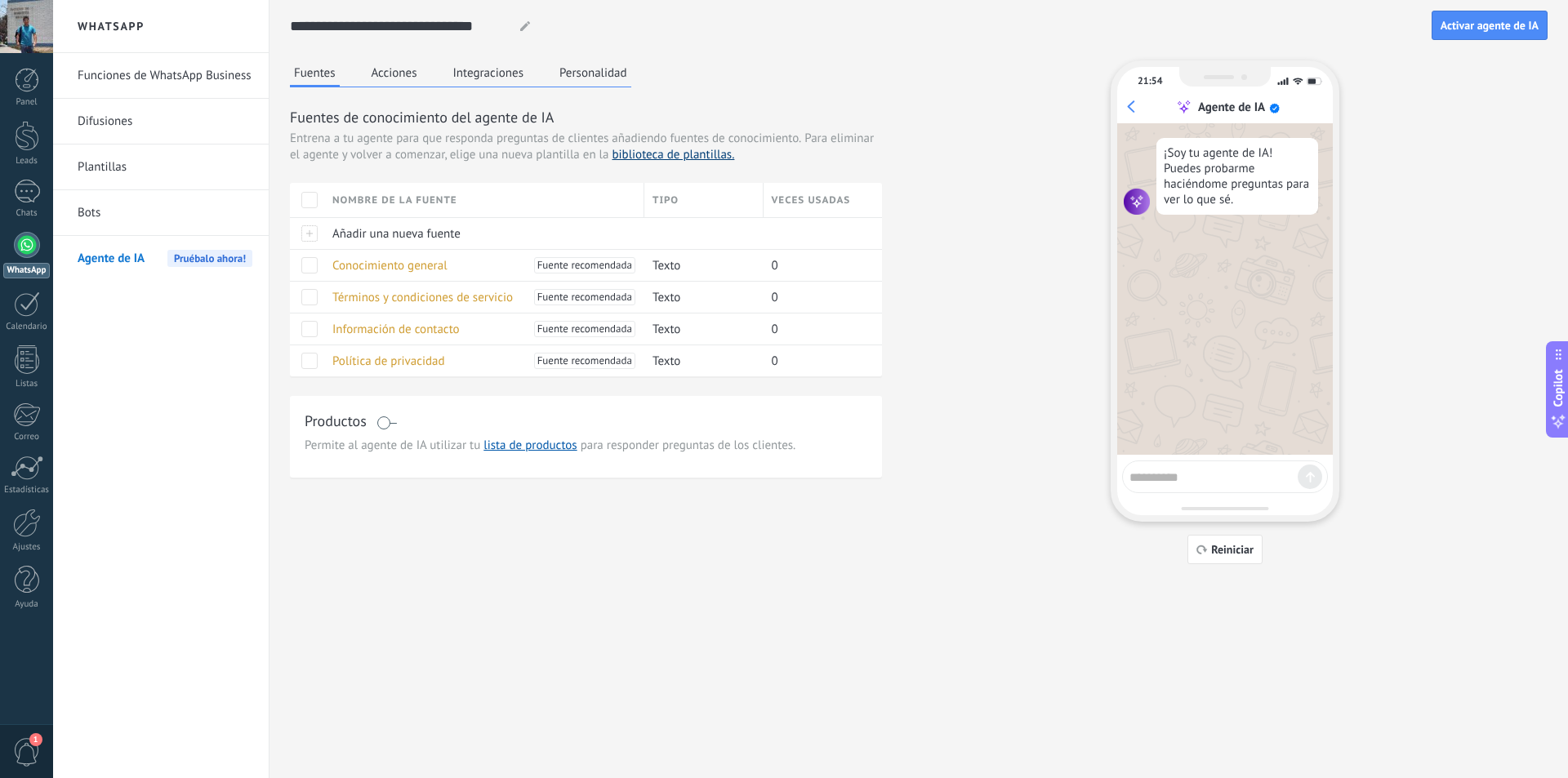
click at [693, 155] on link "biblioteca de plantillas." at bounding box center [672, 155] width 123 height 16
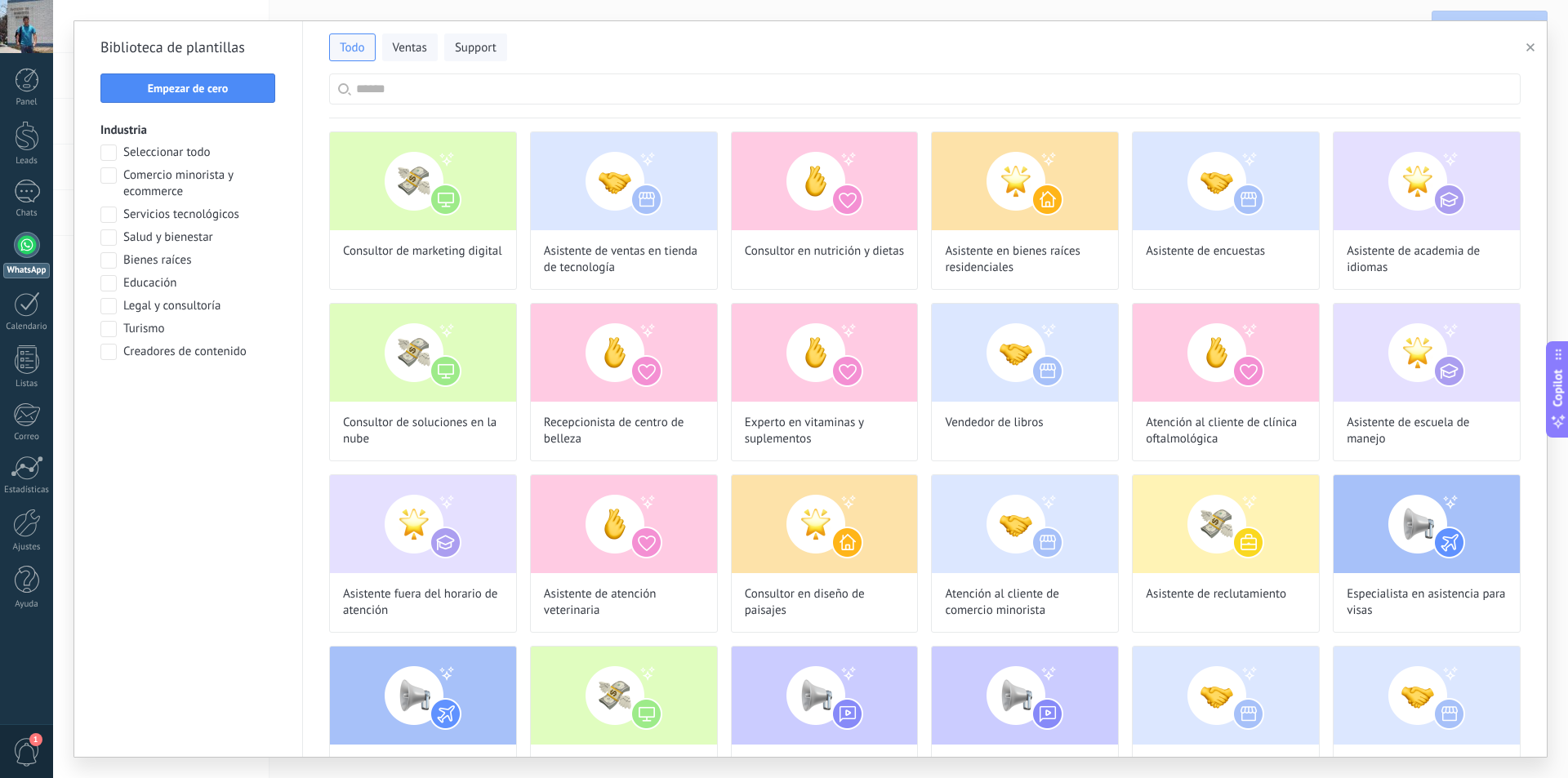
click at [168, 282] on span "Educación" at bounding box center [150, 284] width 53 height 16
click at [197, 396] on span "Aplicar" at bounding box center [188, 394] width 35 height 12
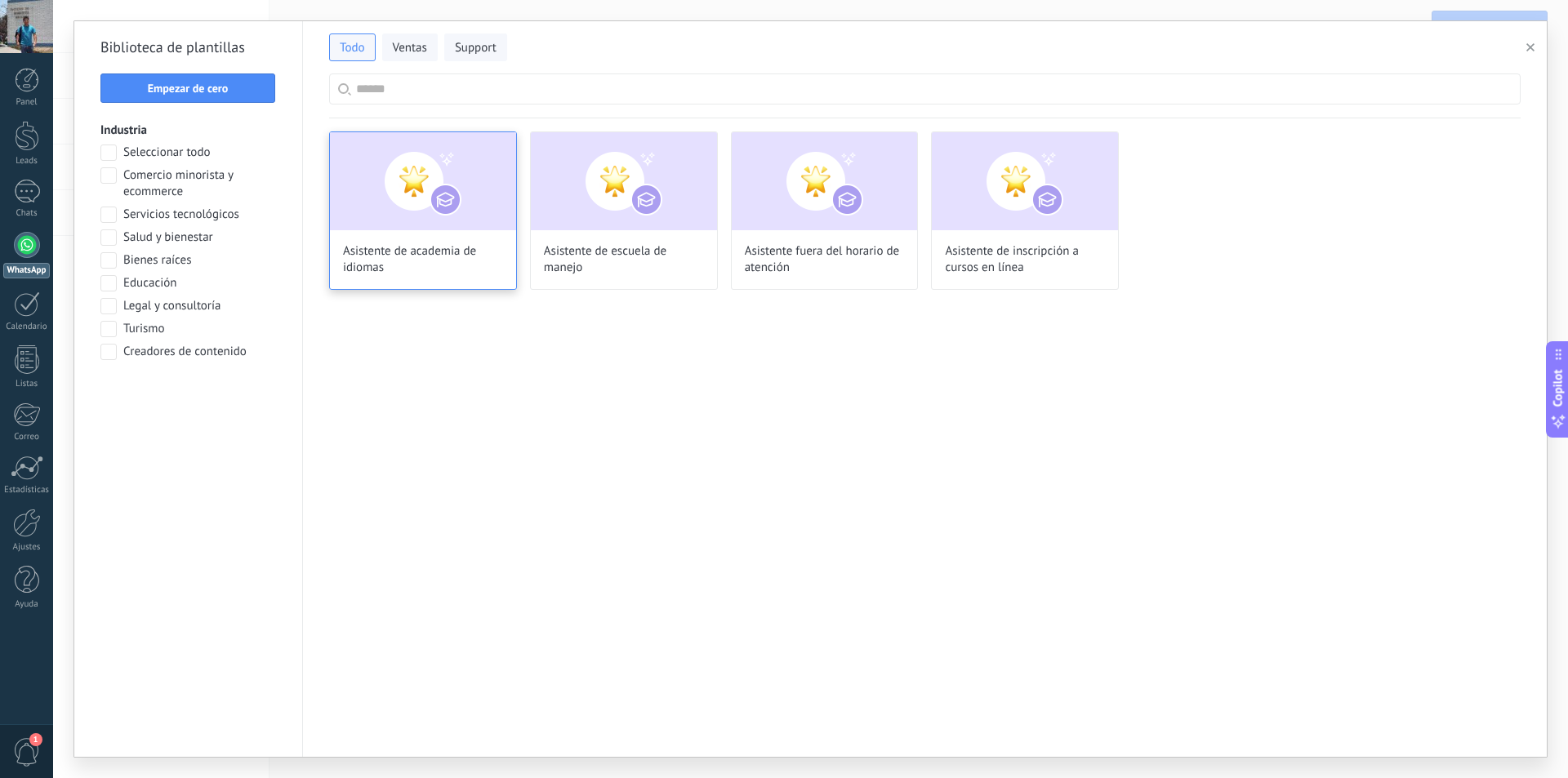
click at [460, 193] on img at bounding box center [423, 181] width 186 height 98
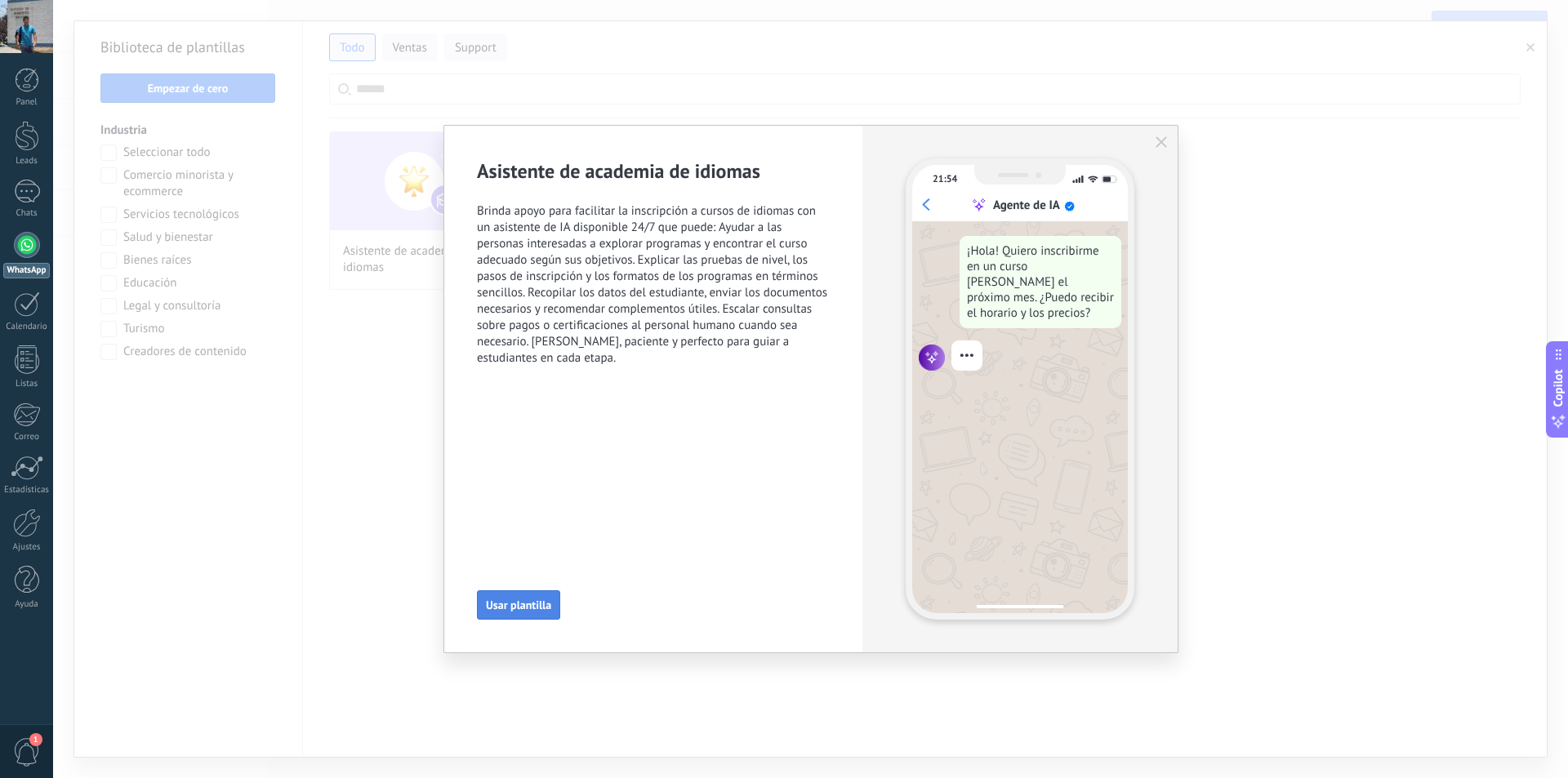
click at [521, 596] on button "Usar plantilla" at bounding box center [518, 605] width 83 height 30
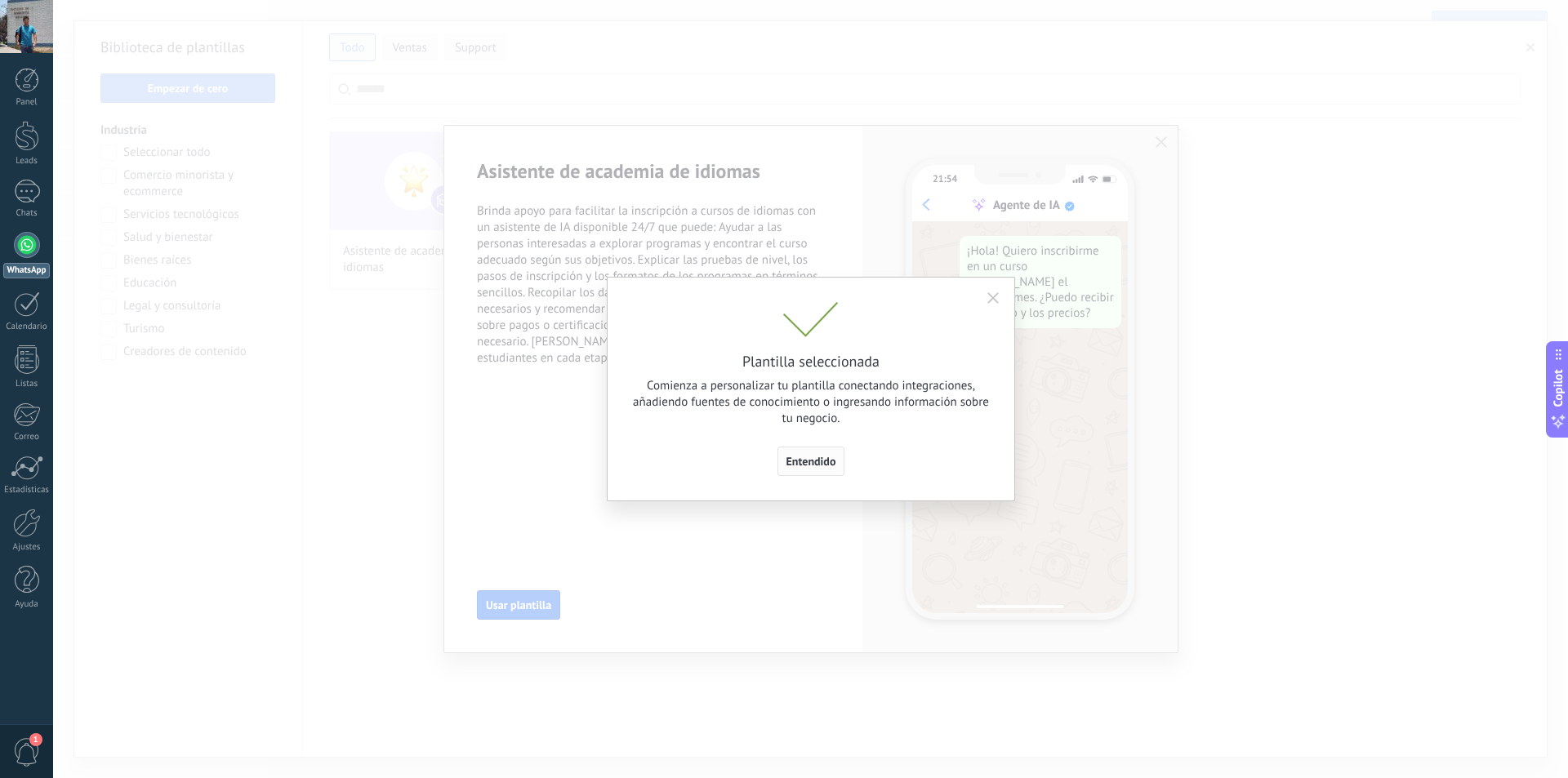
click at [823, 457] on span "Entendido" at bounding box center [811, 461] width 50 height 12
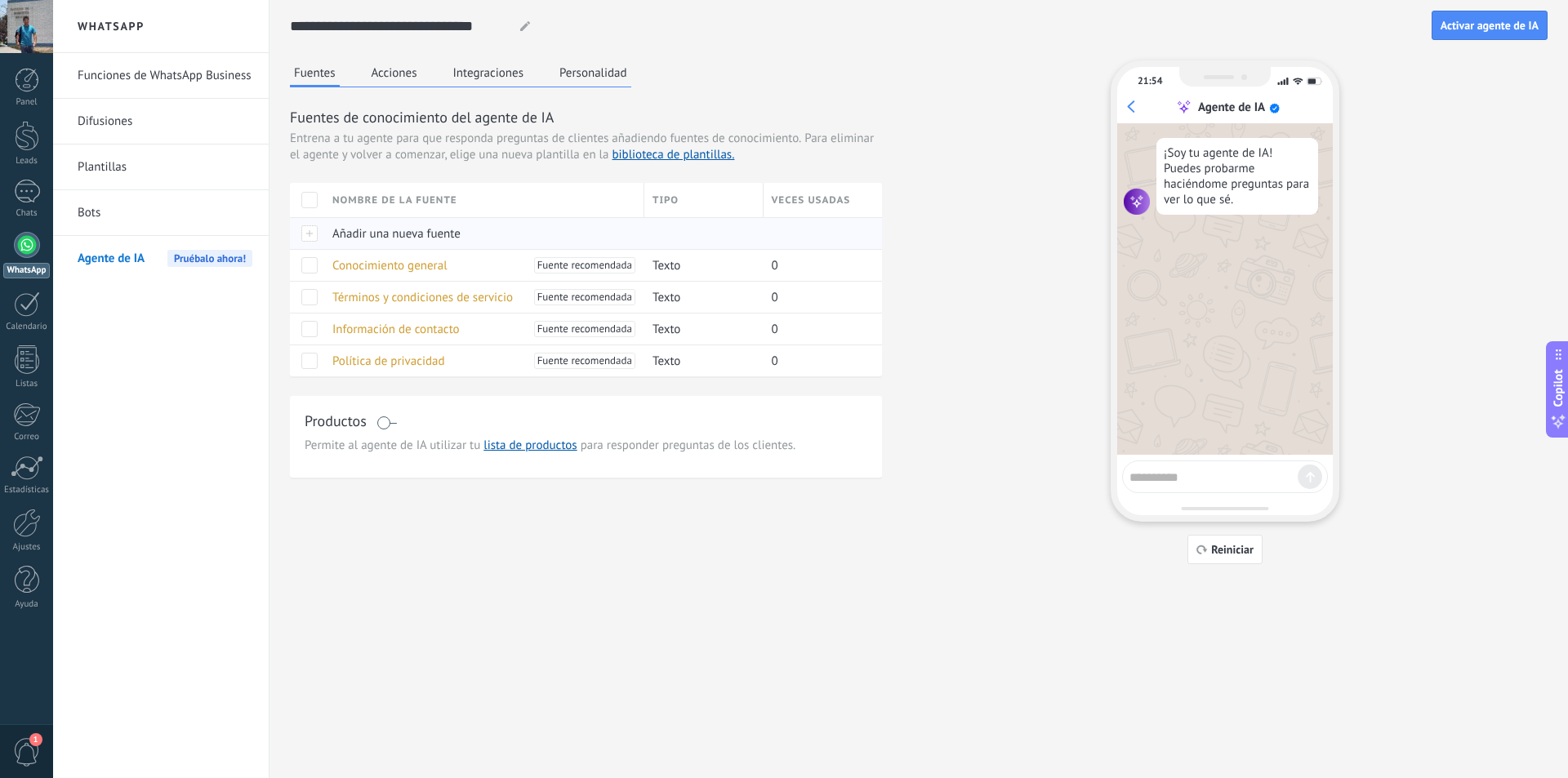
click at [315, 236] on div at bounding box center [307, 233] width 35 height 32
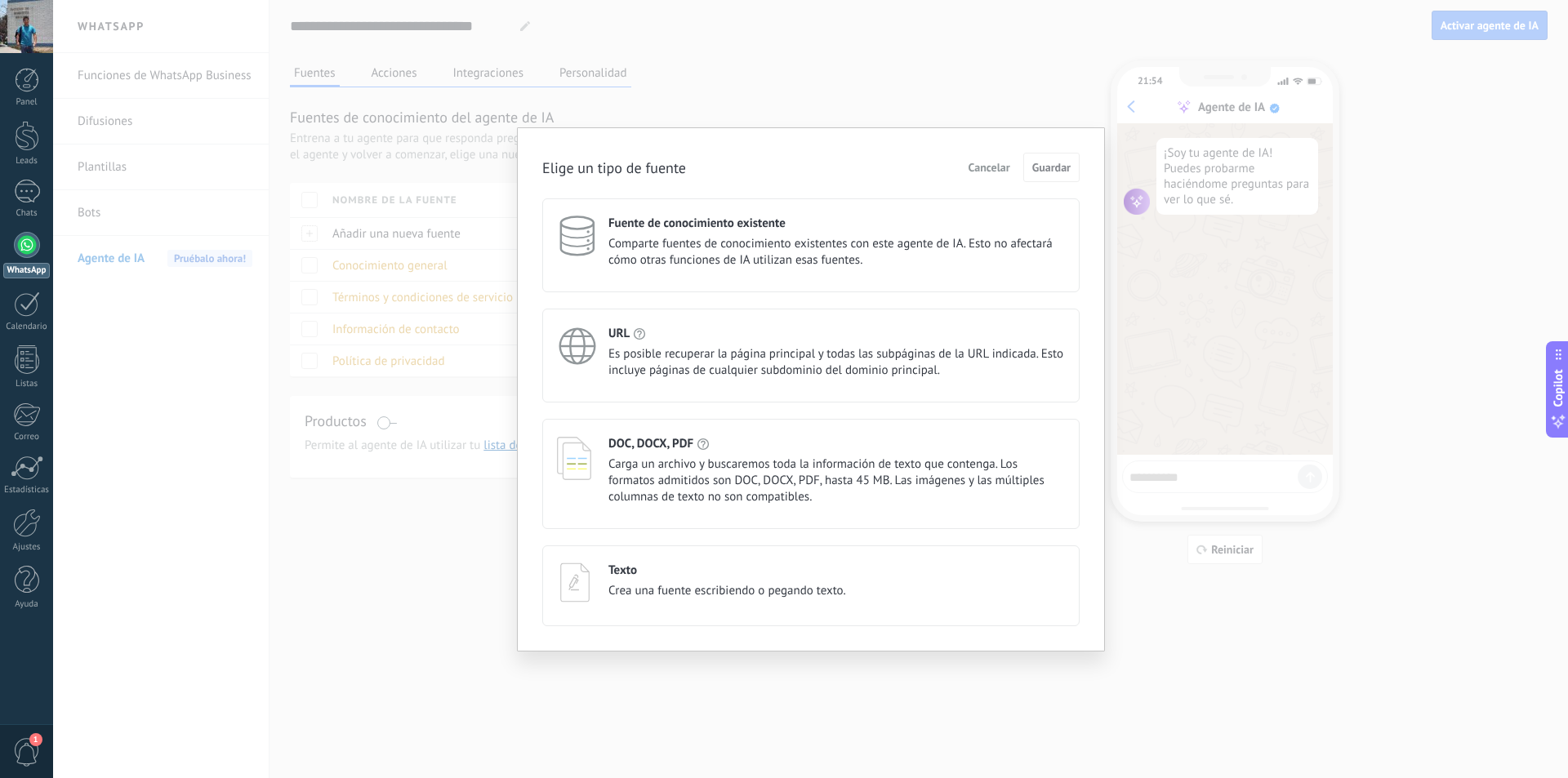
click at [767, 258] on span "Comparte fuentes de conocimiento existentes con este agente de IA. Esto no afec…" at bounding box center [836, 252] width 457 height 33
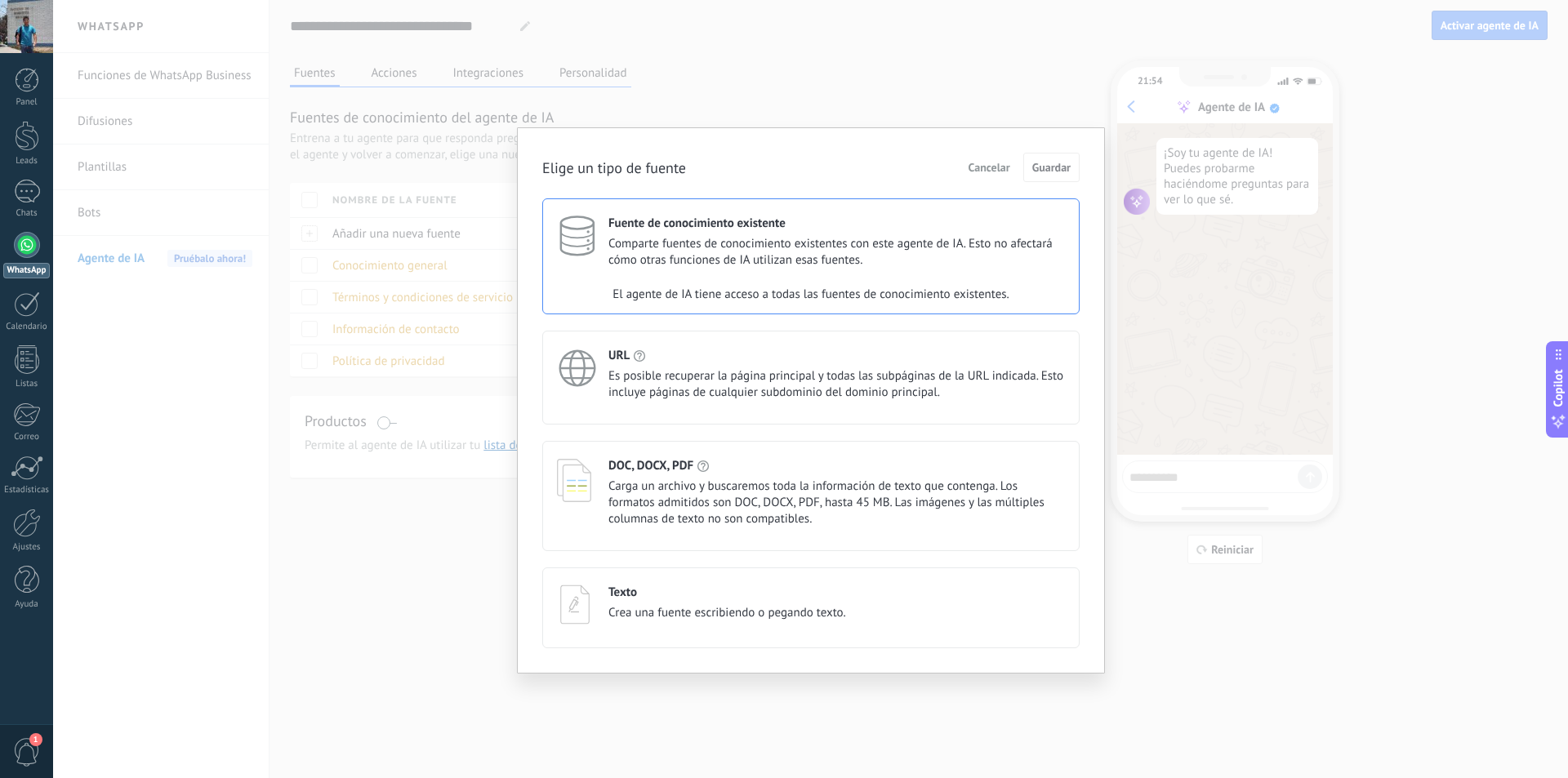
click at [731, 374] on span "Es posible recuperar la página principal y todas las subpáginas de la URL indic…" at bounding box center [836, 385] width 457 height 33
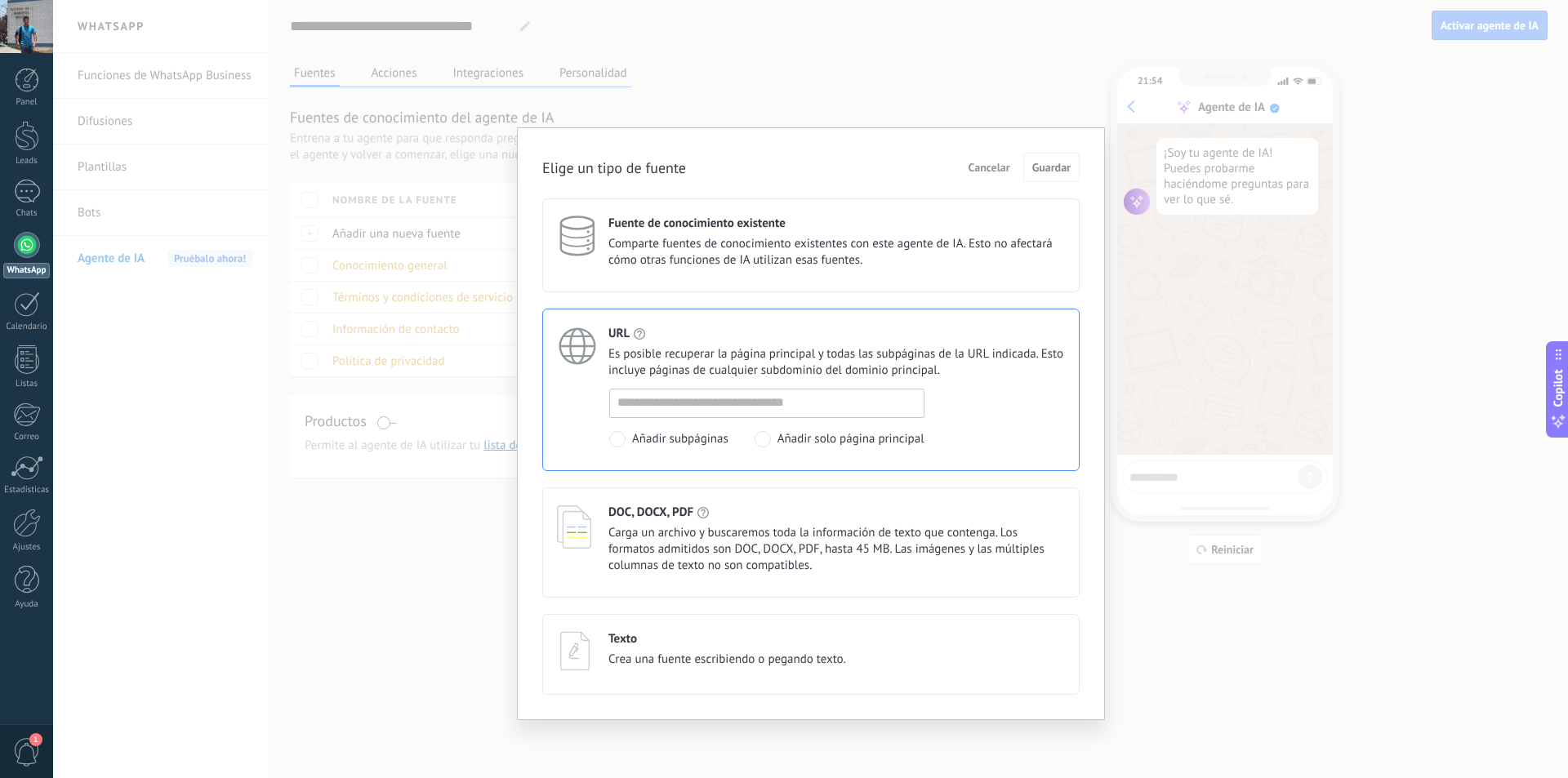
click at [763, 657] on span "Crea una fuente escribiendo o pegando texto." at bounding box center [726, 660] width 238 height 16
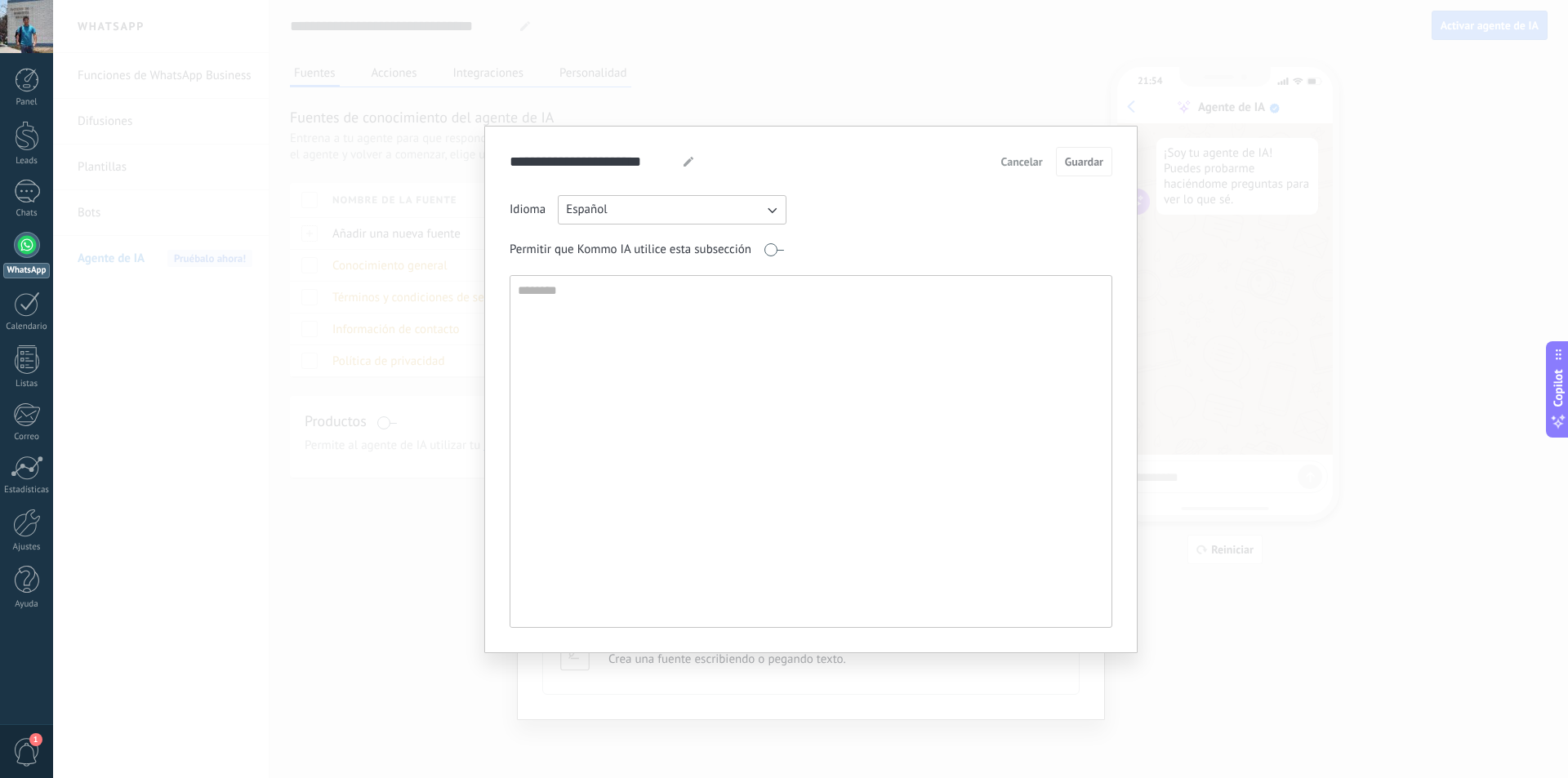
click at [1026, 163] on span "Cancelar" at bounding box center [1022, 162] width 42 height 12
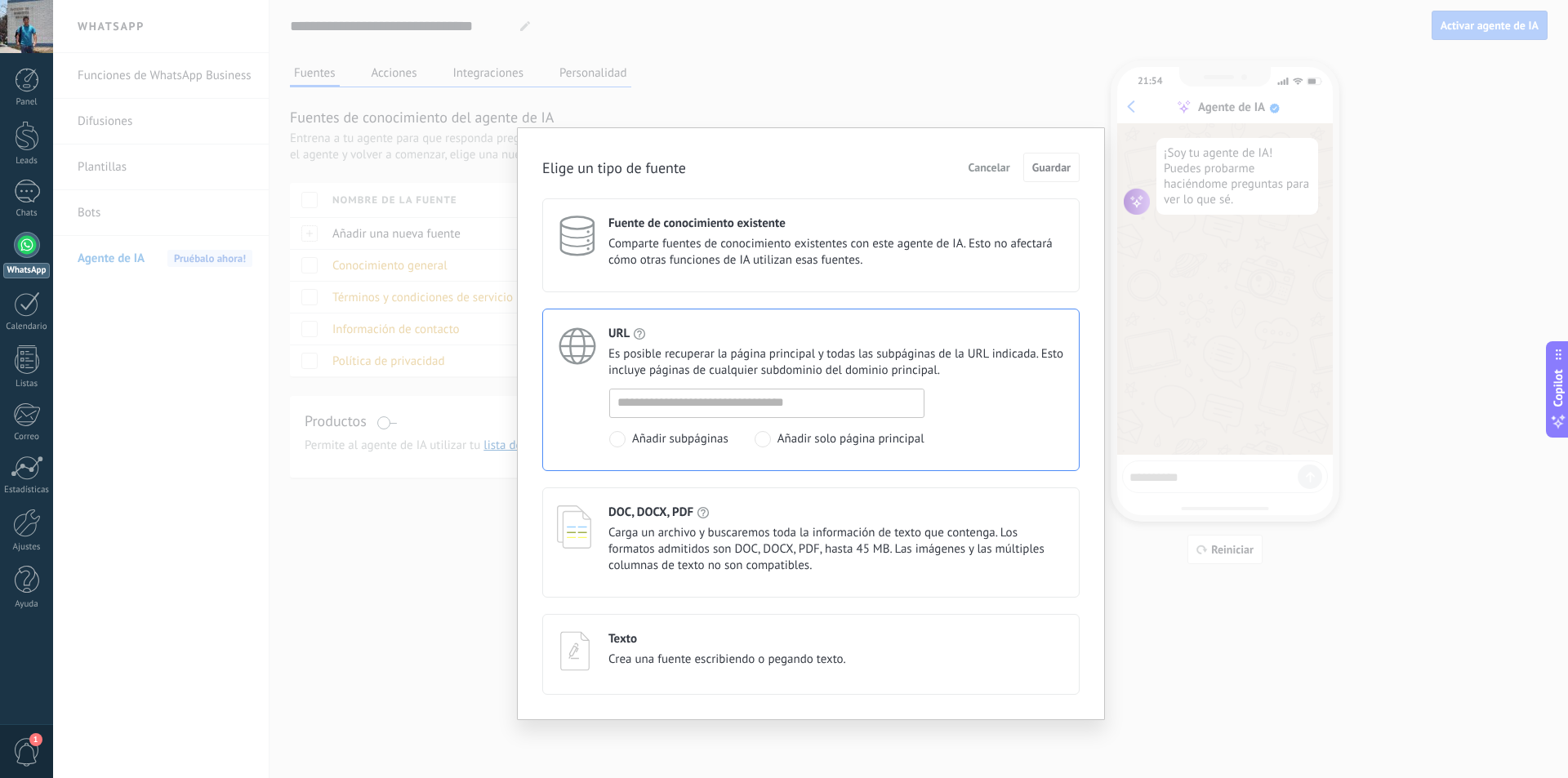
click at [992, 171] on span "Cancelar" at bounding box center [989, 168] width 42 height 12
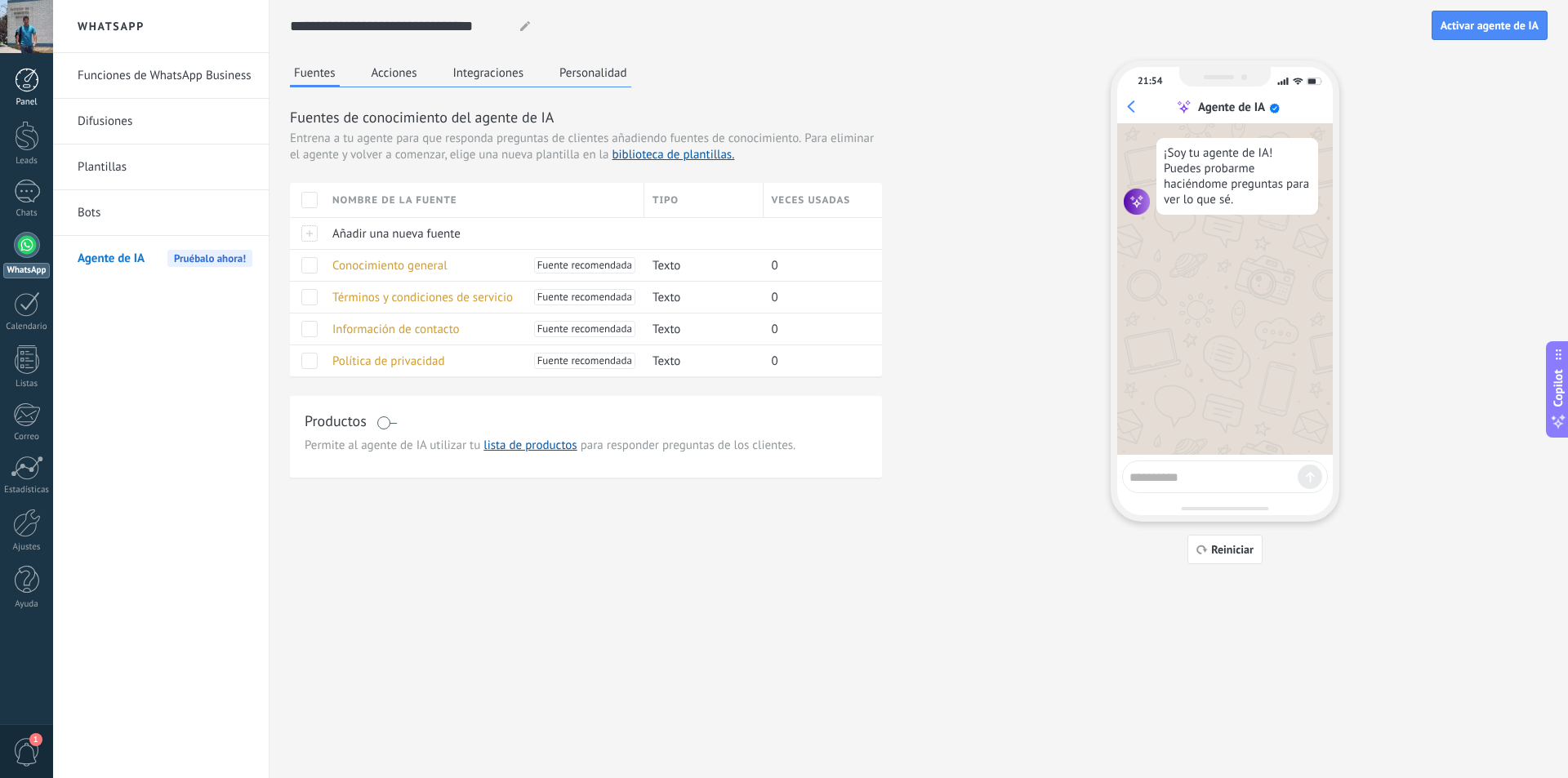
click at [29, 86] on div at bounding box center [27, 80] width 25 height 25
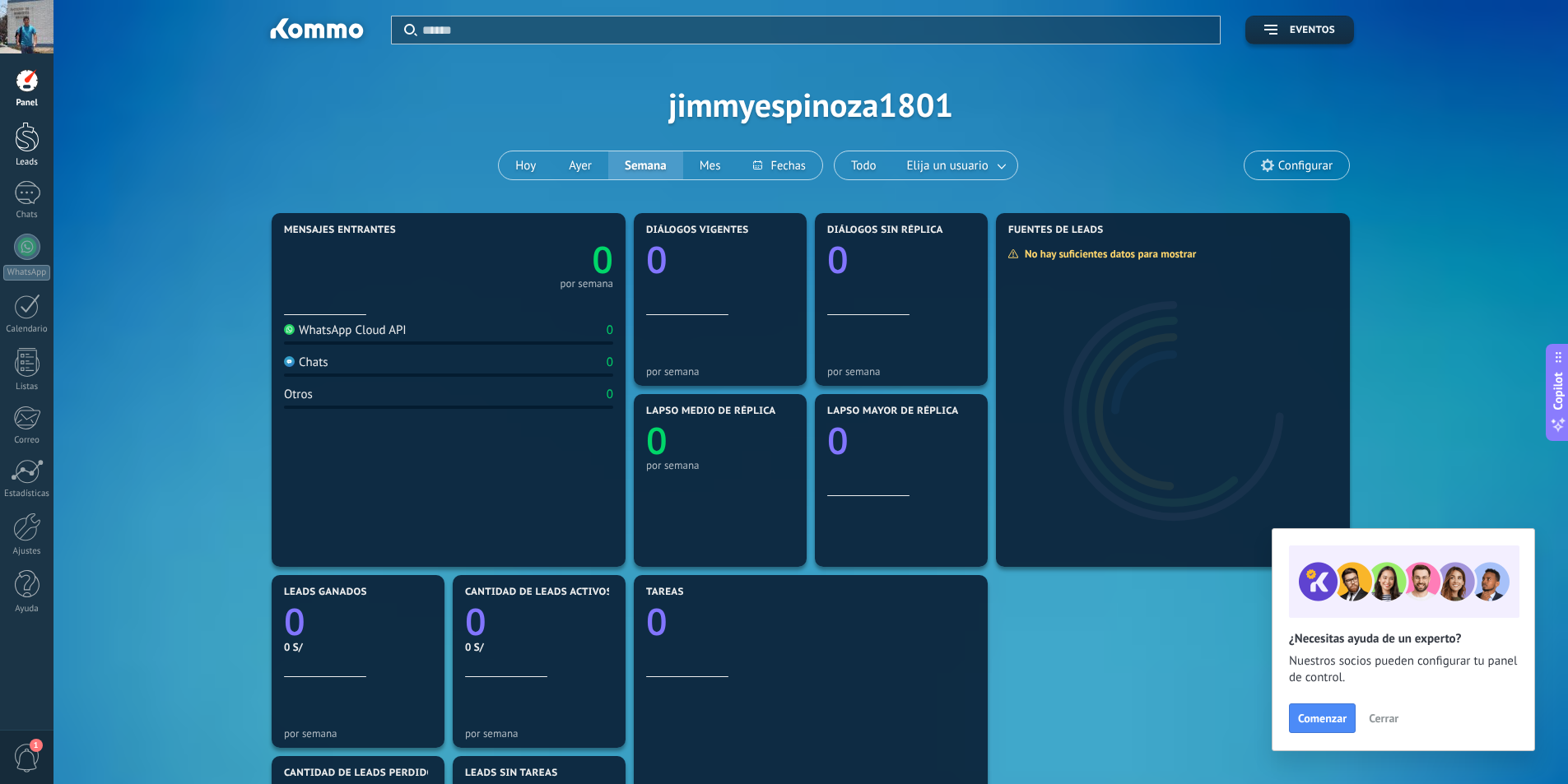
click at [36, 140] on div at bounding box center [27, 137] width 25 height 31
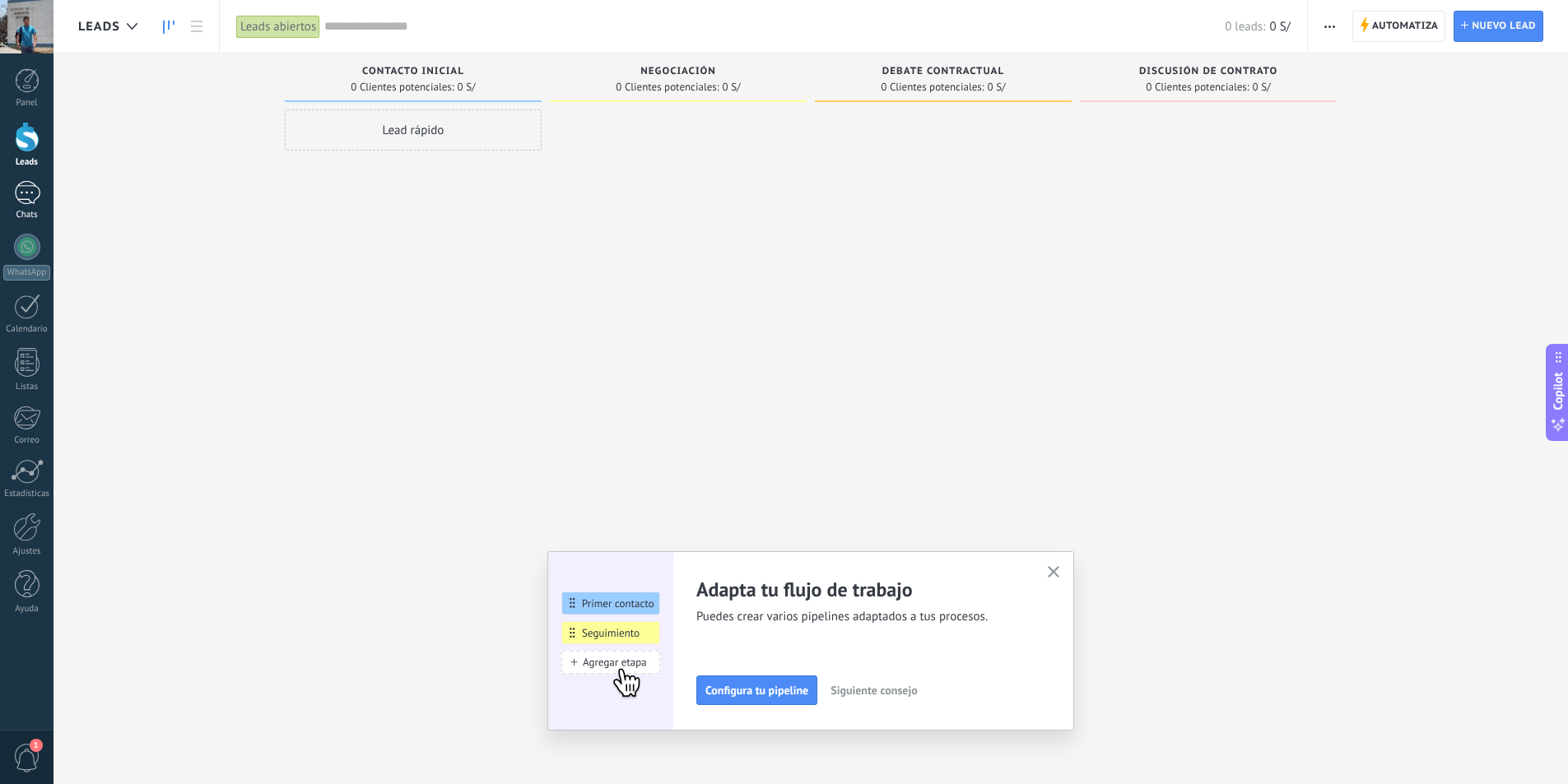
click at [30, 199] on div at bounding box center [27, 192] width 27 height 24
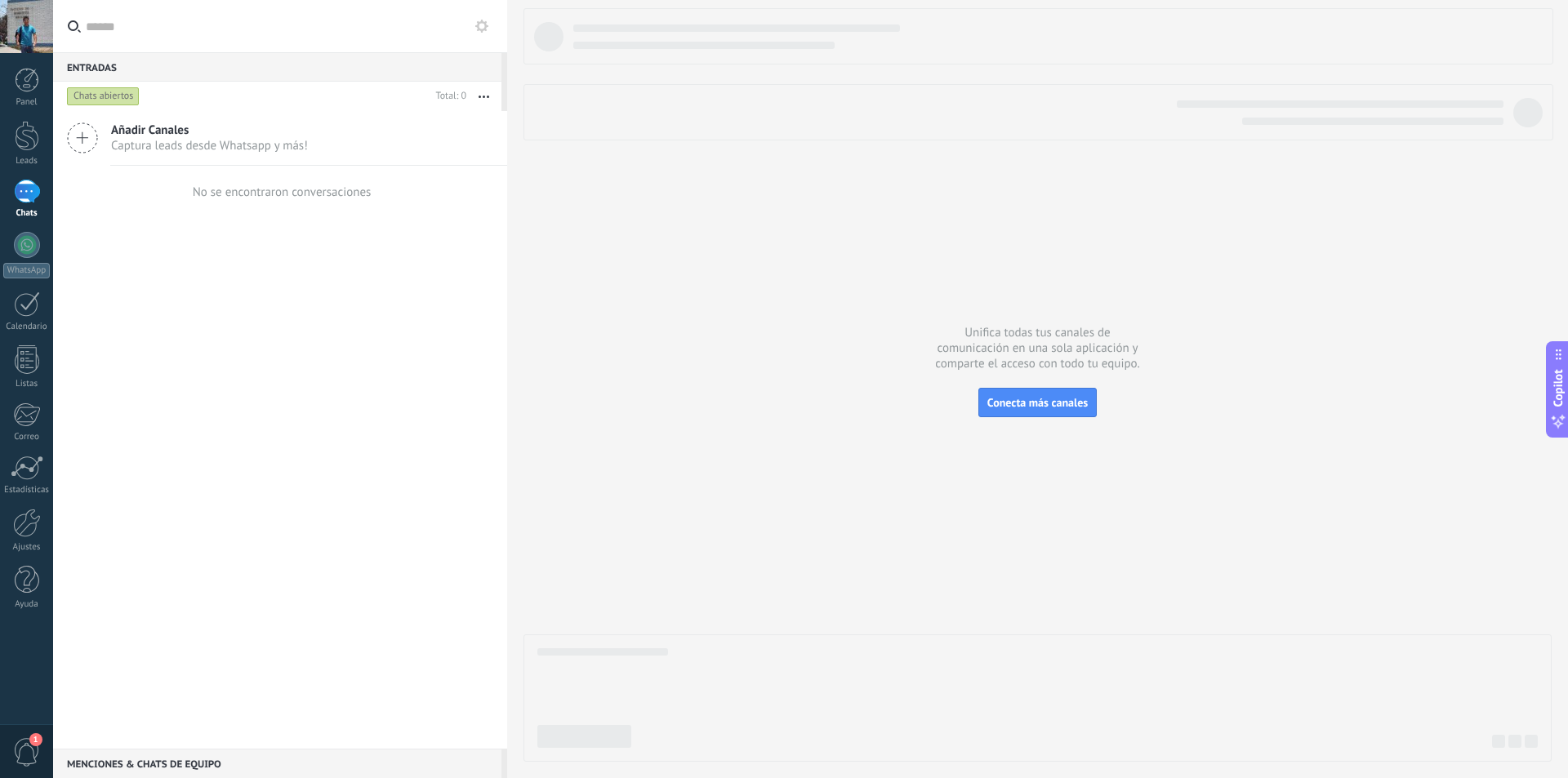
click at [170, 323] on div "Añadir Canales Captura leads desde Whatsapp y más! No se encontraron conversaci…" at bounding box center [281, 429] width 454 height 637
click at [25, 243] on div at bounding box center [27, 245] width 26 height 26
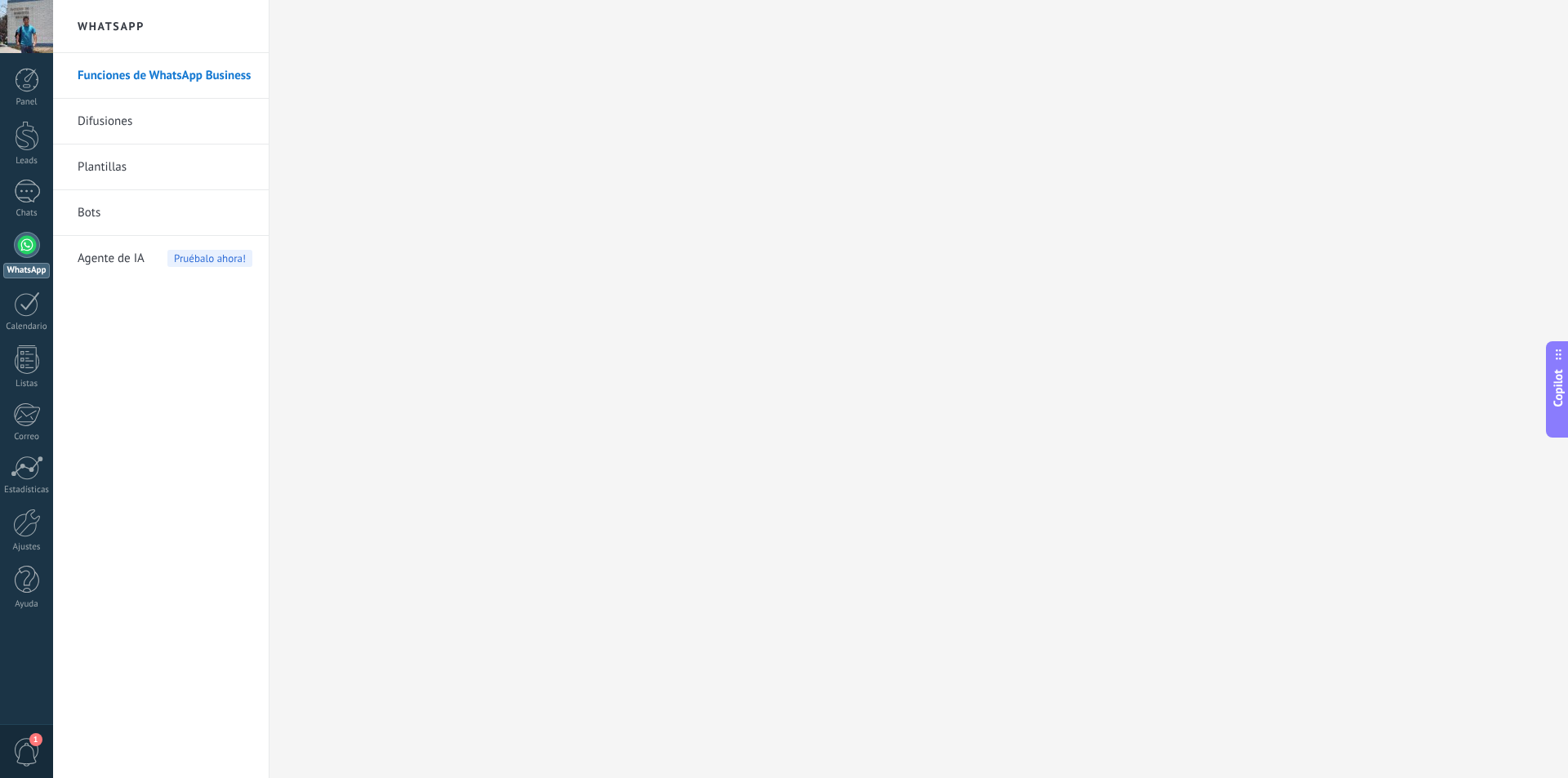
click at [27, 241] on div at bounding box center [27, 245] width 26 height 26
click at [30, 528] on div at bounding box center [27, 522] width 28 height 29
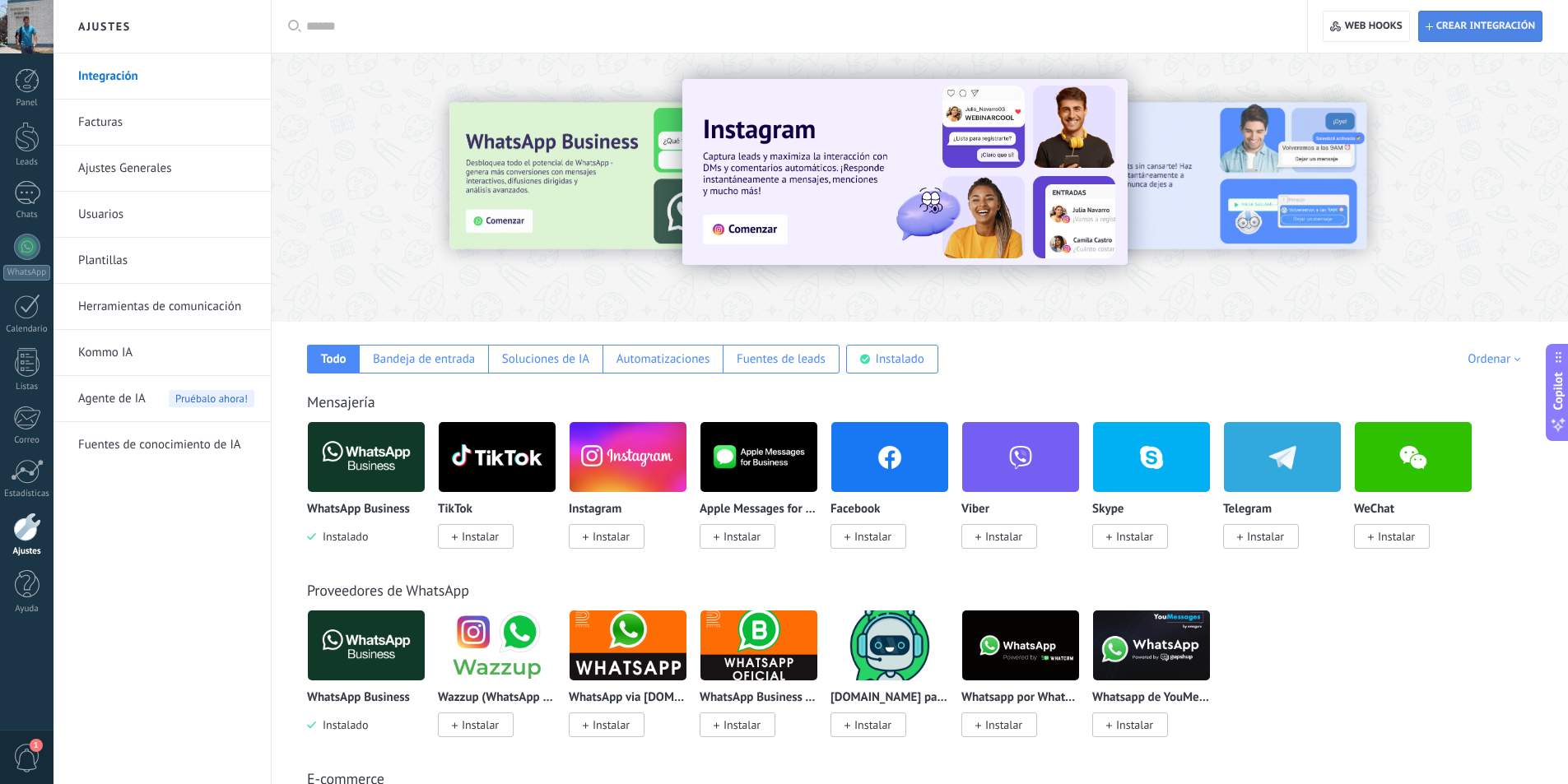
click at [1476, 26] on span "Crear integración" at bounding box center [1485, 27] width 99 height 13
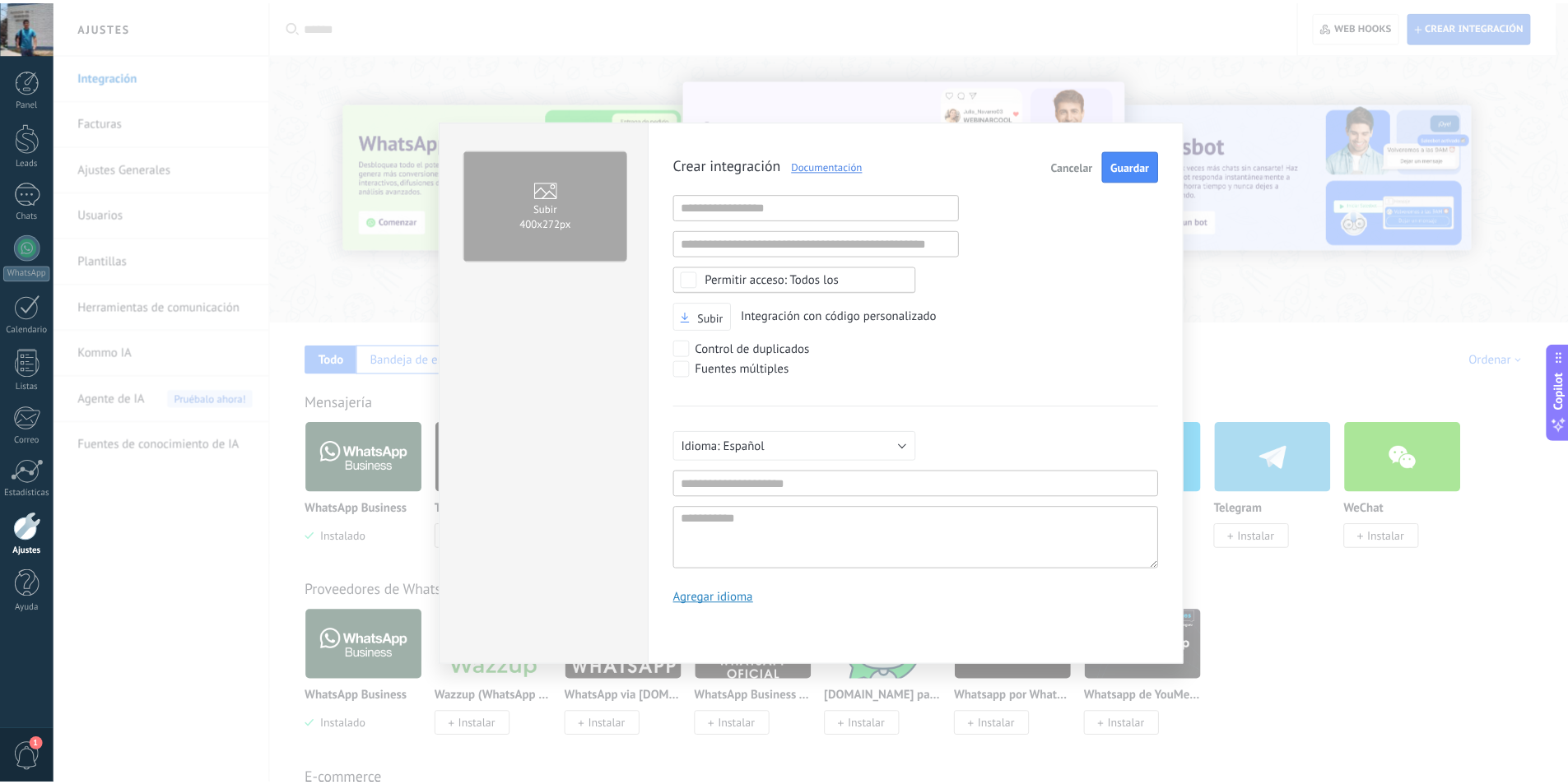
scroll to position [16, 0]
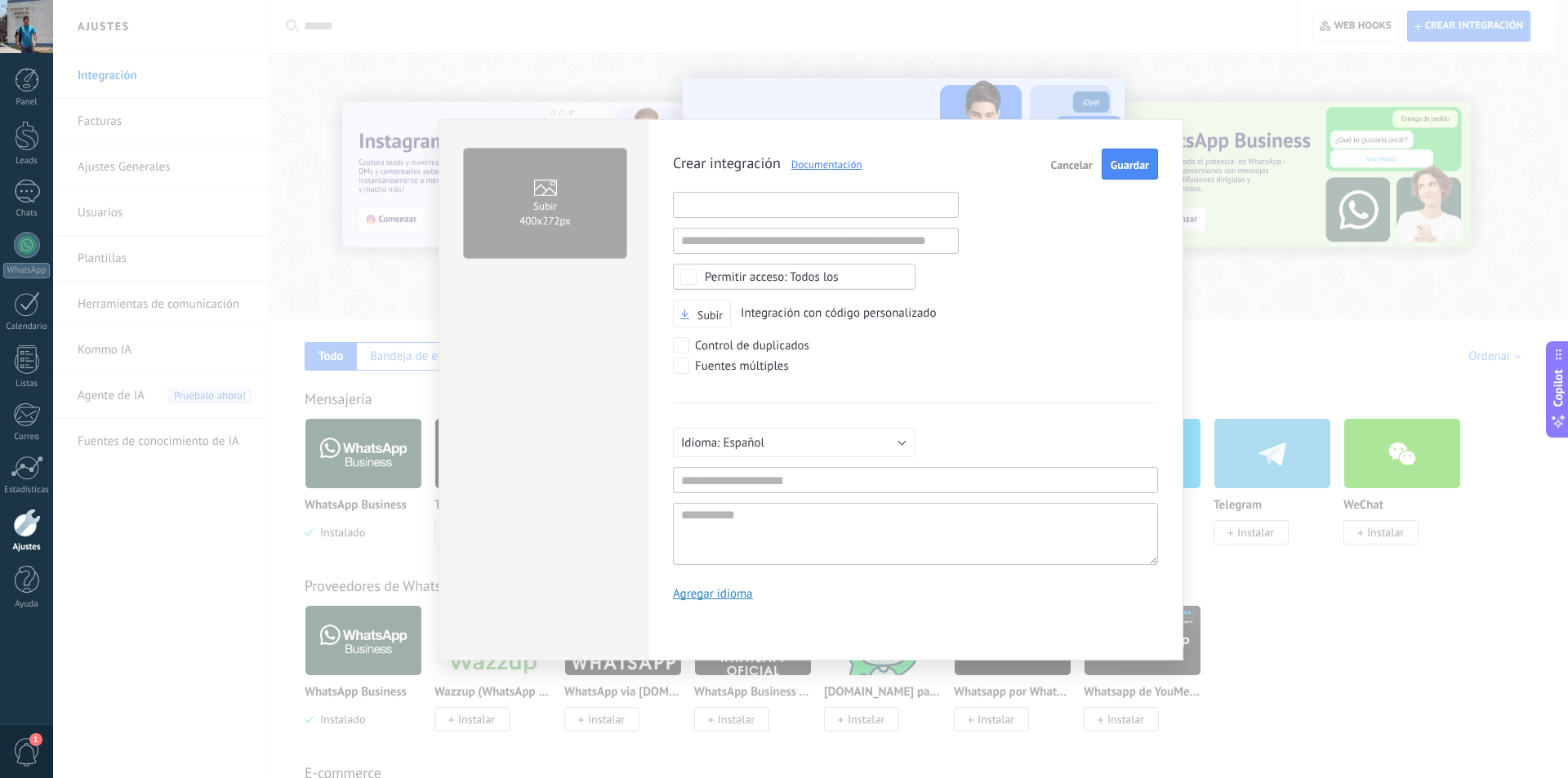
click at [840, 206] on input "text" at bounding box center [815, 205] width 285 height 26
click at [1036, 237] on div "Crear integración Documentación Cancelar Guardar URL inválida URL inválida Ning…" at bounding box center [916, 381] width 485 height 465
click at [1060, 167] on span "Cancelar" at bounding box center [1071, 165] width 42 height 12
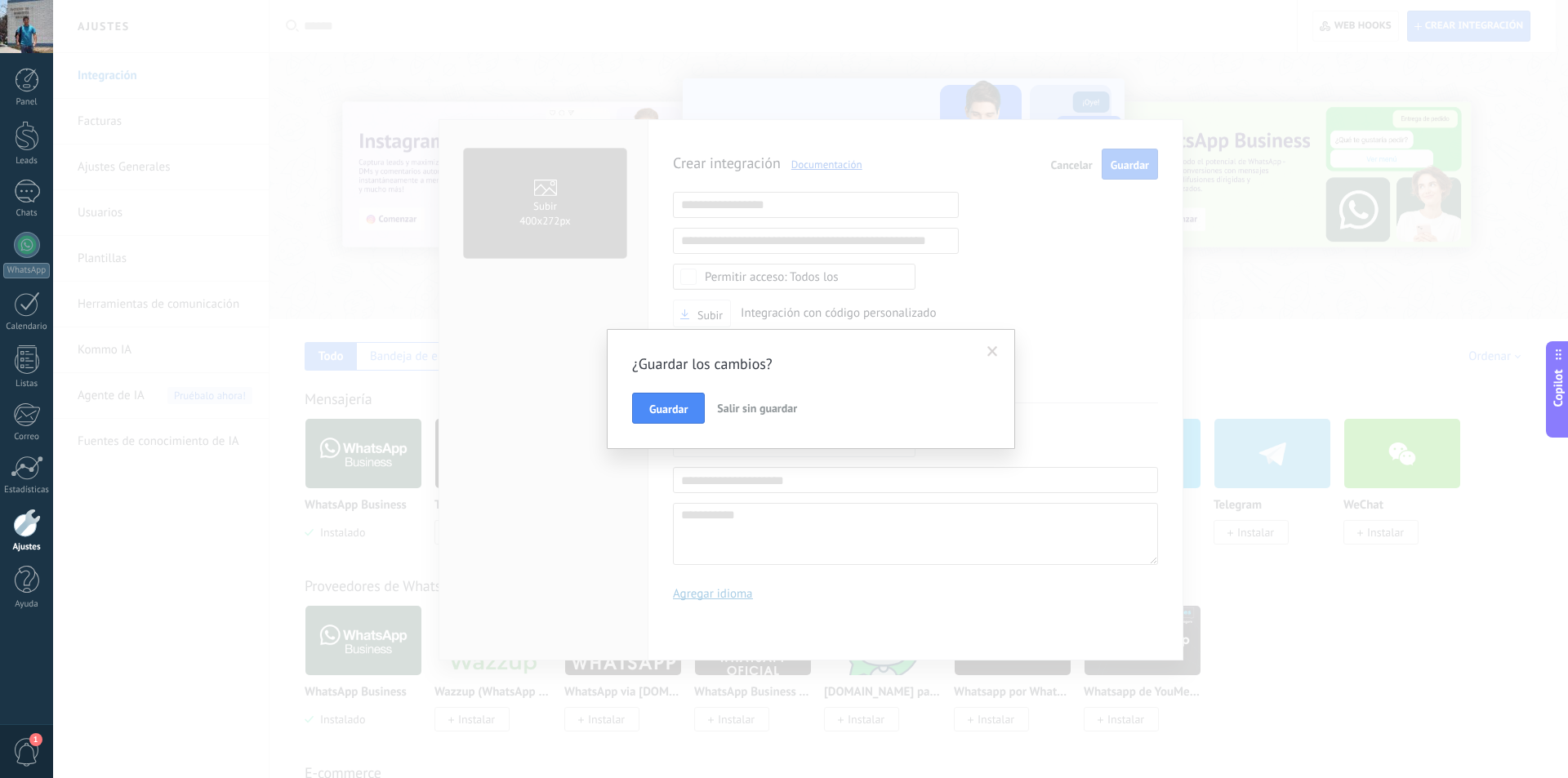
click at [753, 408] on span "Salir sin guardar" at bounding box center [756, 408] width 80 height 15
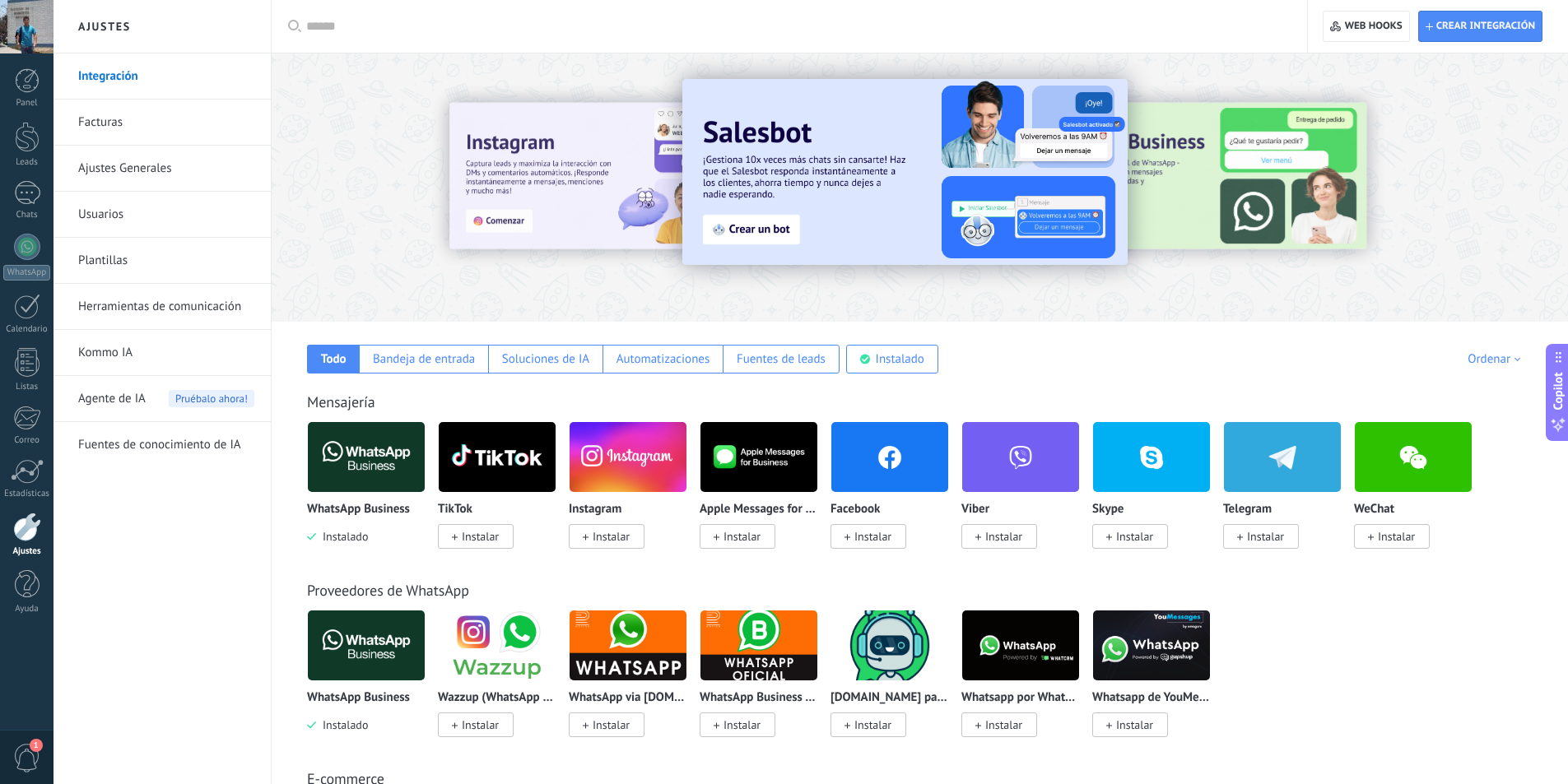
click at [871, 535] on span "Instalar" at bounding box center [872, 536] width 37 height 15
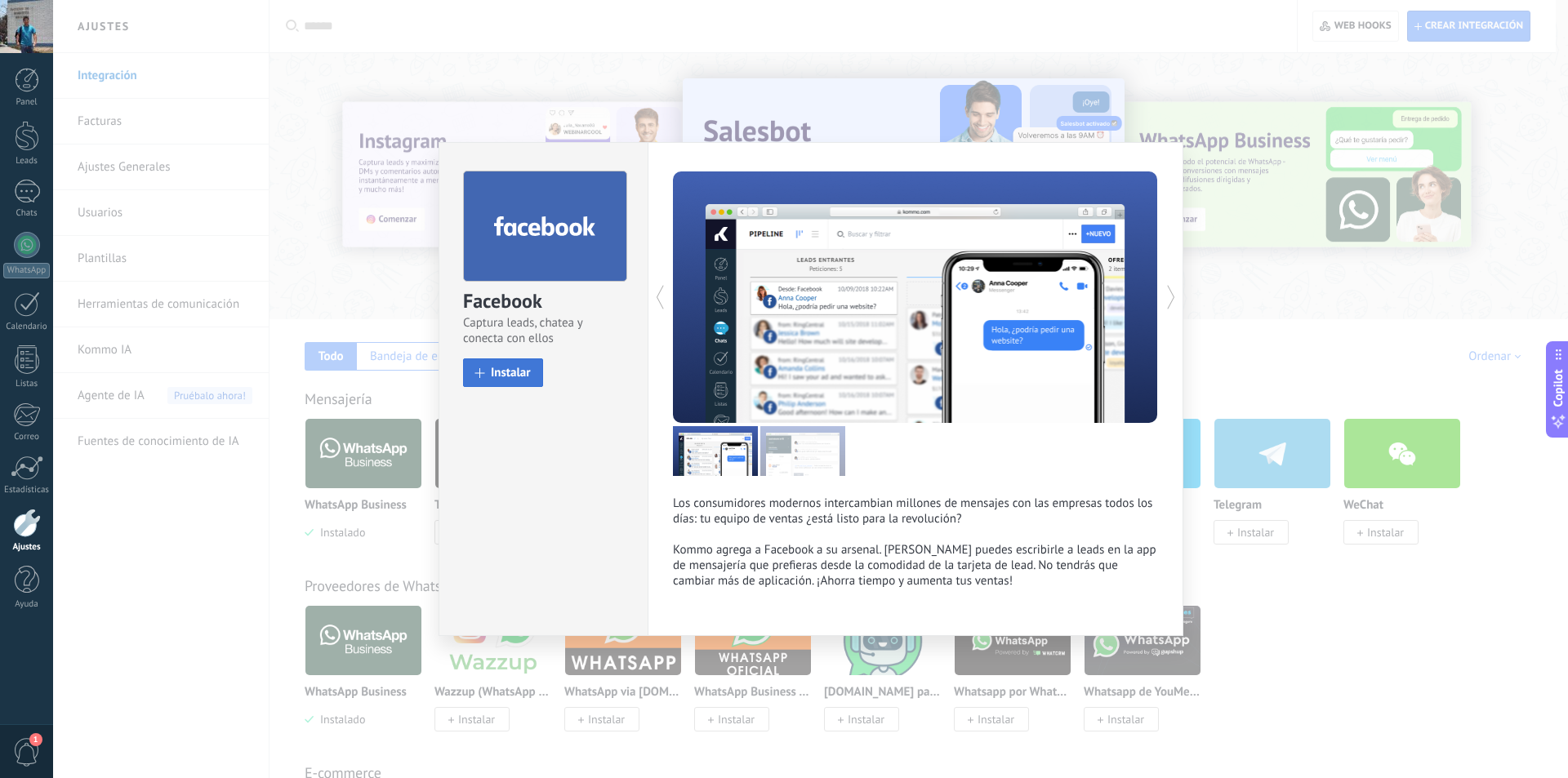
click at [506, 367] on span "Instalar" at bounding box center [511, 373] width 40 height 12
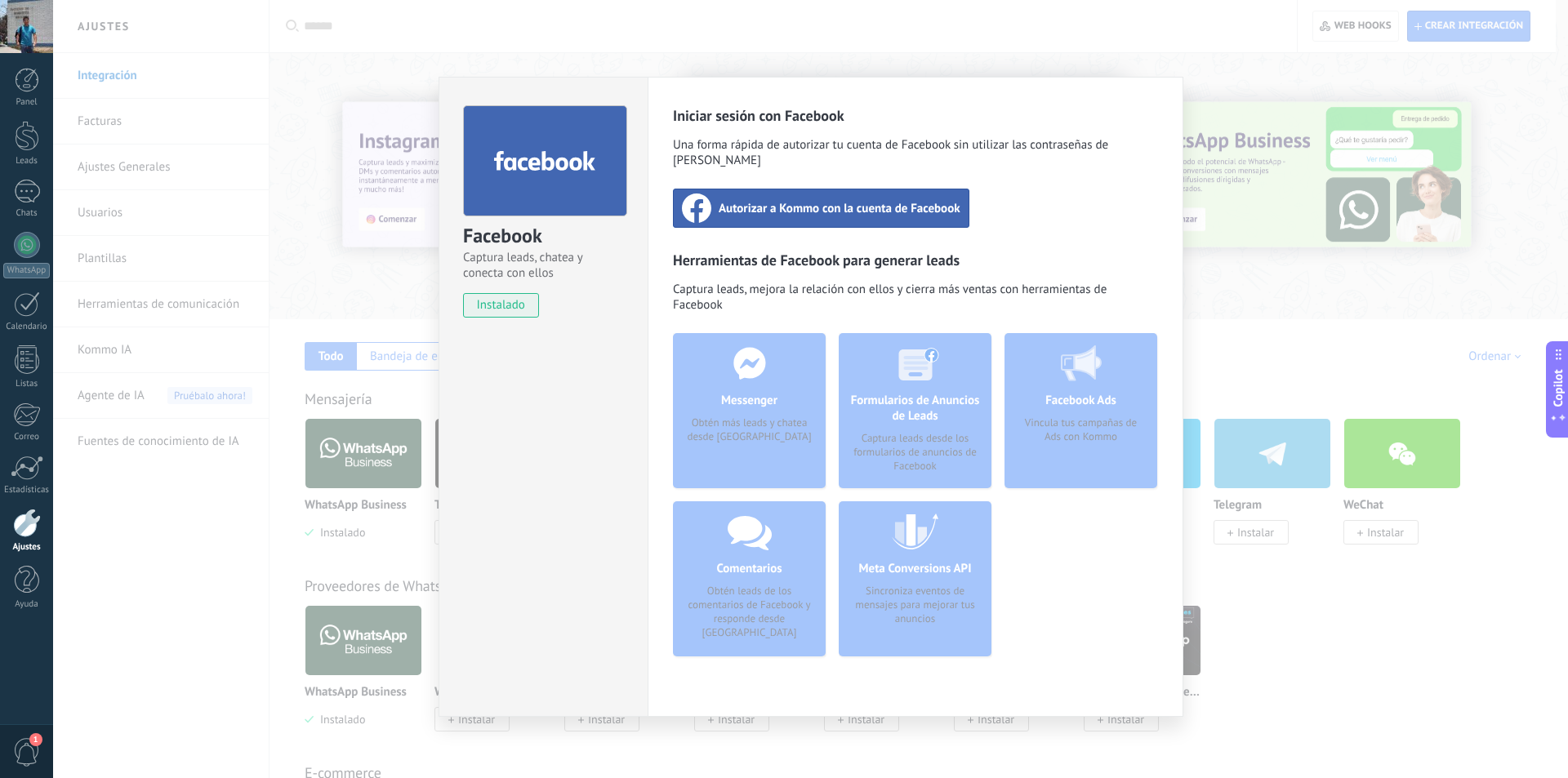
click at [849, 200] on span "Autorizar a Kommo con la cuenta de Facebook" at bounding box center [839, 208] width 242 height 16
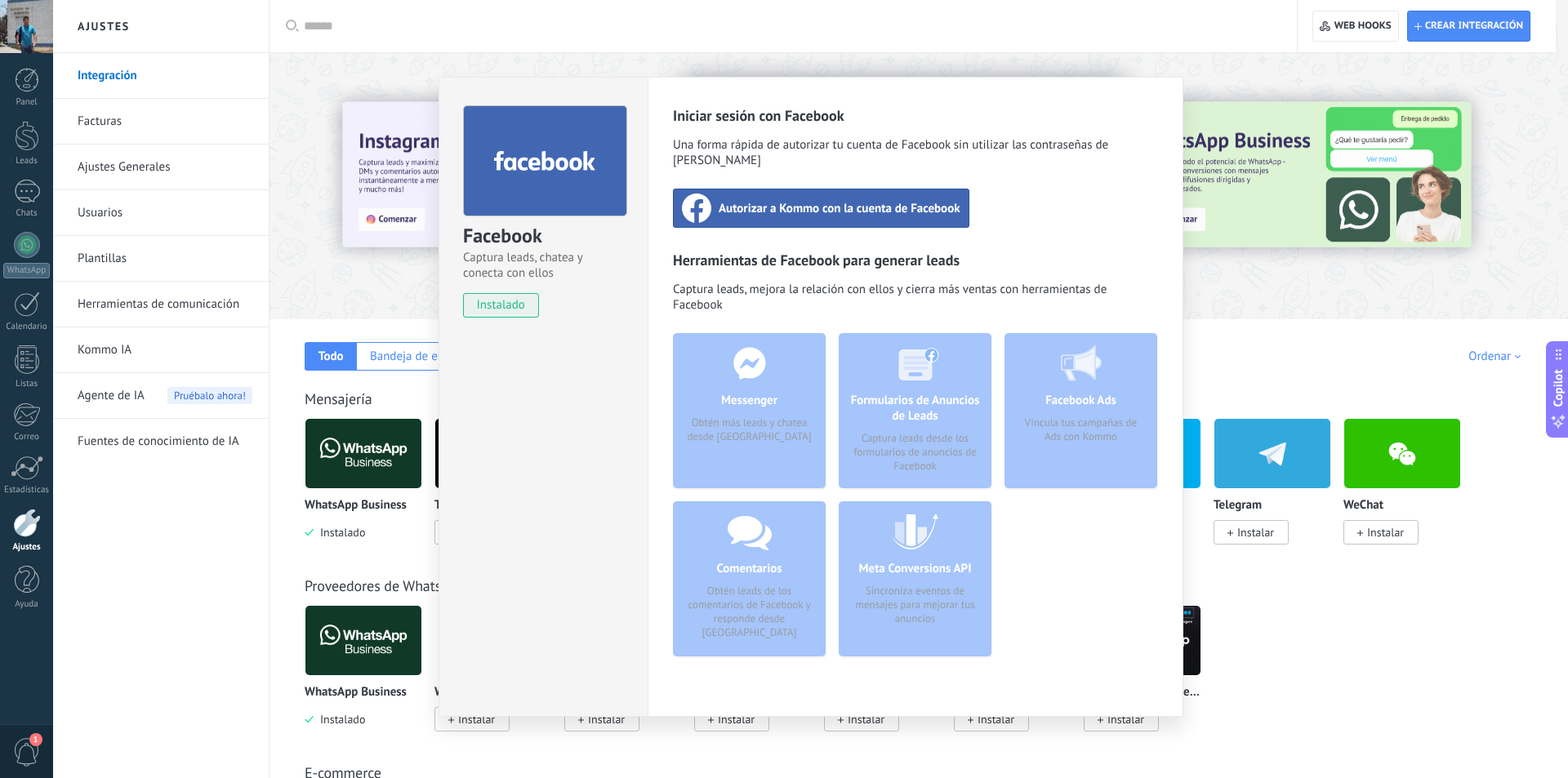
click at [1089, 573] on div "Facebook Ads Vincula tus campañas de Ads con Kommo" at bounding box center [1081, 501] width 153 height 336
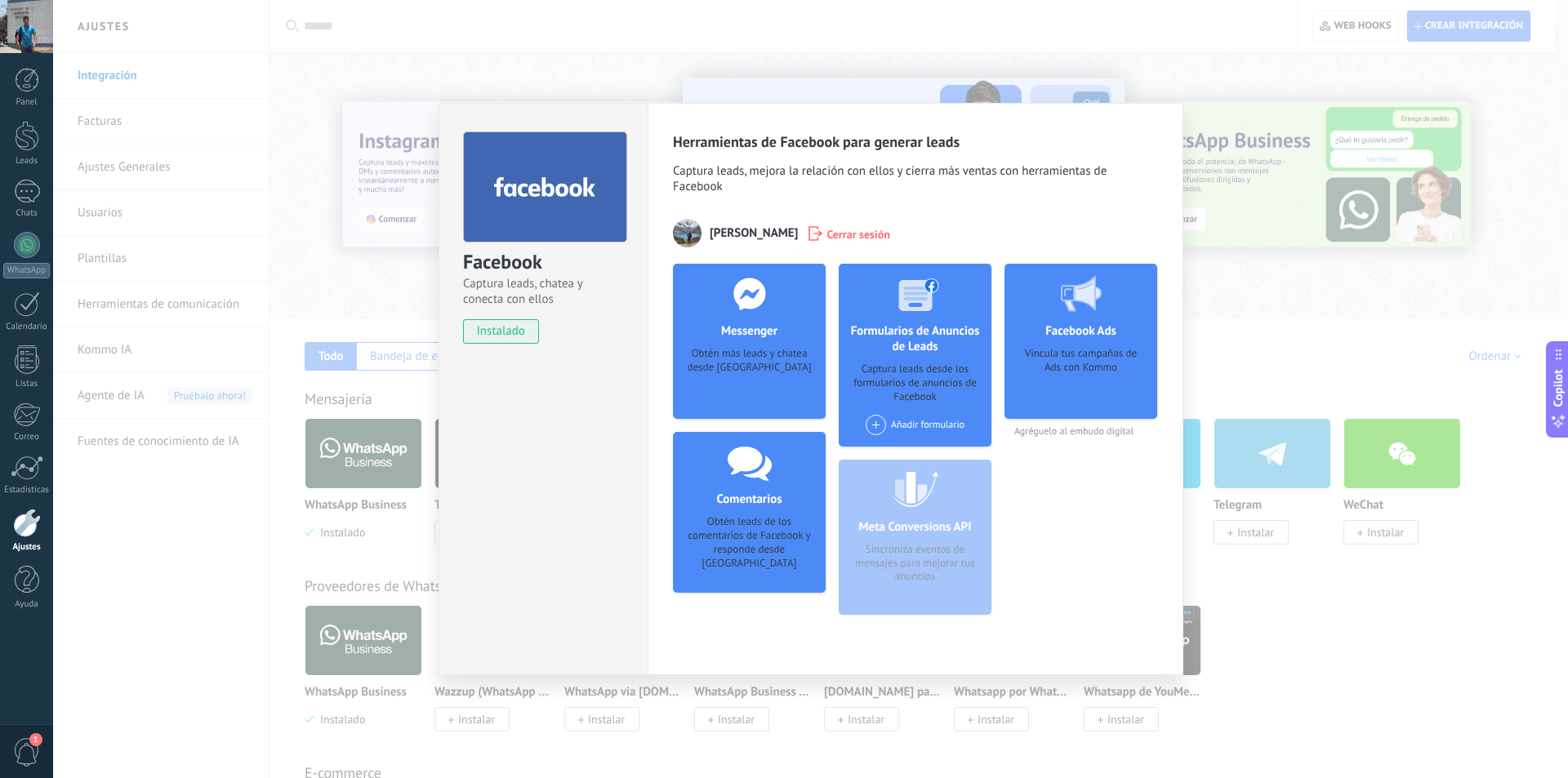
click at [1074, 540] on div "Facebook Ads Vincula tus campañas de Ads con Kommo Agréguelo al embudo digital" at bounding box center [1081, 446] width 153 height 364
click at [777, 362] on div "Obtén más leads y chatea desde Kommo" at bounding box center [749, 372] width 127 height 50
click at [1176, 65] on div "Facebook Captura leads, chatea y conecta con ellos instalado Desinstalar Herram…" at bounding box center [810, 389] width 1515 height 778
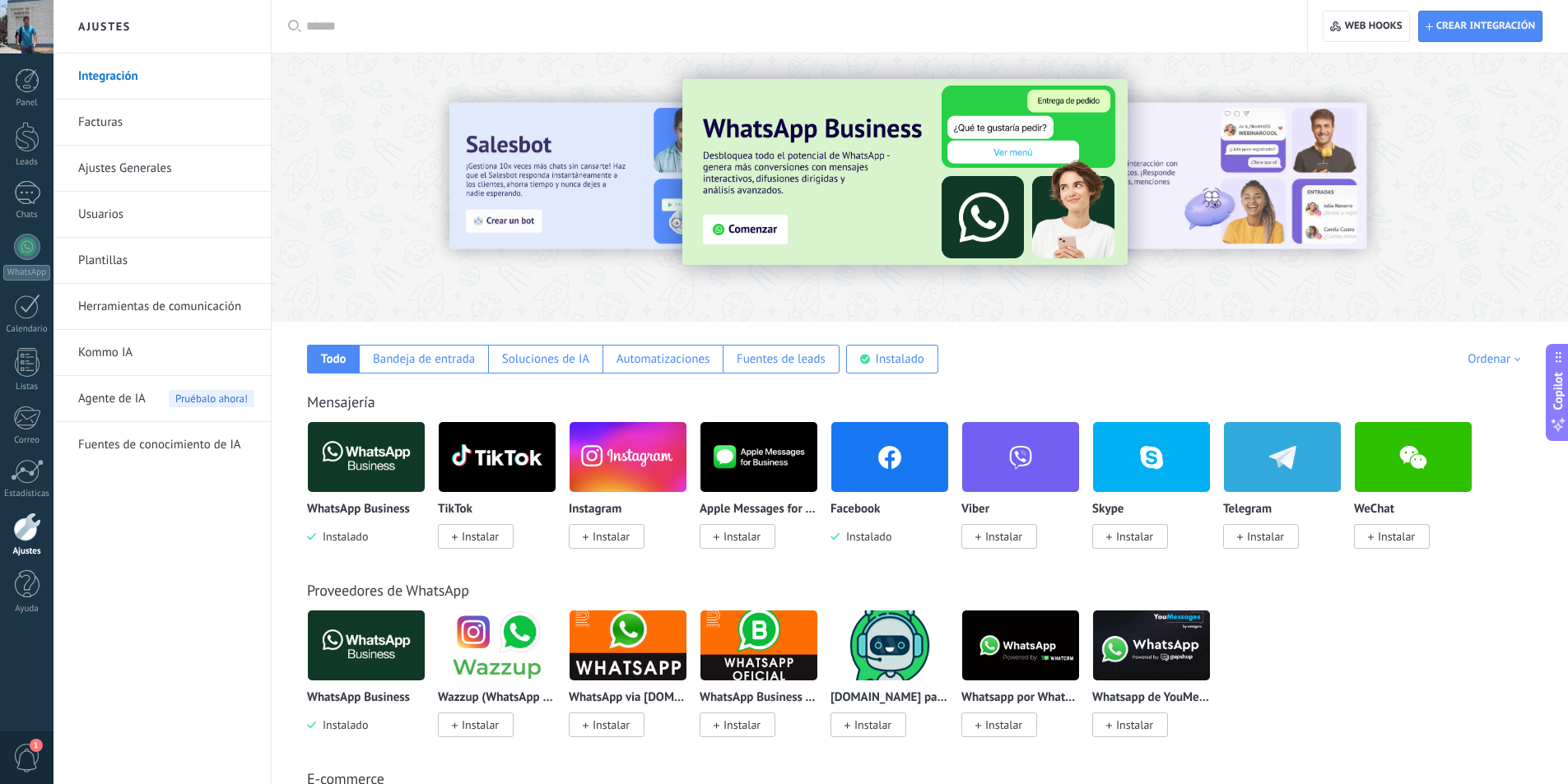
click at [761, 234] on img at bounding box center [905, 172] width 445 height 186
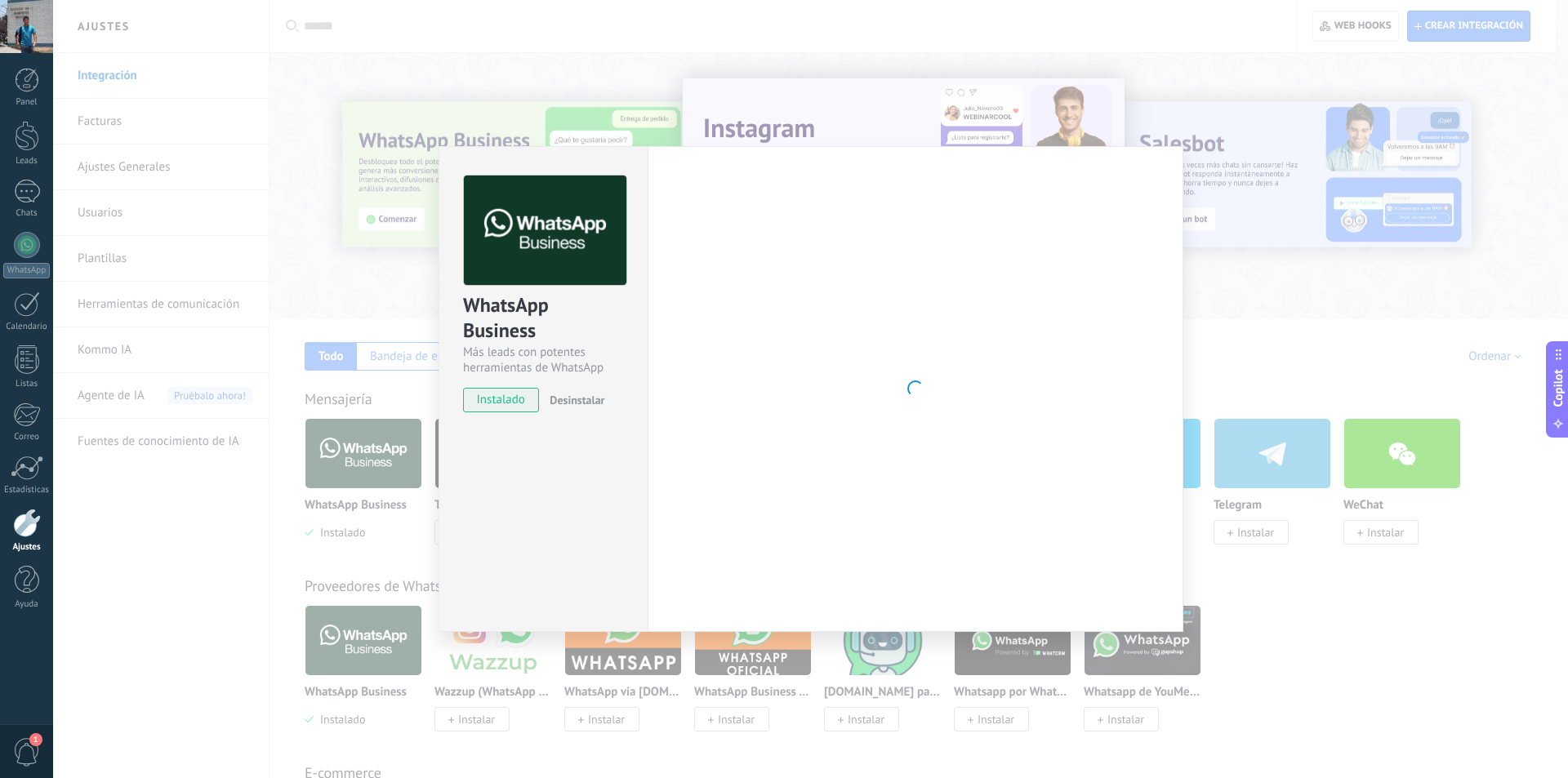
click at [1239, 334] on div "WhatsApp Business Más leads con potentes herramientas de WhatsApp instalado Des…" at bounding box center [810, 389] width 1515 height 778
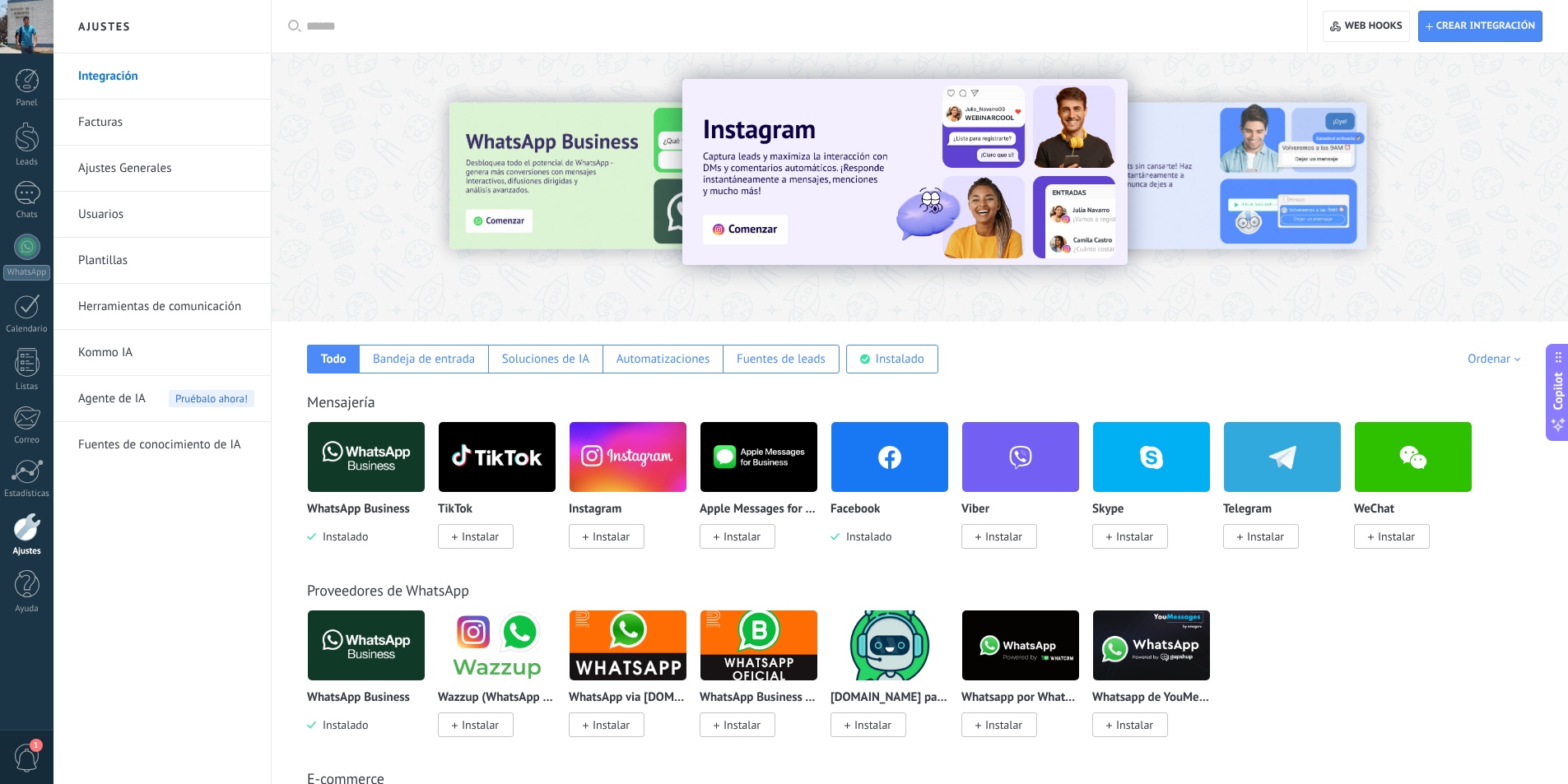
click at [100, 73] on link "Integración" at bounding box center [166, 77] width 176 height 46
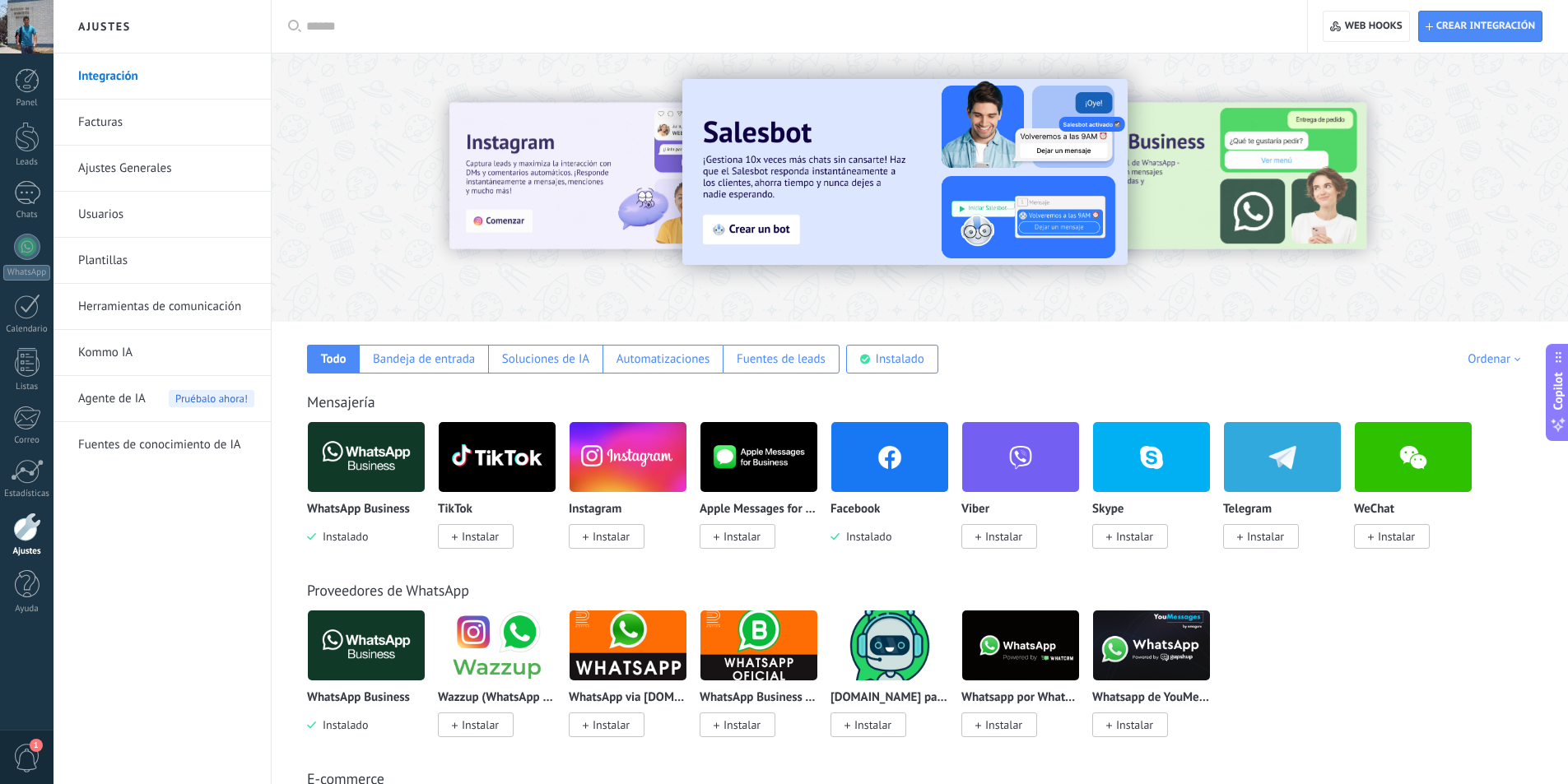
click at [111, 221] on link "Usuarios" at bounding box center [166, 215] width 176 height 46
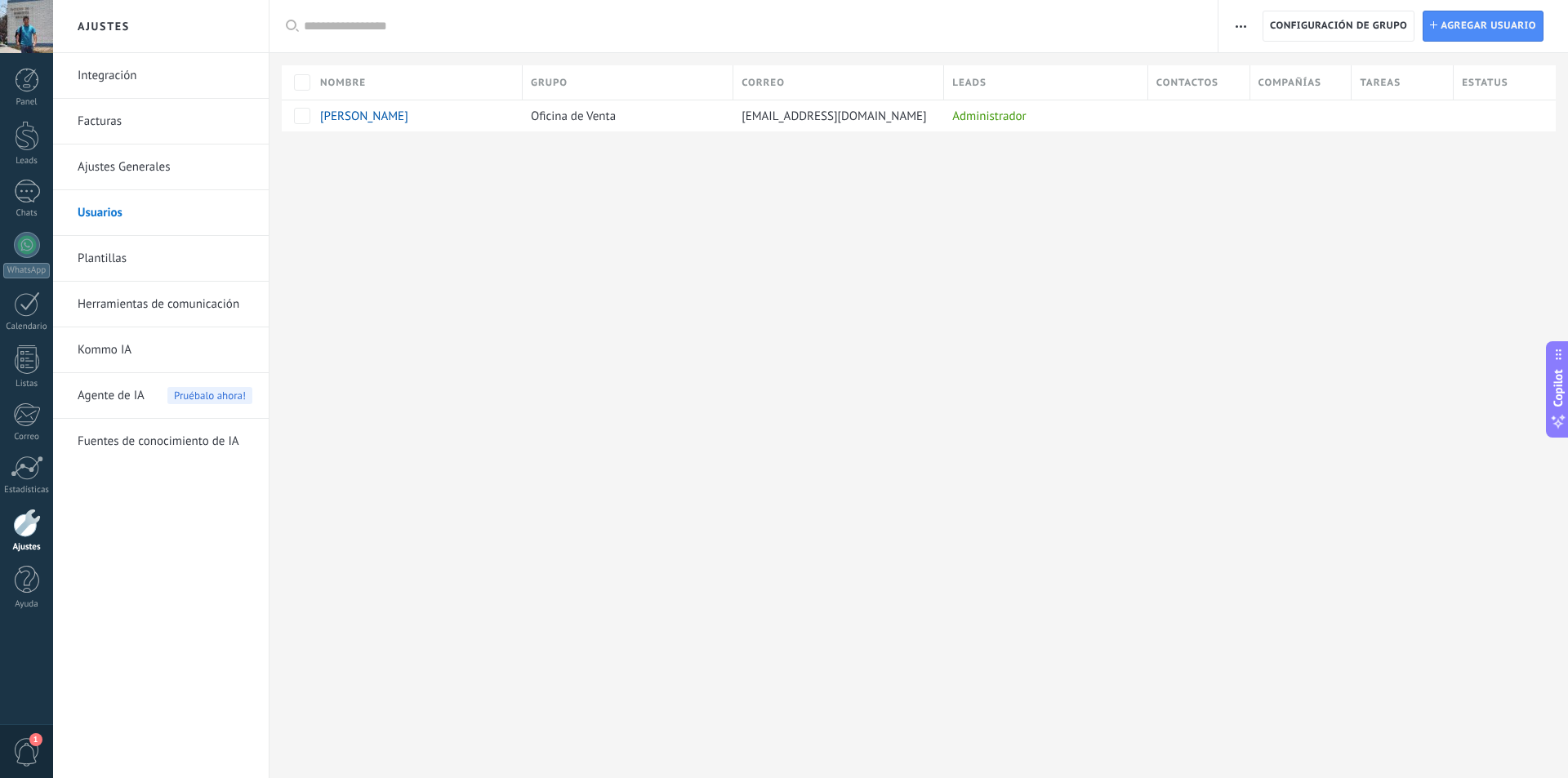
click at [158, 308] on link "Herramientas de comunicación" at bounding box center [165, 304] width 174 height 46
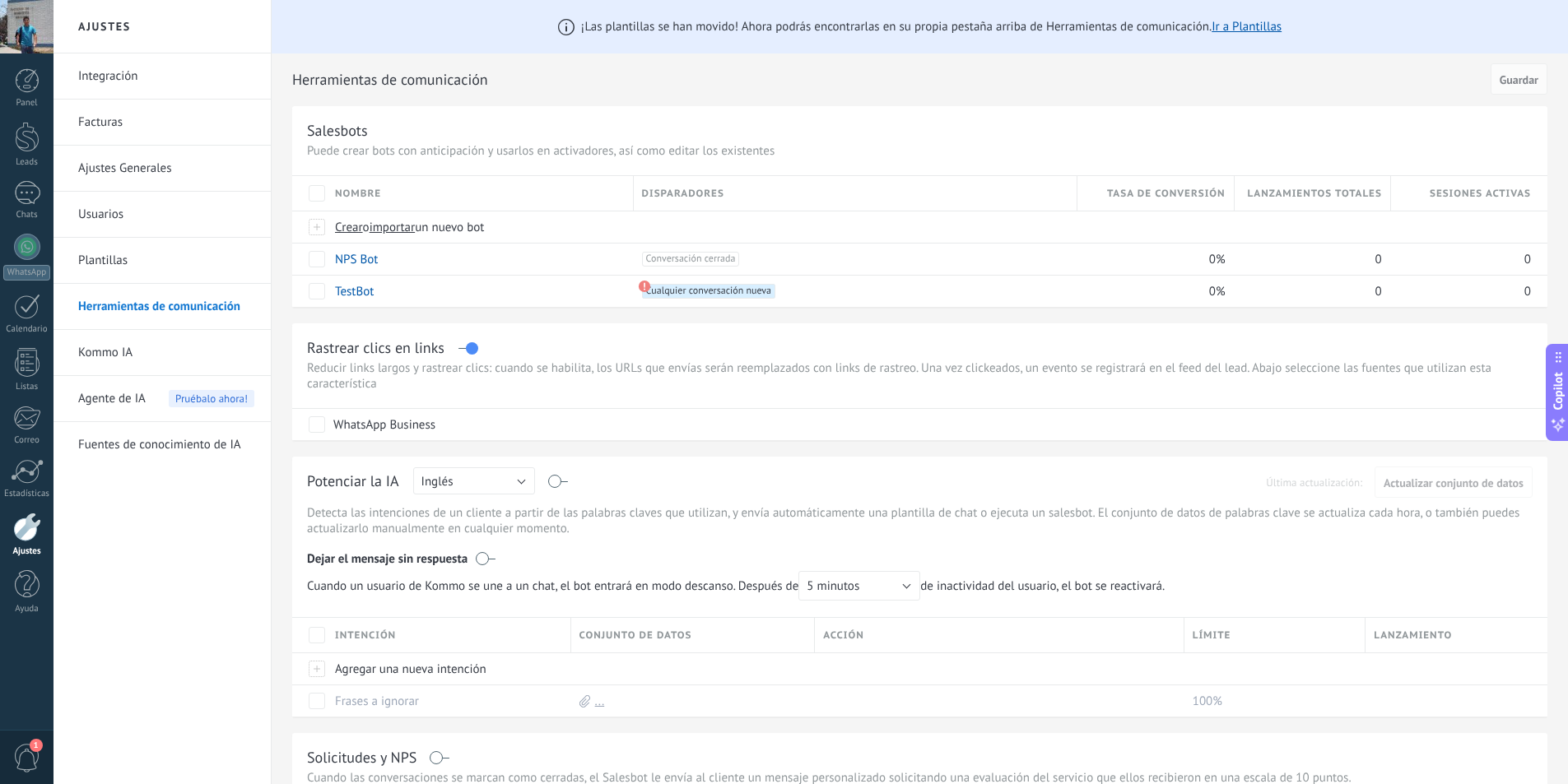
click at [113, 80] on link "Integración" at bounding box center [166, 77] width 176 height 46
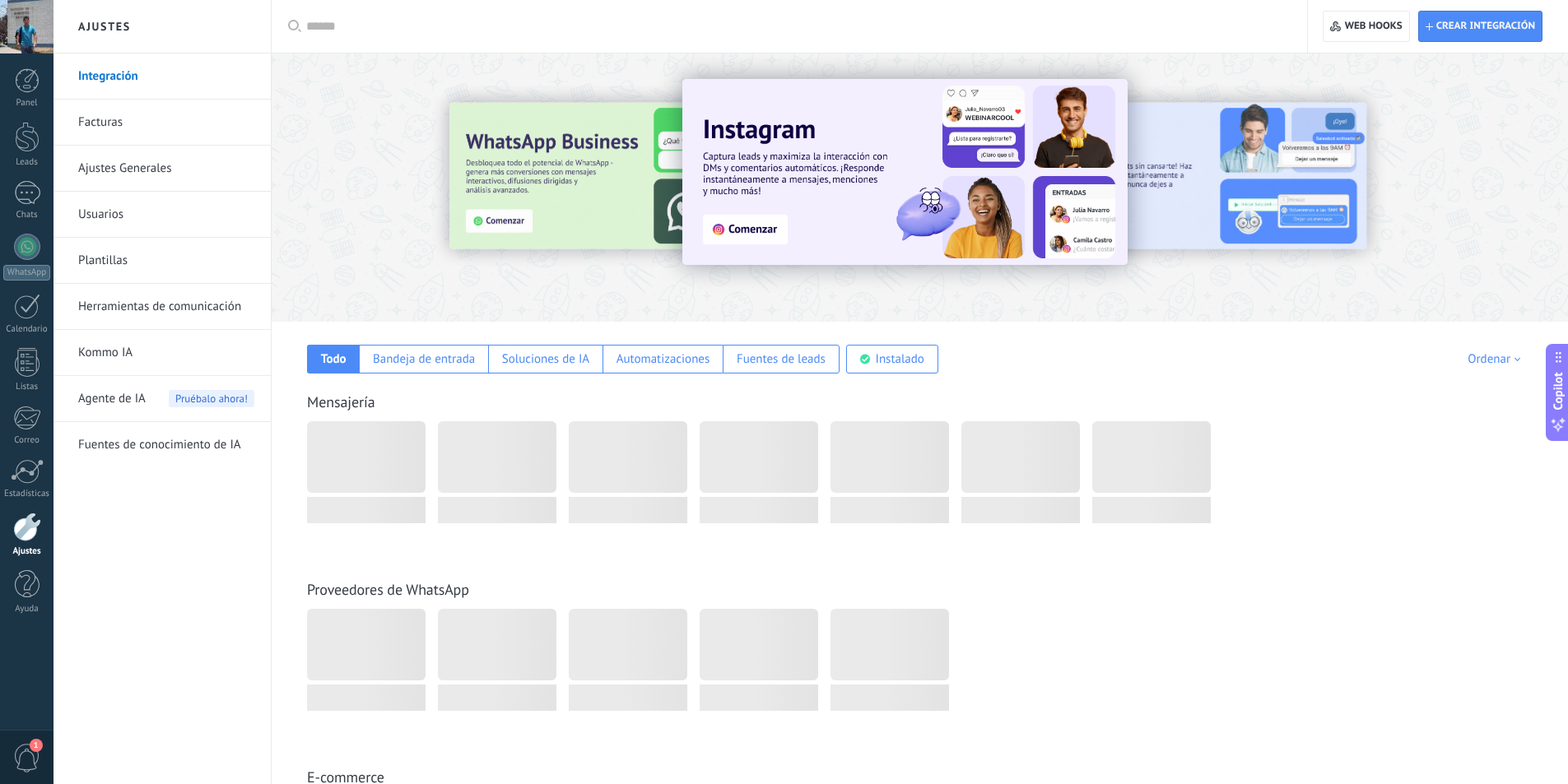
click at [110, 123] on link "Facturas" at bounding box center [166, 123] width 176 height 46
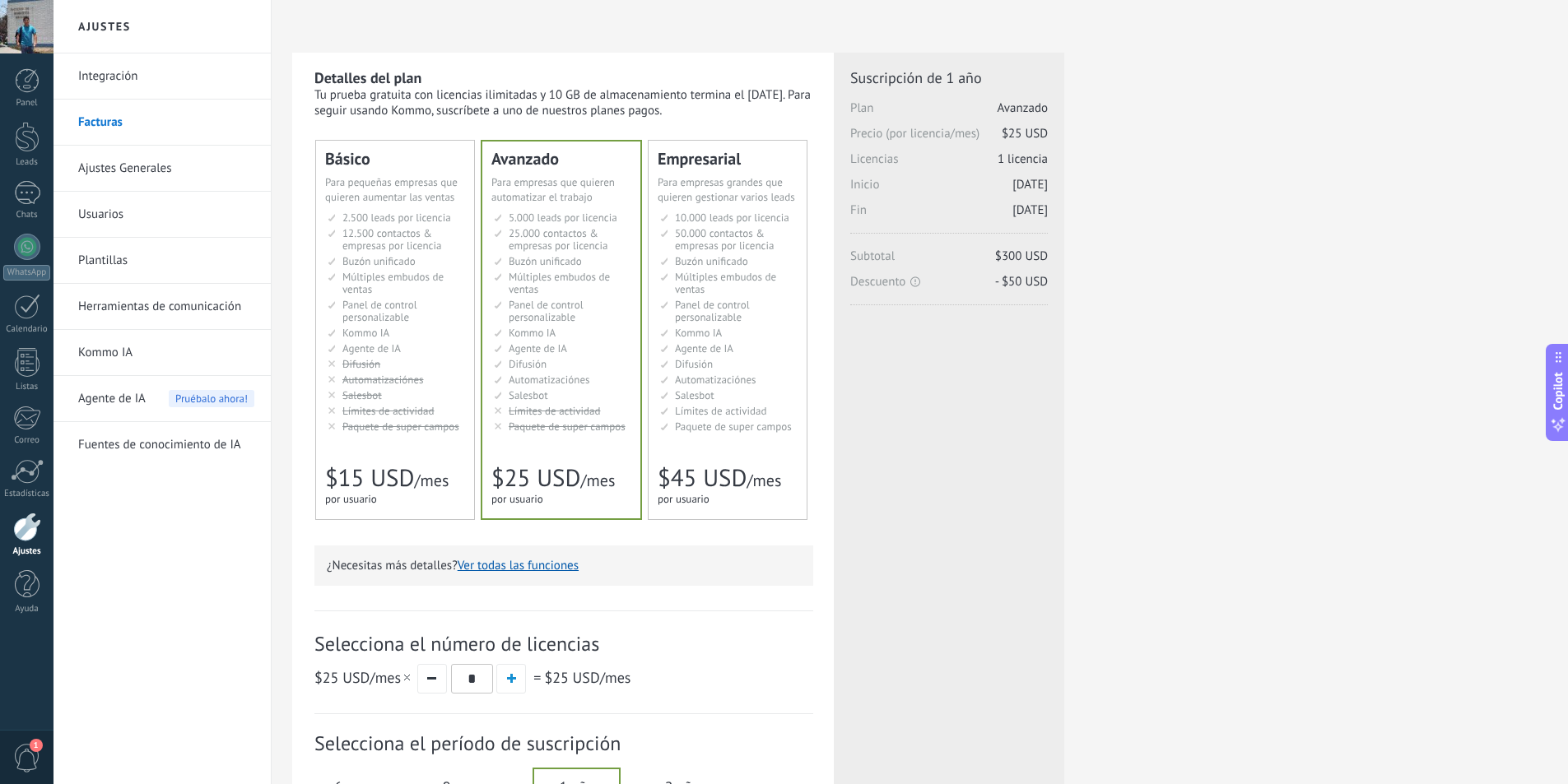
click at [100, 80] on link "Integración" at bounding box center [166, 77] width 176 height 46
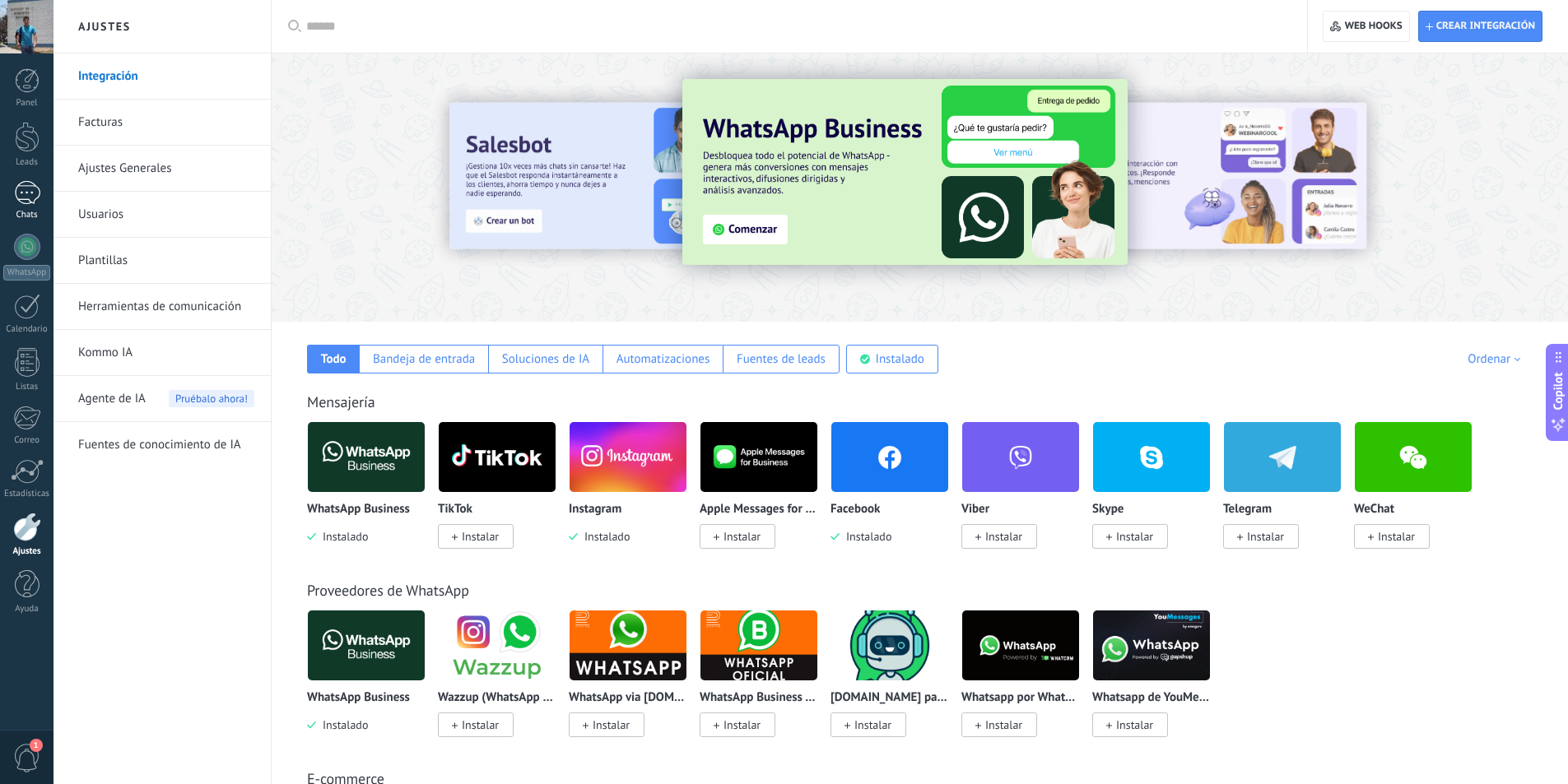
click at [27, 188] on div at bounding box center [27, 192] width 27 height 24
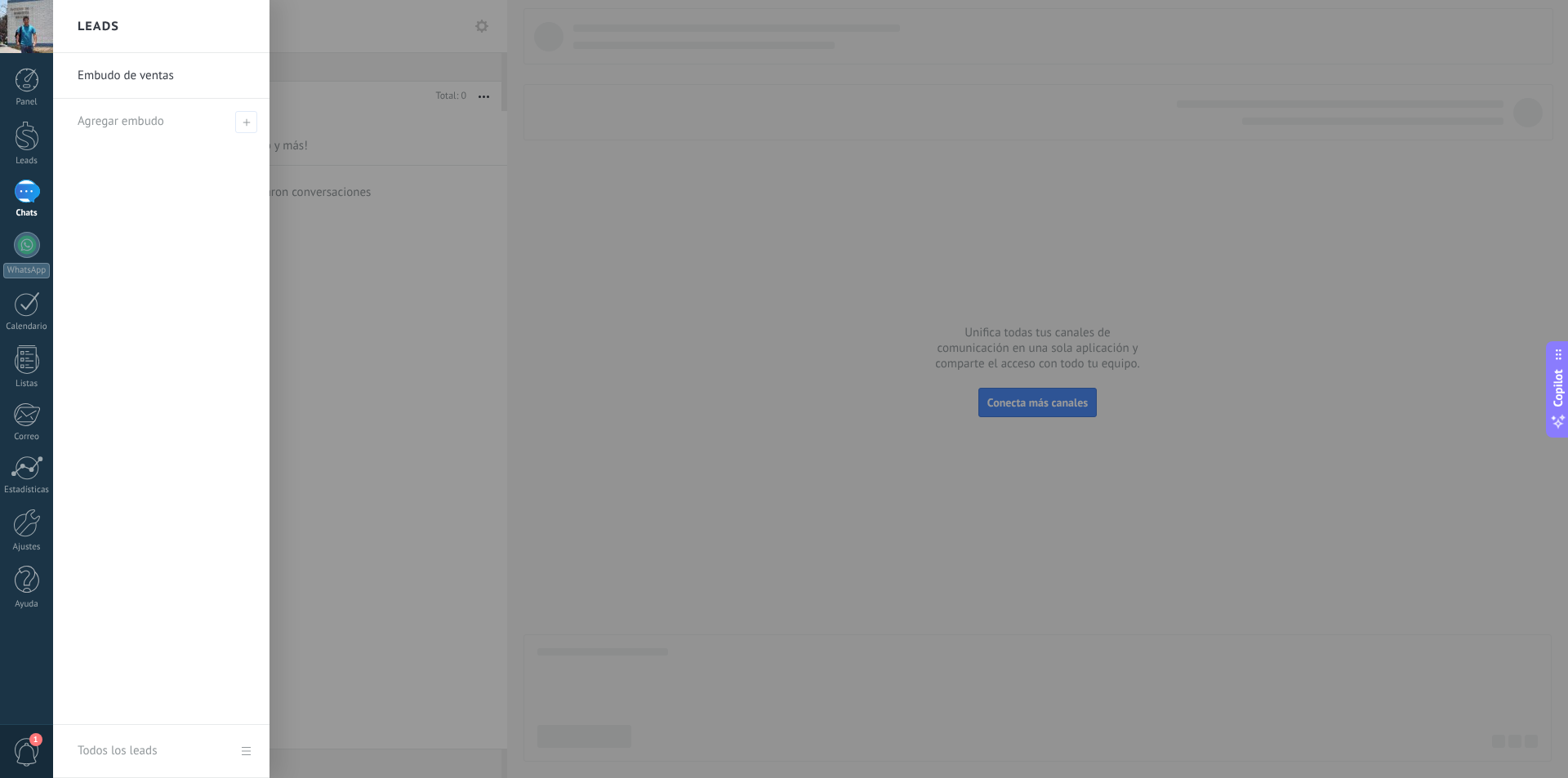
click at [115, 79] on link "Embudo de ventas" at bounding box center [165, 76] width 175 height 46
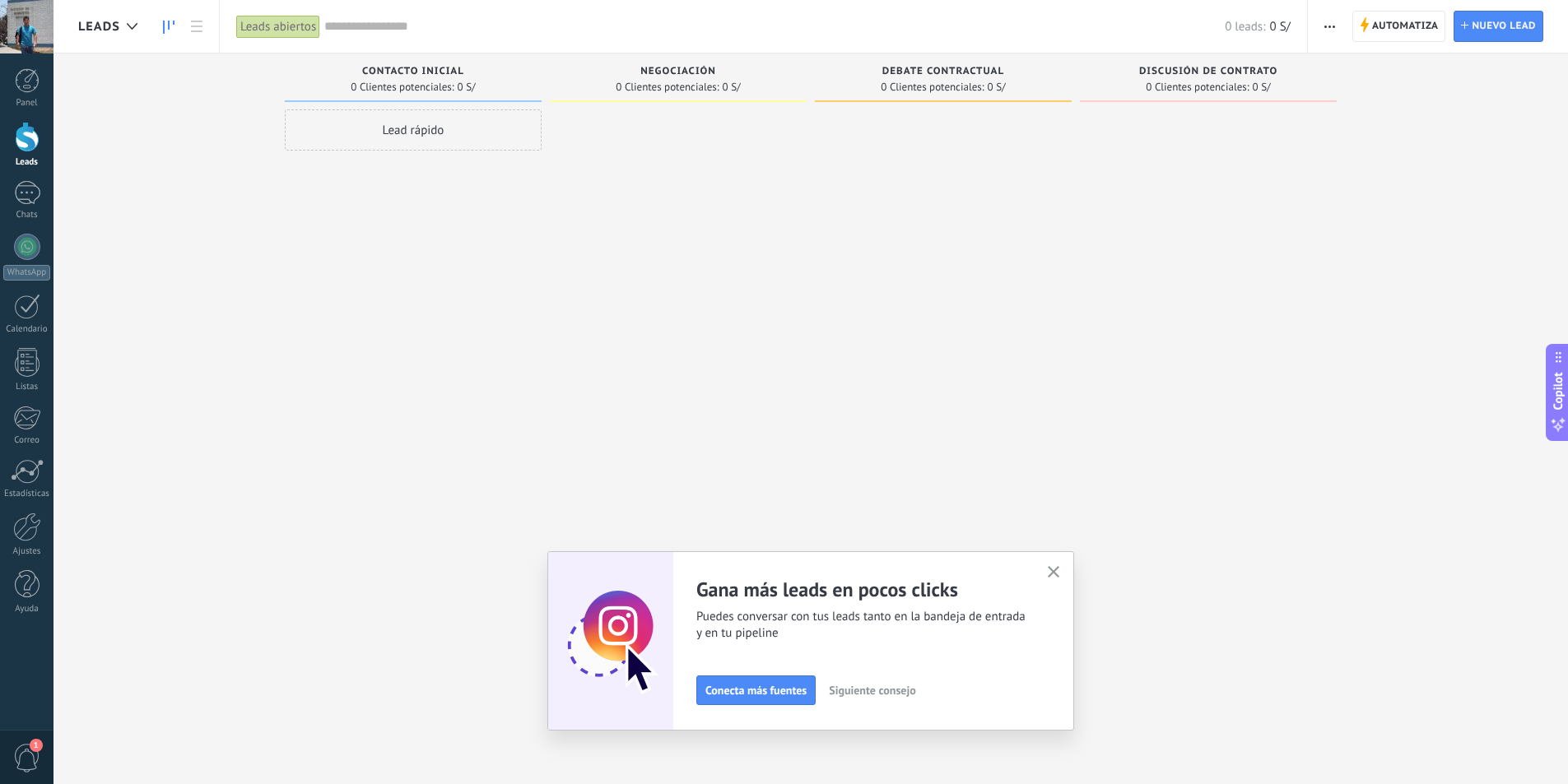
click at [1054, 570] on icon "button" at bounding box center [1054, 572] width 12 height 12
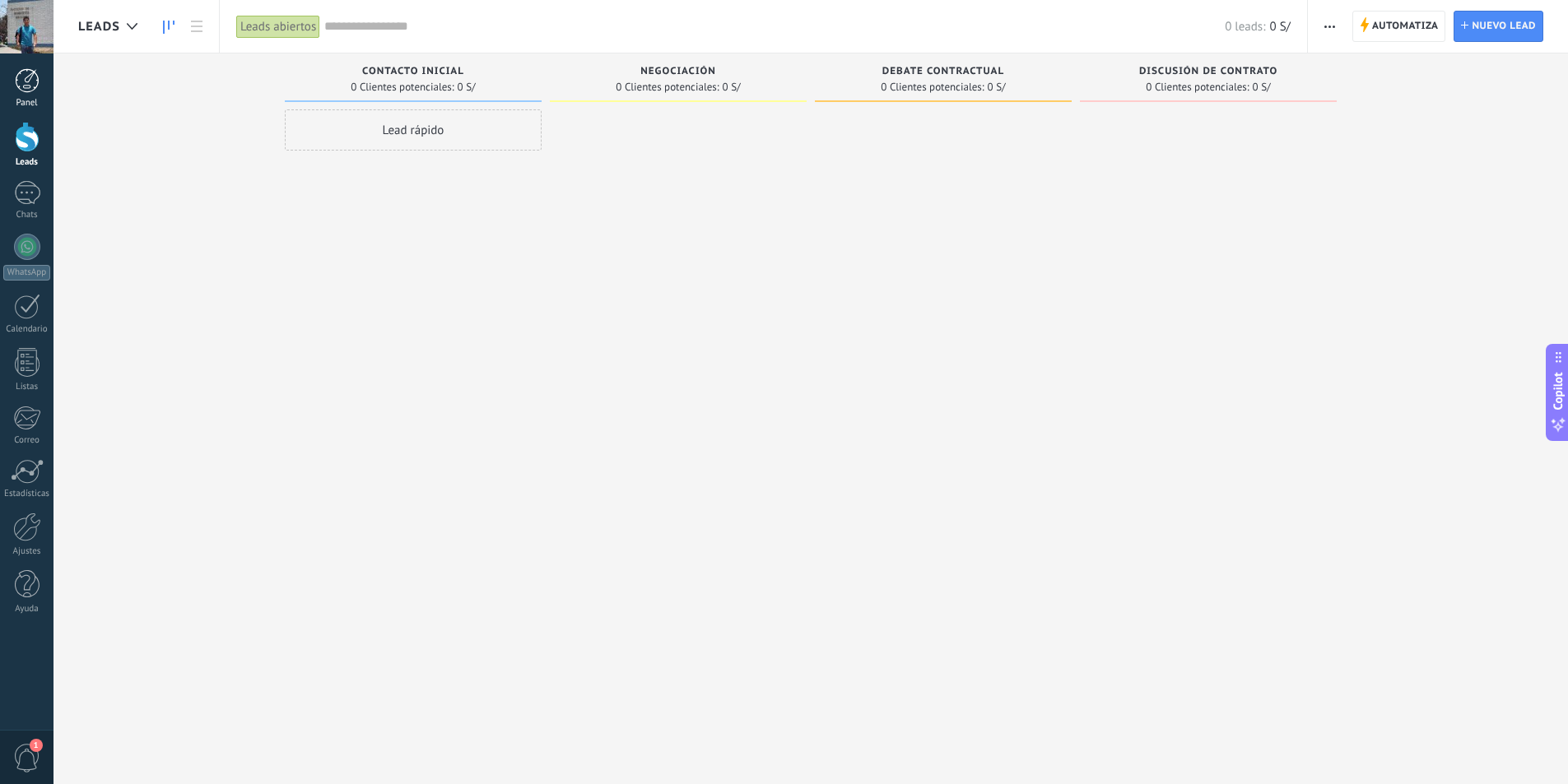
click at [32, 83] on div at bounding box center [27, 80] width 25 height 25
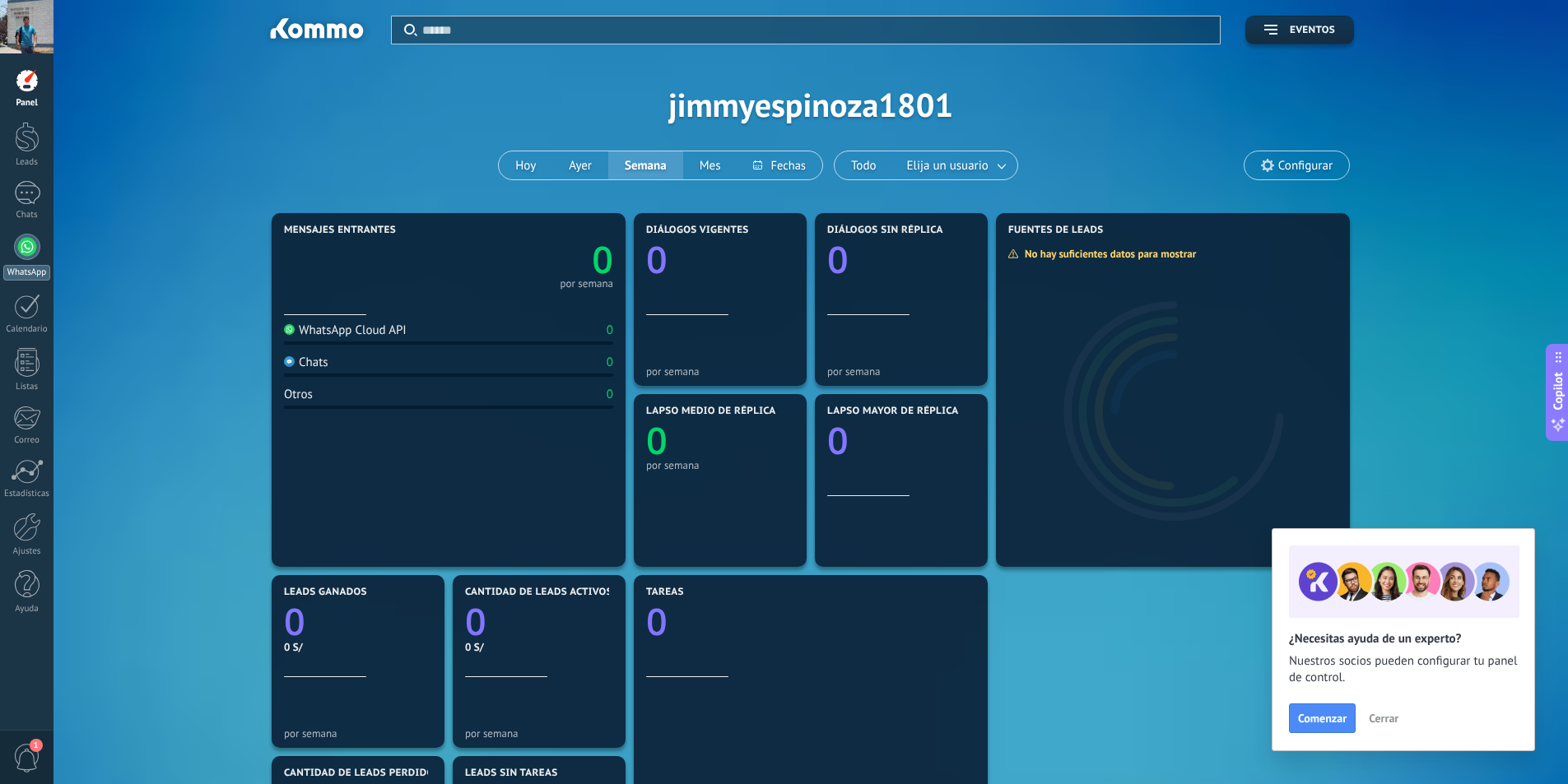
click at [36, 245] on div at bounding box center [27, 247] width 27 height 27
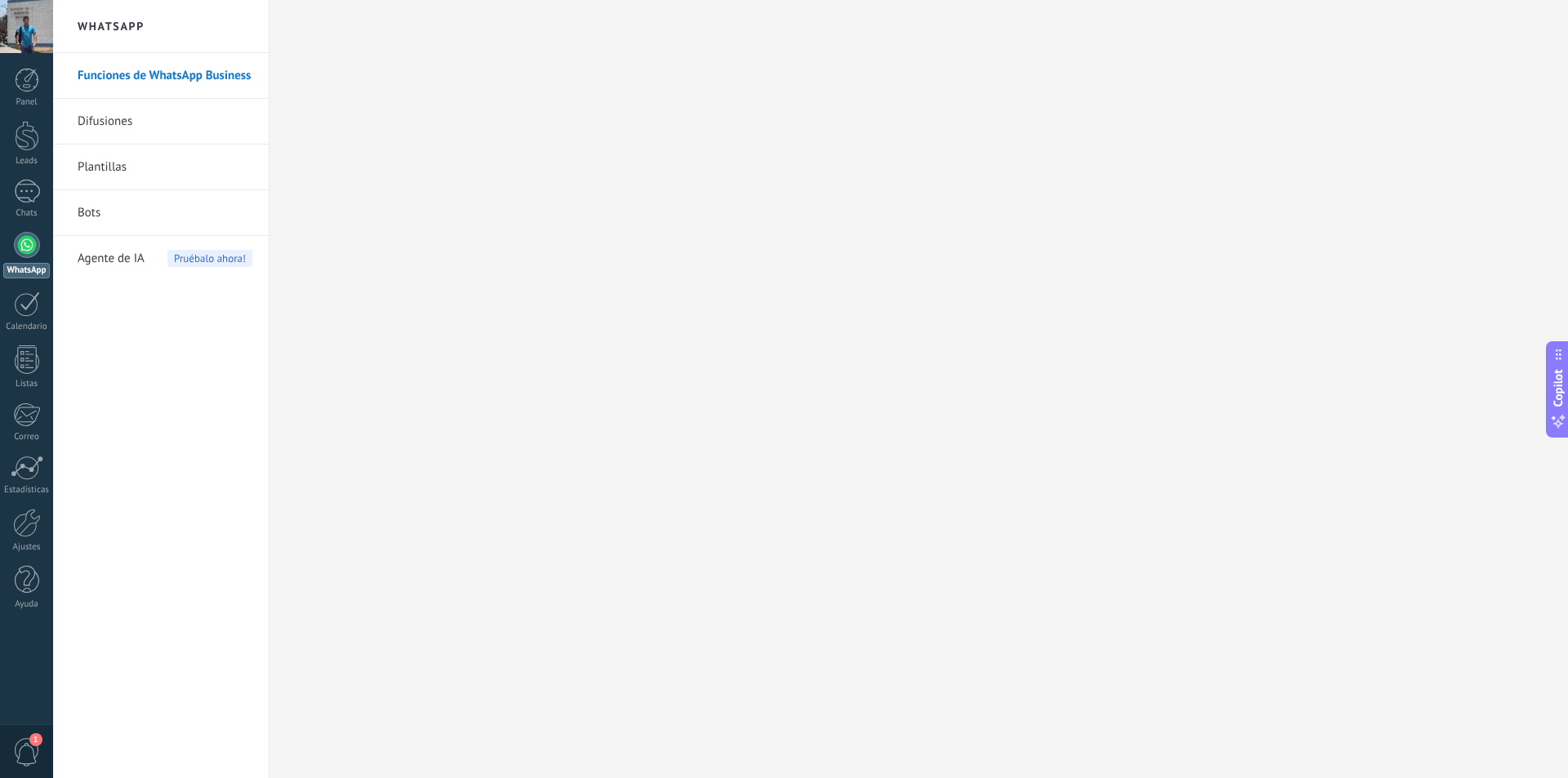
click at [157, 72] on link "Funciones de WhatsApp Business" at bounding box center [165, 76] width 174 height 46
click at [28, 87] on div at bounding box center [27, 80] width 25 height 25
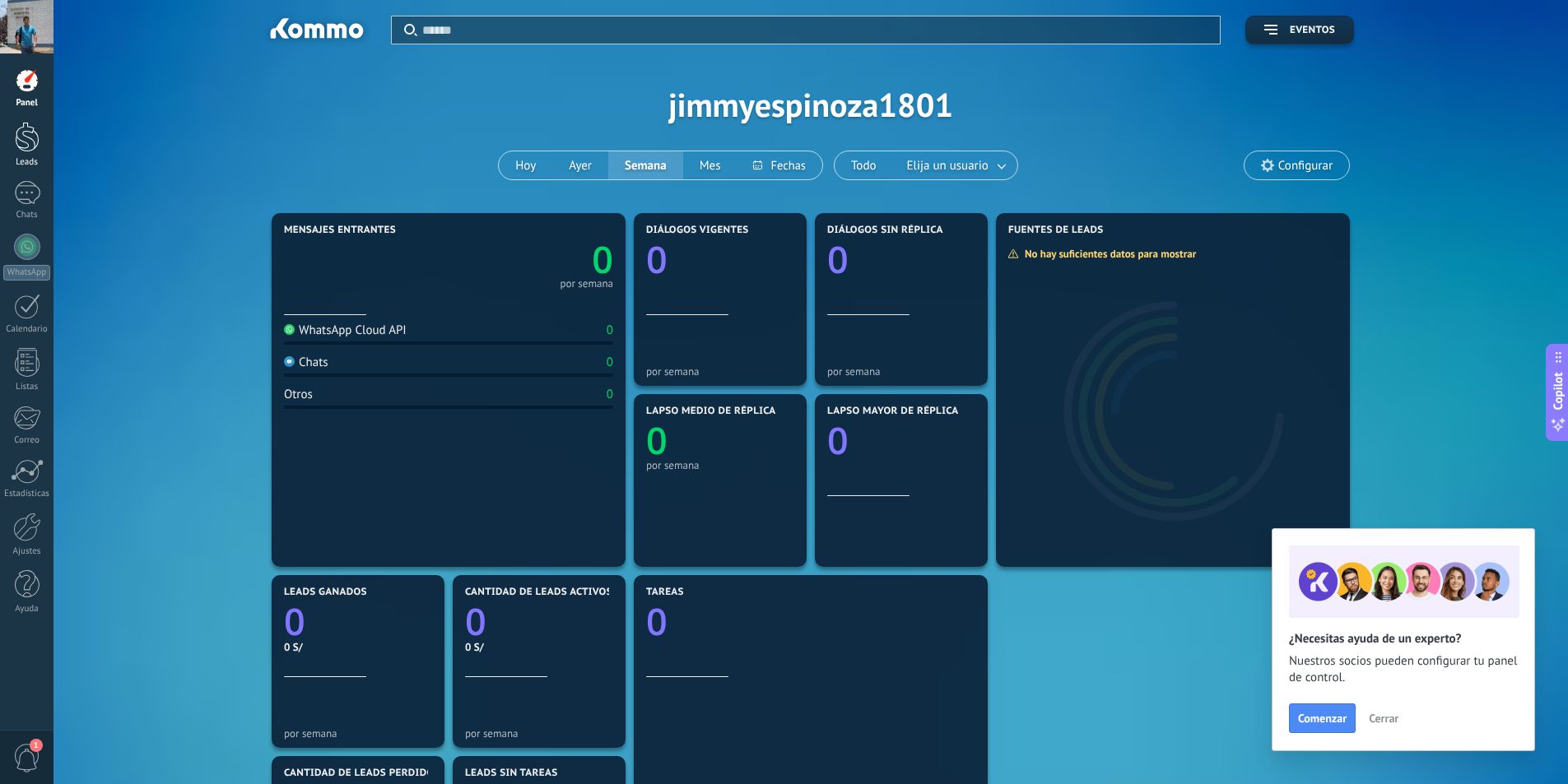
click at [27, 138] on div at bounding box center [27, 137] width 25 height 31
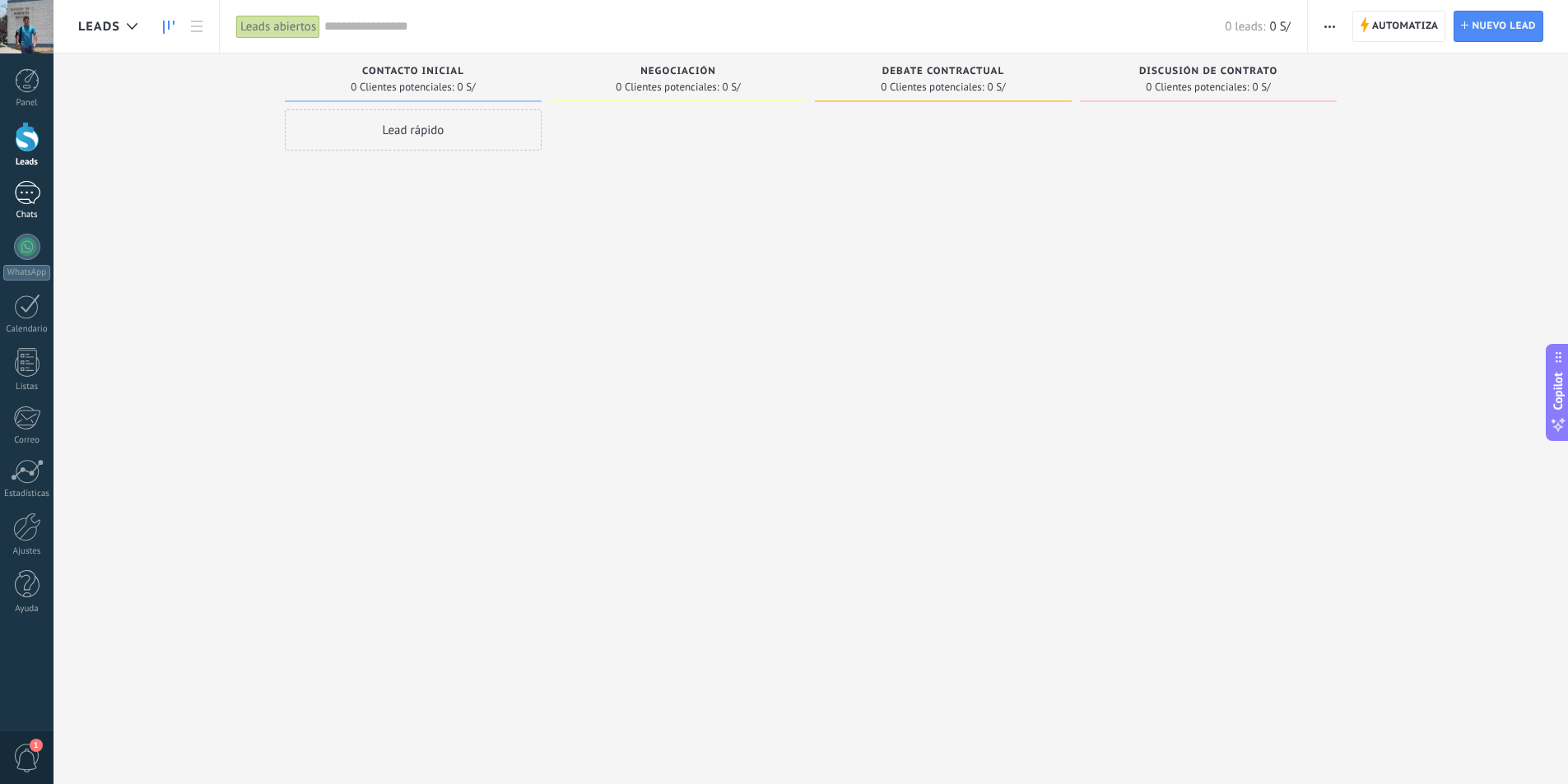
click at [26, 187] on div at bounding box center [27, 192] width 27 height 24
